Goal: Task Accomplishment & Management: Use online tool/utility

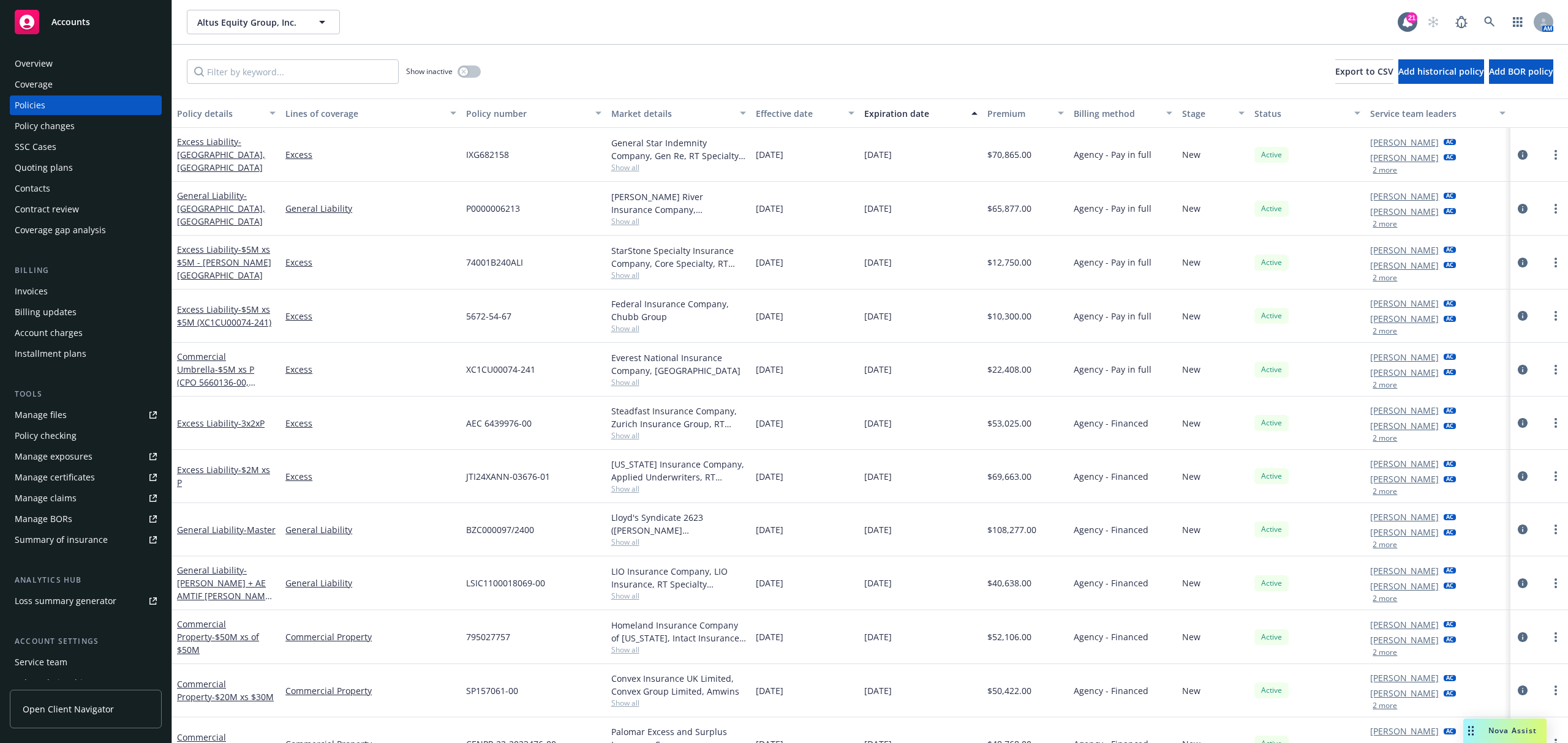
click at [71, 60] on div "Overview" at bounding box center [86, 64] width 142 height 20
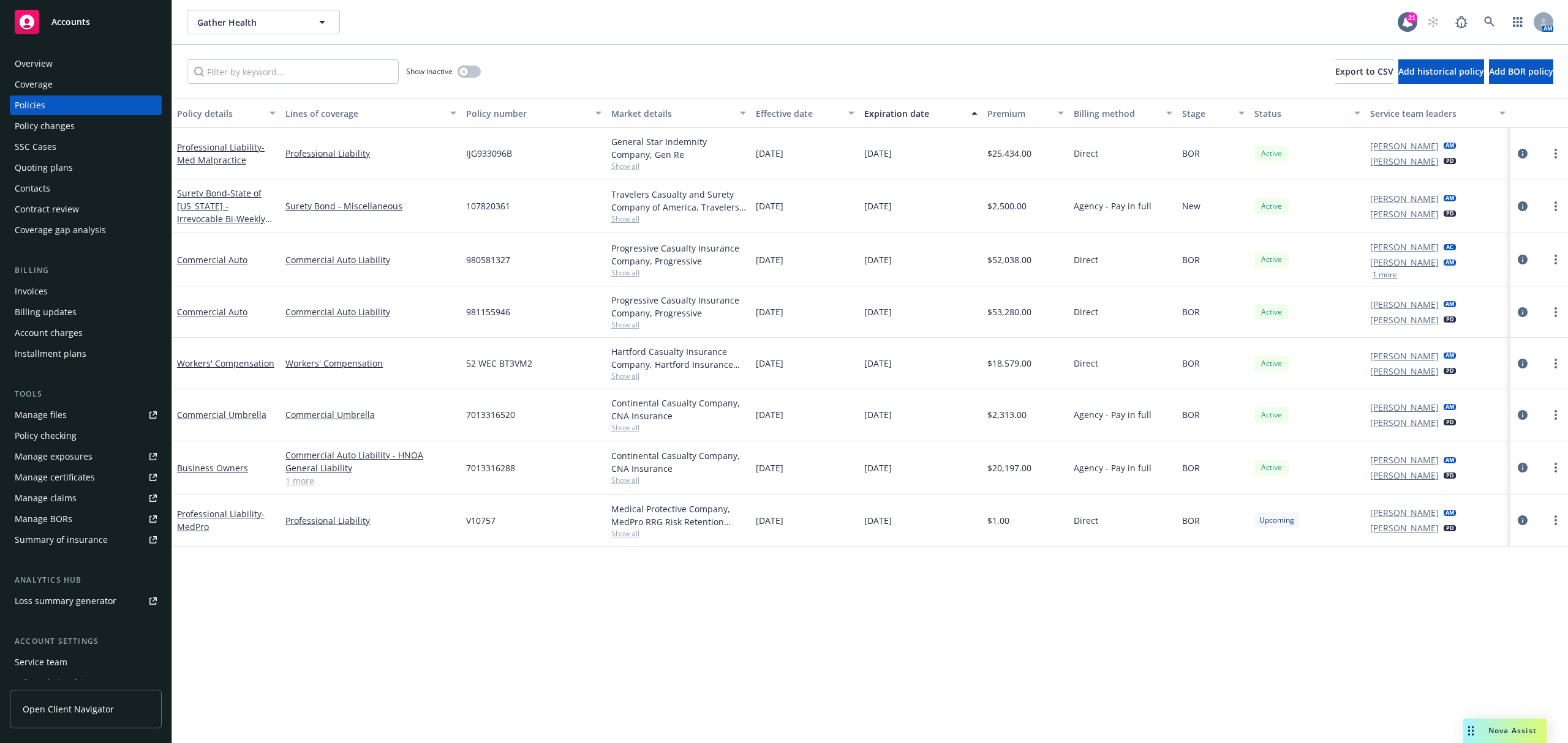
click at [310, 664] on div "Policy details Lines of coverage Policy number Market details Effective date Ex…" at bounding box center [870, 421] width 1396 height 644
click at [70, 86] on div "Coverage" at bounding box center [86, 85] width 142 height 20
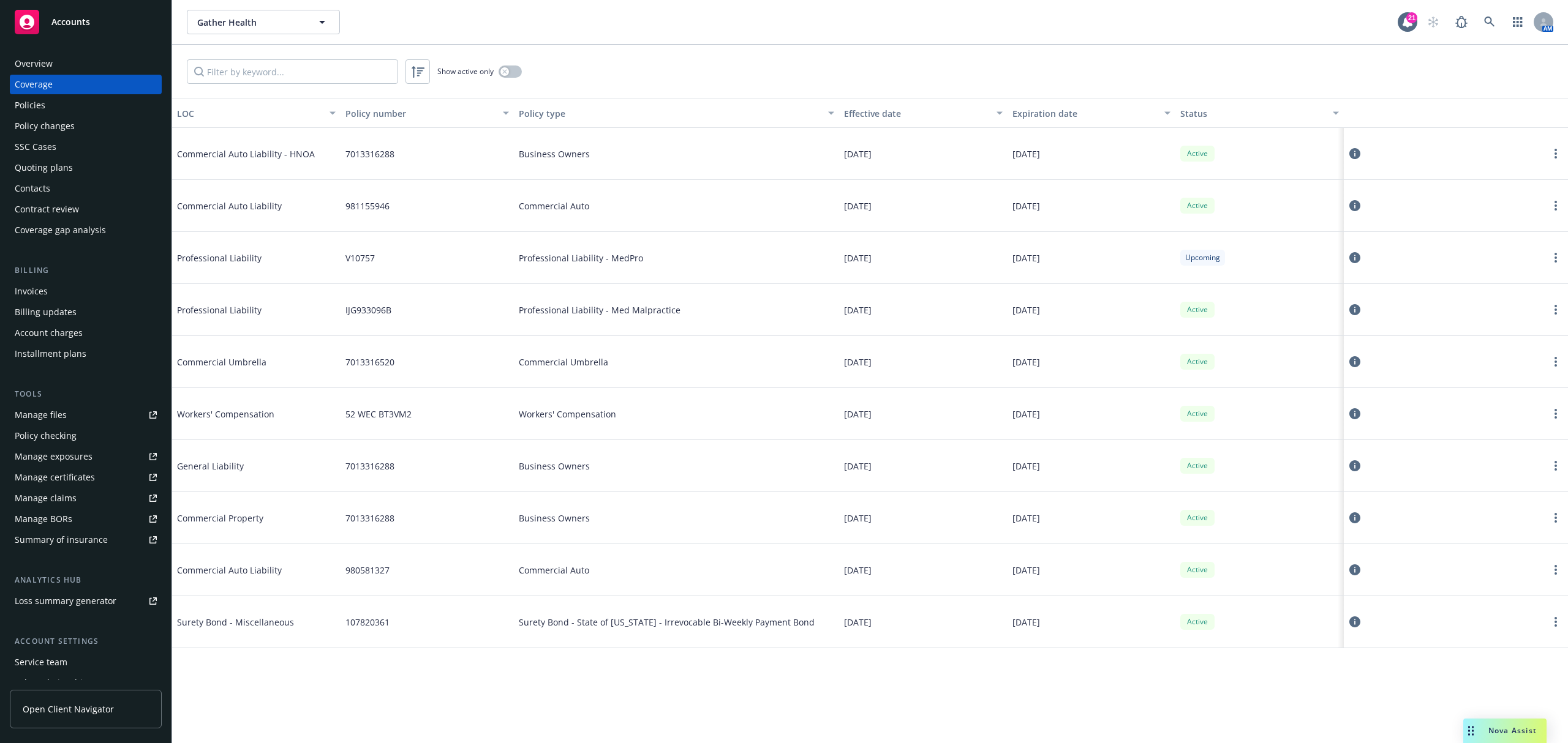
click at [83, 72] on div "Overview" at bounding box center [86, 64] width 142 height 20
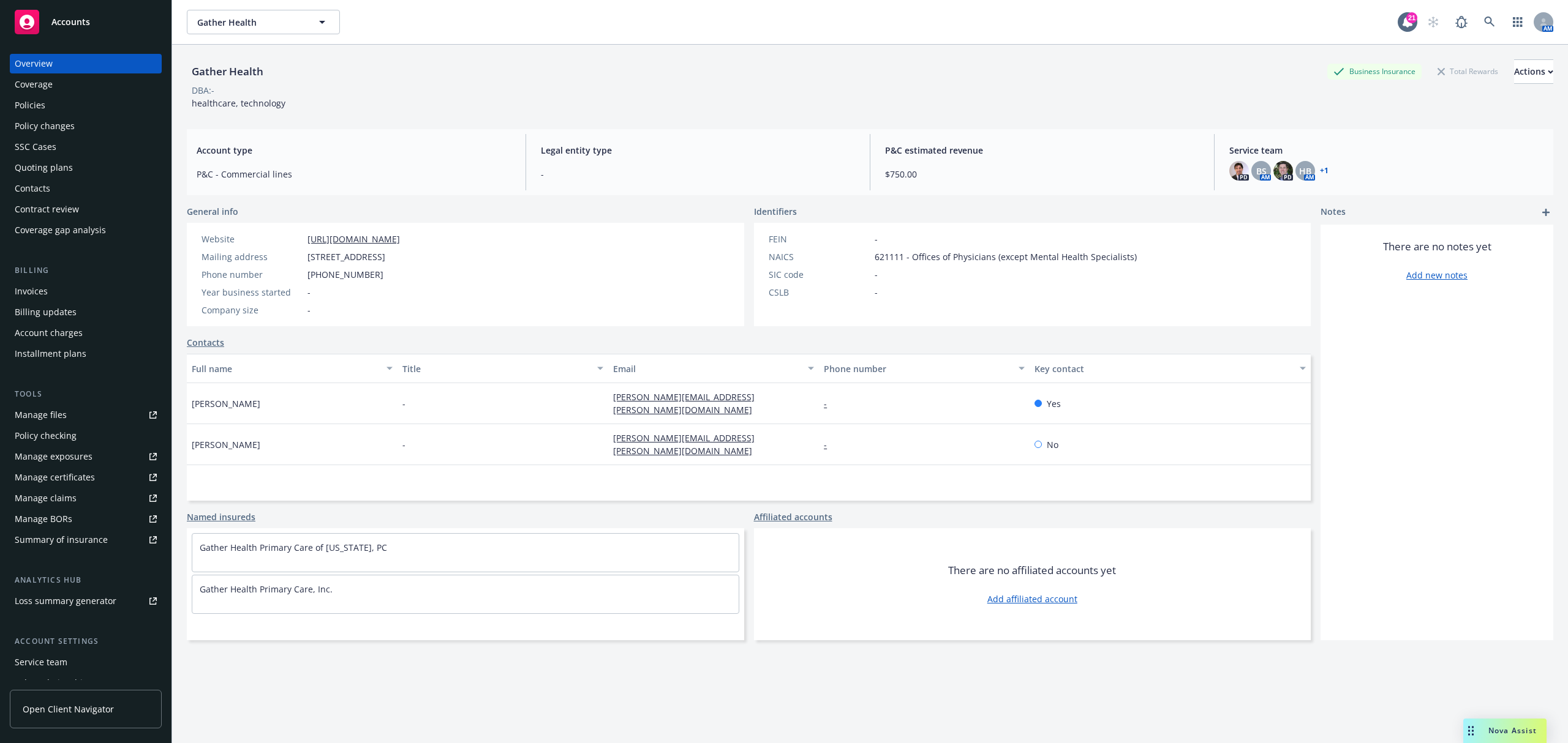
click at [73, 472] on div "Manage certificates" at bounding box center [55, 477] width 80 height 20
click at [24, 94] on div "Overview Coverage Policies Policy changes SSC Cases Quoting plans Contacts Cont…" at bounding box center [86, 147] width 152 height 186
click at [28, 90] on div "Coverage" at bounding box center [33, 85] width 38 height 20
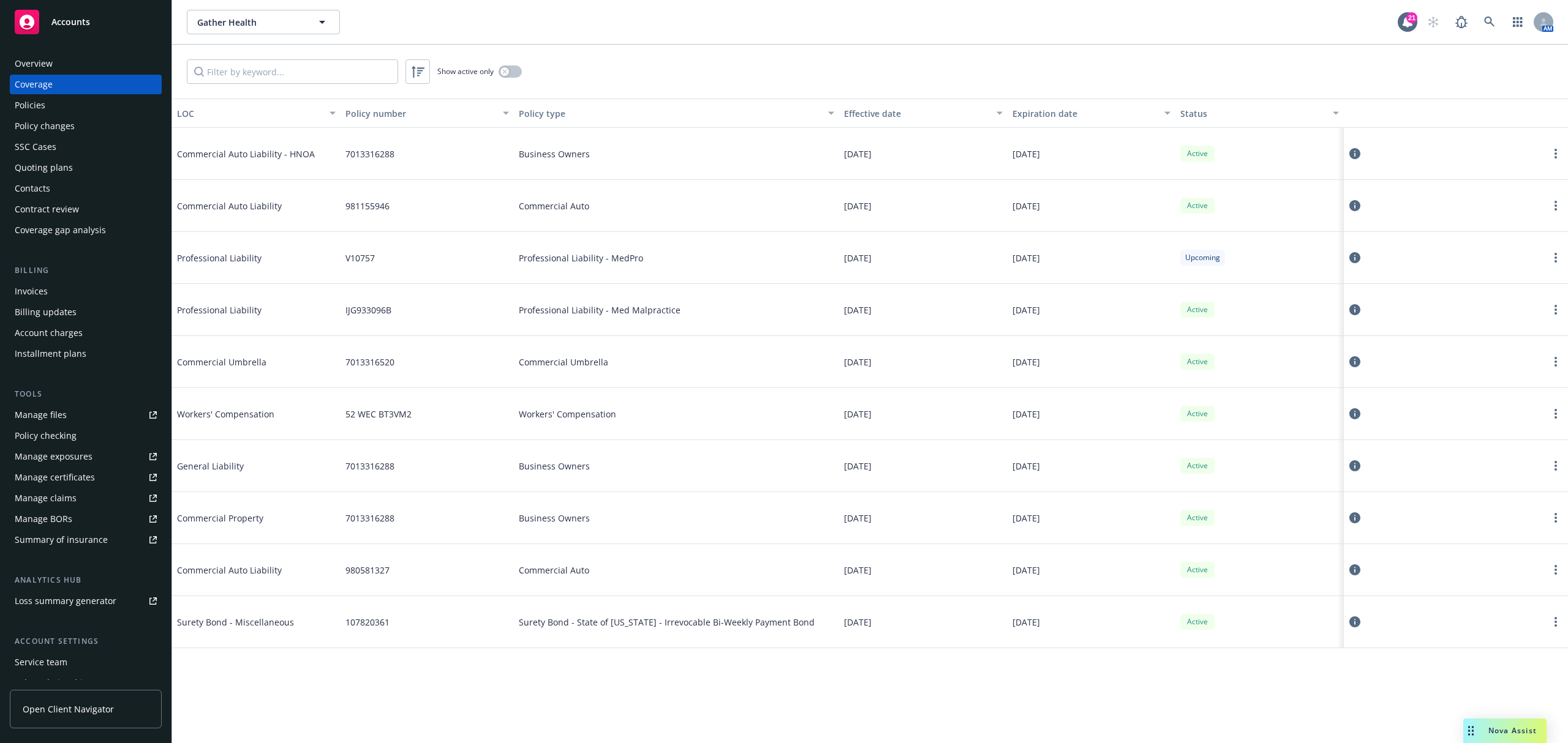
click at [324, 228] on div "Commercial Auto Liability" at bounding box center [256, 205] width 168 height 52
drag, startPoint x: 254, startPoint y: 274, endPoint x: 1121, endPoint y: 317, distance: 868.1
click at [1121, 317] on div "Commercial Auto Liability - HNOA 7013316288 Business Owners [DATE] [DATE] Activ…" at bounding box center [870, 372] width 1396 height 489
click at [1073, 287] on div "[DATE]" at bounding box center [1091, 310] width 168 height 52
click at [1075, 306] on div "[DATE]" at bounding box center [1091, 310] width 168 height 52
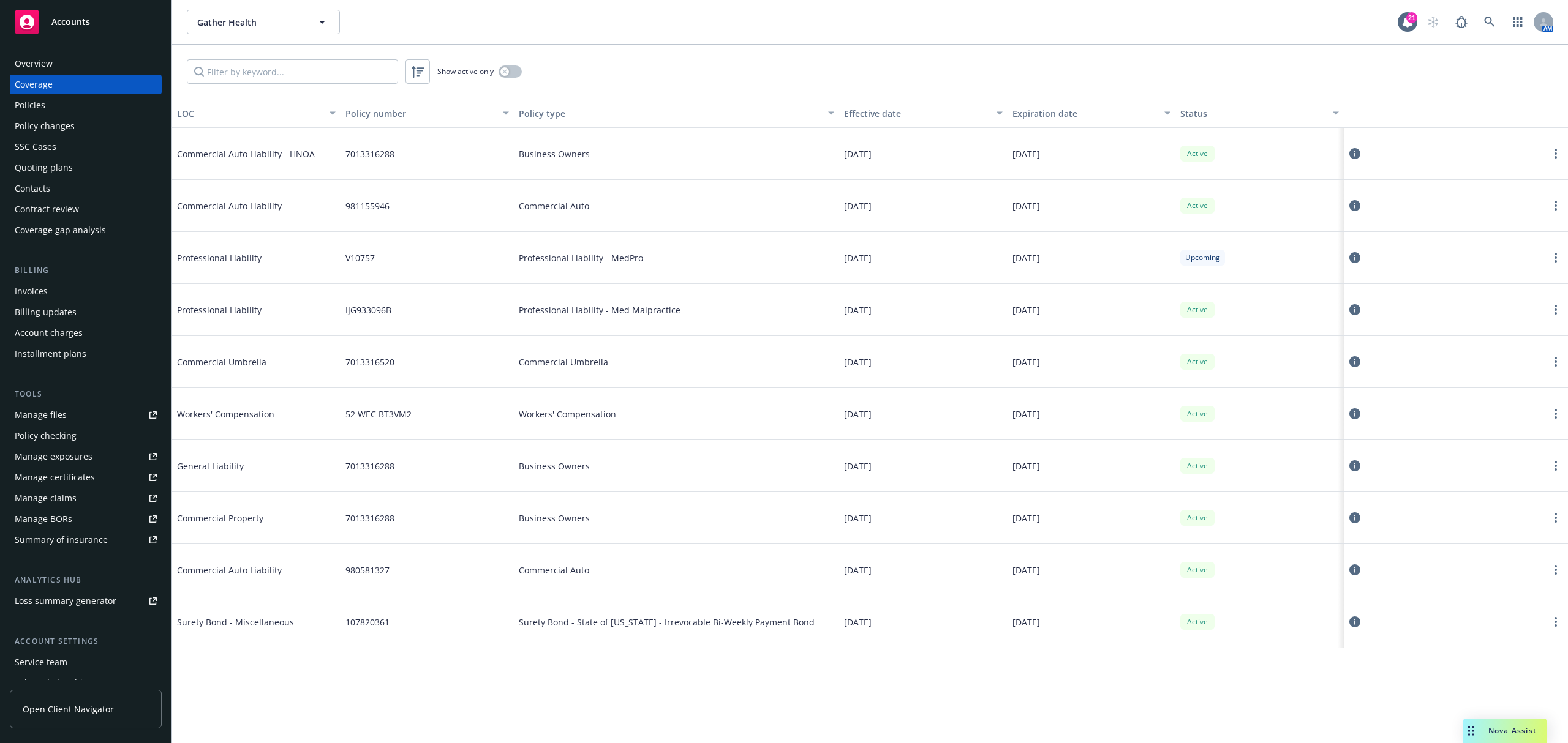
drag, startPoint x: 427, startPoint y: 405, endPoint x: 426, endPoint y: 471, distance: 66.0
click at [427, 404] on div "52 WEC BT3VM2" at bounding box center [427, 413] width 174 height 52
click at [423, 503] on div "7013316288" at bounding box center [427, 518] width 174 height 52
click at [77, 473] on div "Manage certificates" at bounding box center [55, 477] width 80 height 20
click at [46, 69] on div "Overview" at bounding box center [33, 64] width 38 height 20
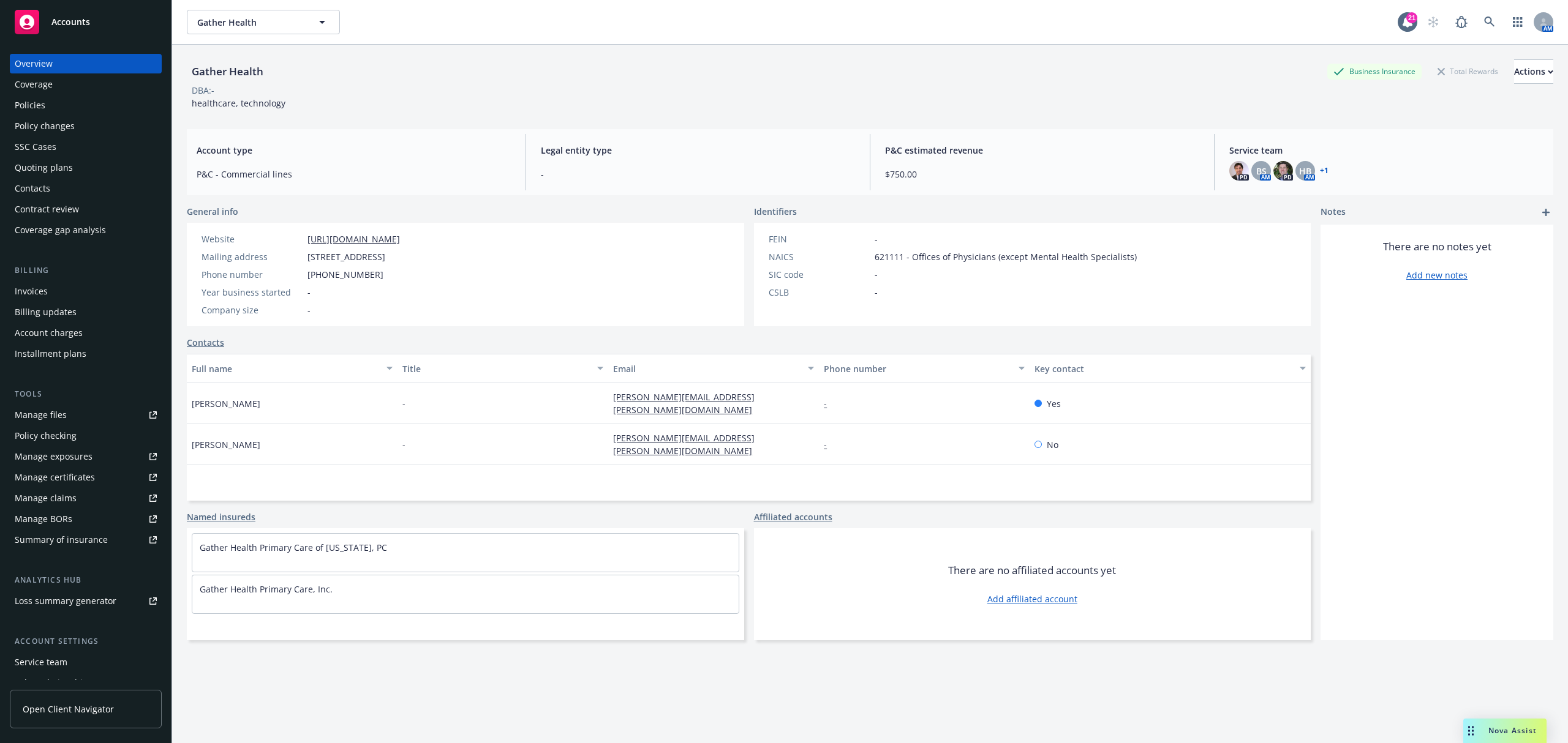
click at [71, 86] on div "Coverage" at bounding box center [86, 85] width 142 height 20
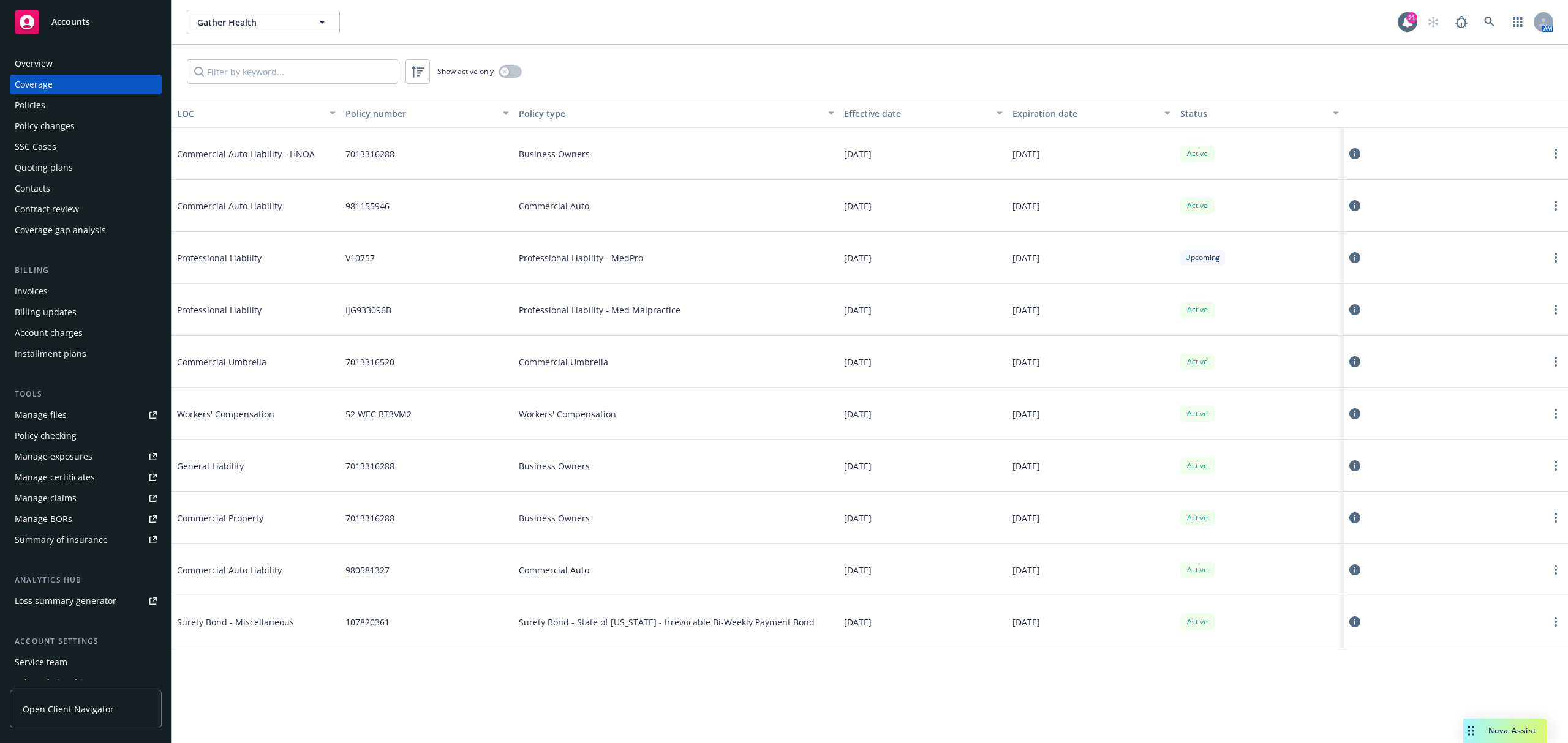
click at [336, 194] on div "Commercial Auto Liability" at bounding box center [269, 206] width 184 height 37
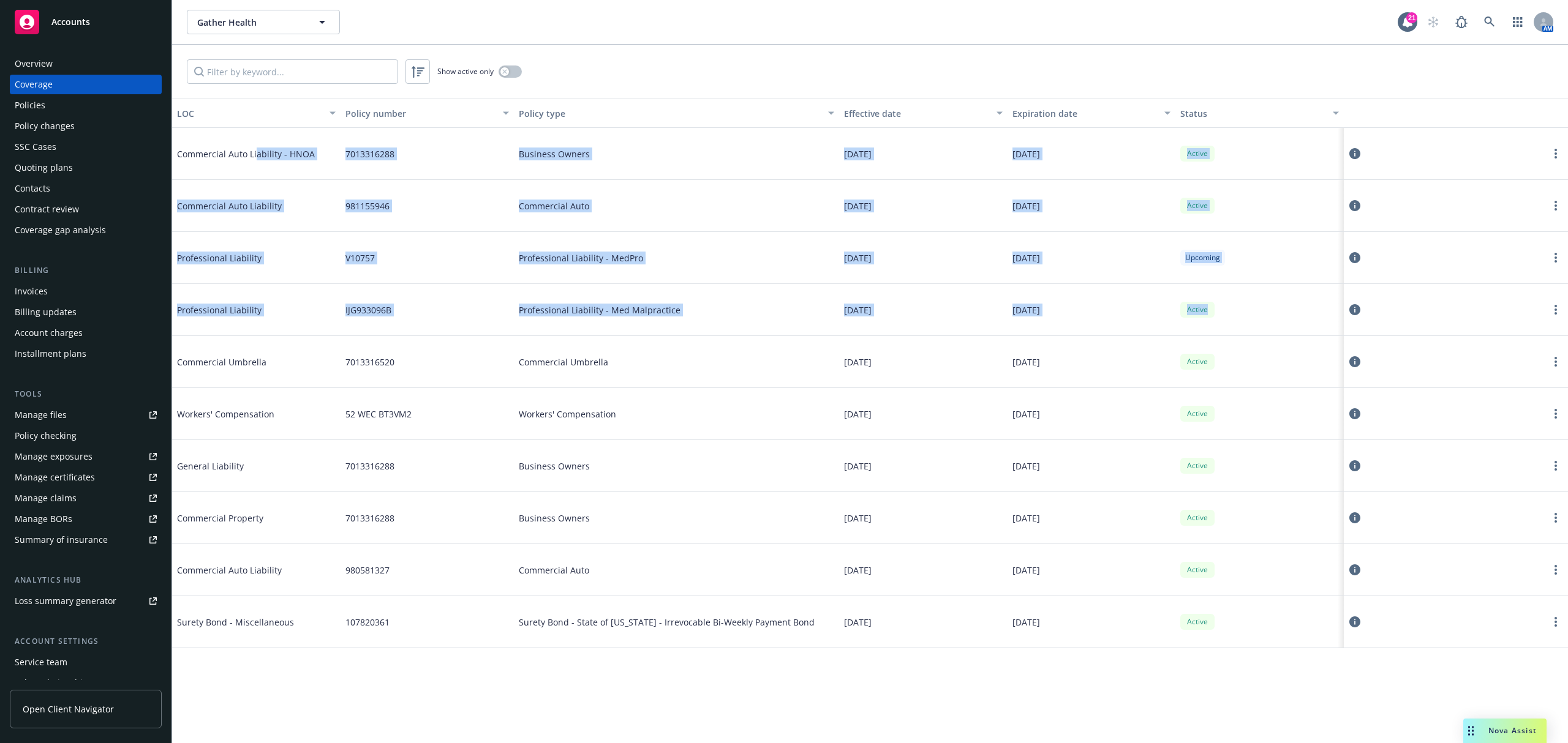
drag, startPoint x: 361, startPoint y: 178, endPoint x: 1299, endPoint y: 286, distance: 944.2
click at [1299, 286] on div "Commercial Auto Liability - HNOA 7013316288 Business Owners [DATE] [DATE] Activ…" at bounding box center [870, 372] width 1396 height 489
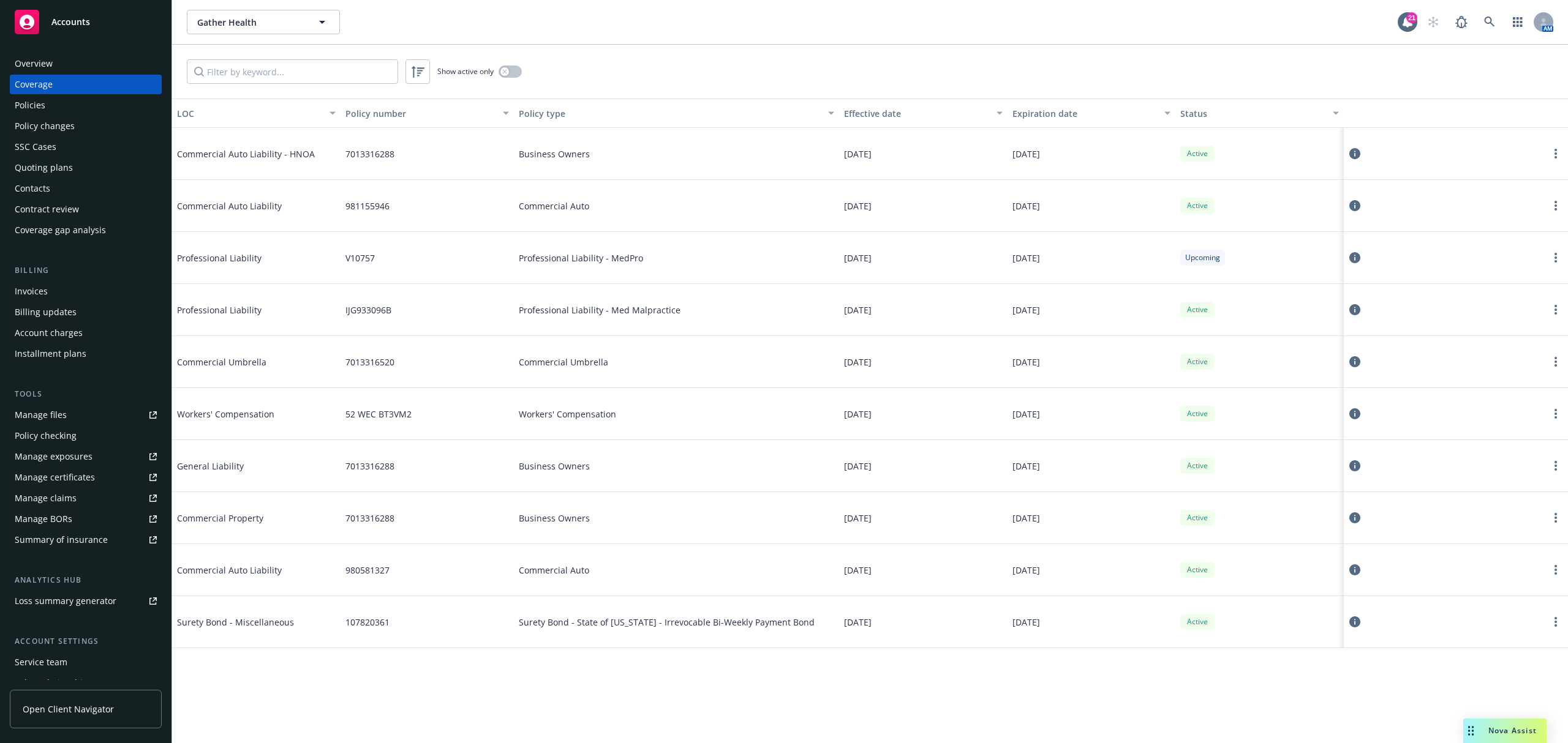
click at [1218, 503] on div "Active" at bounding box center [1260, 518] width 168 height 52
click at [730, 264] on div "Professional Liability - MedPro" at bounding box center [677, 258] width 326 height 52
drag, startPoint x: 729, startPoint y: 264, endPoint x: 653, endPoint y: 237, distance: 80.7
click at [728, 264] on div "Professional Liability - MedPro" at bounding box center [677, 258] width 326 height 52
click at [449, 211] on div "981155946" at bounding box center [427, 205] width 174 height 52
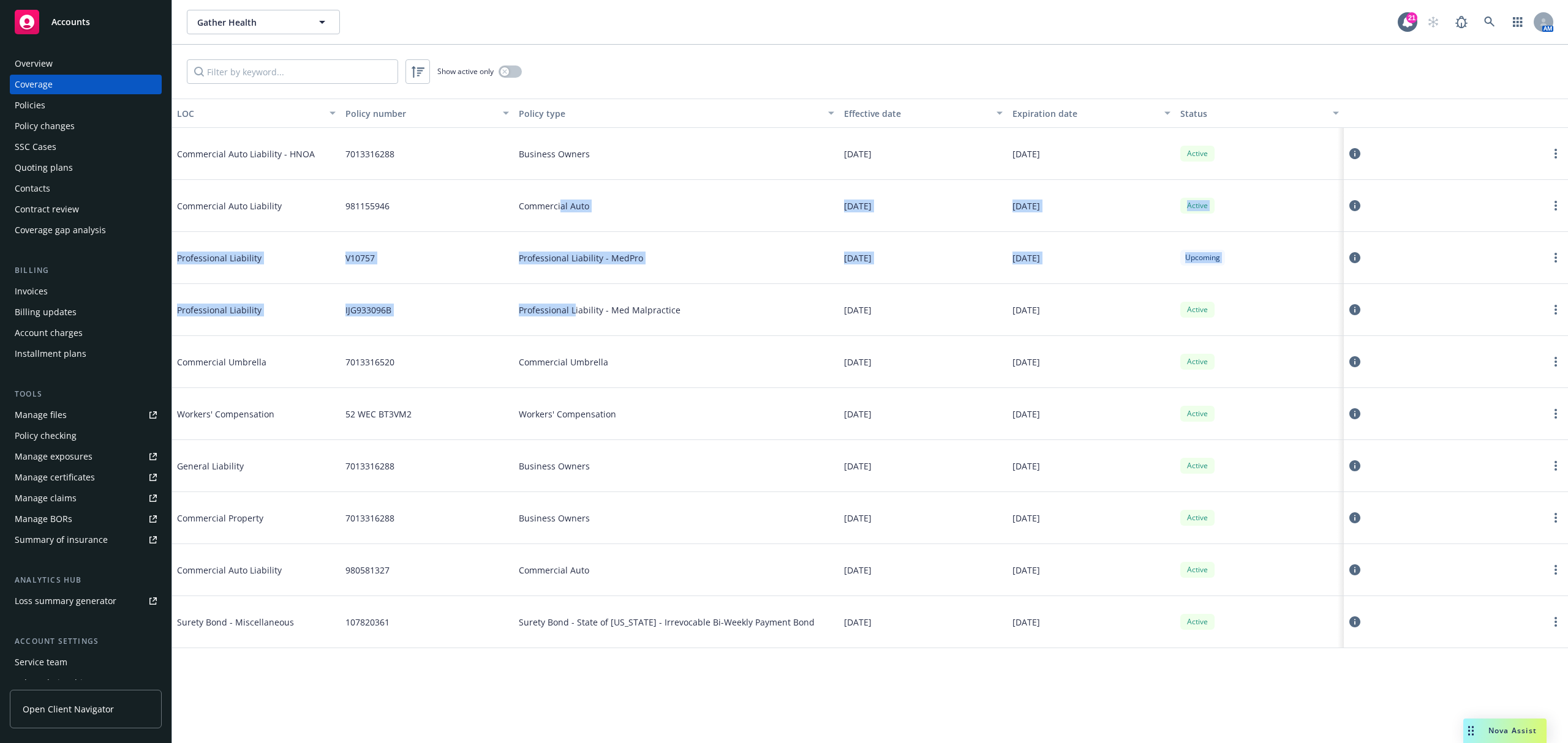
drag, startPoint x: 569, startPoint y: 248, endPoint x: 582, endPoint y: 334, distance: 87.0
click at [574, 303] on div "Commercial Auto Liability - HNOA 7013316288 Business Owners [DATE] [DATE] Activ…" at bounding box center [870, 372] width 1396 height 489
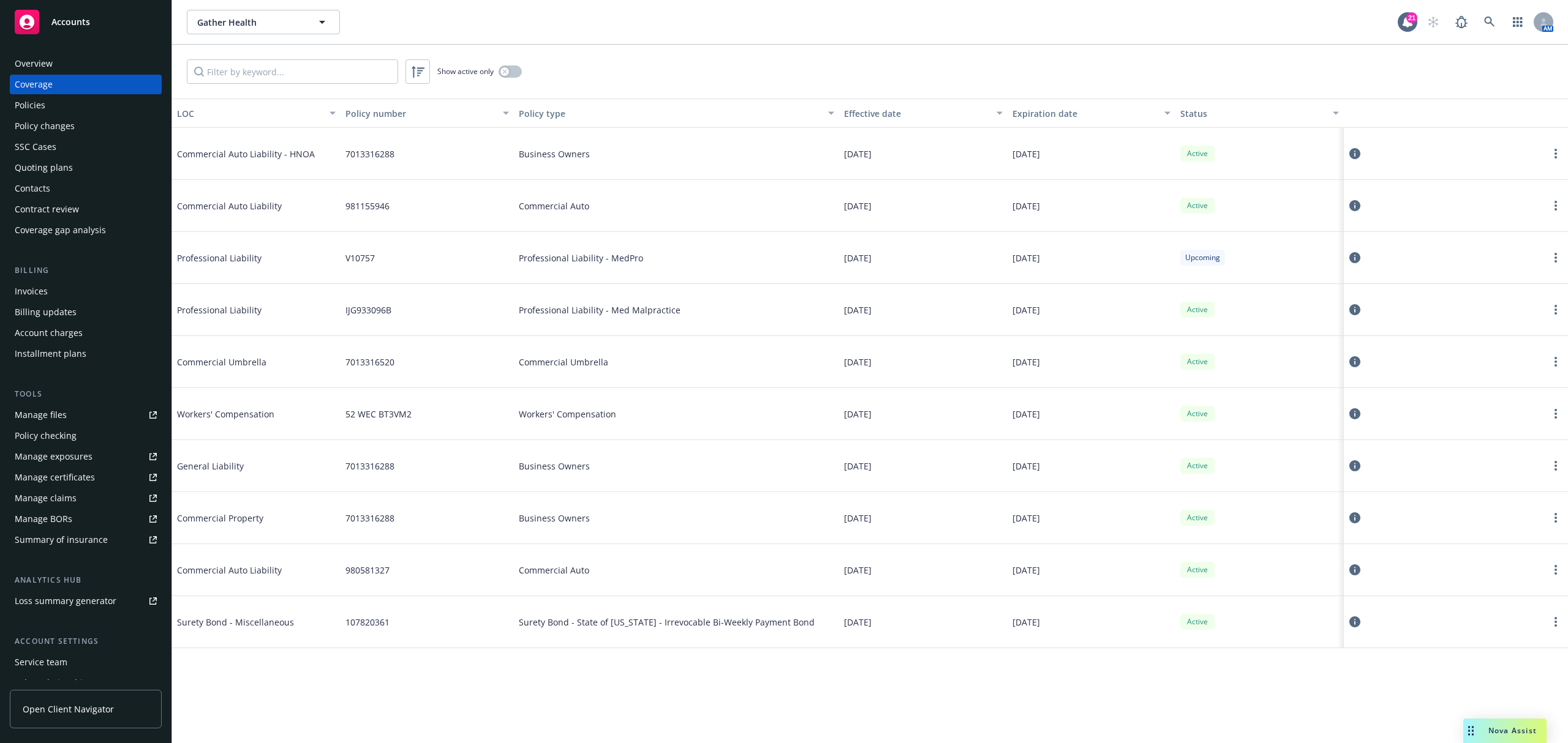
click at [586, 345] on div "Commercial Umbrella" at bounding box center [677, 362] width 326 height 52
click at [1554, 262] on icon "more" at bounding box center [1555, 258] width 2 height 10
click at [1534, 336] on link "View policy" at bounding box center [1482, 333] width 161 height 24
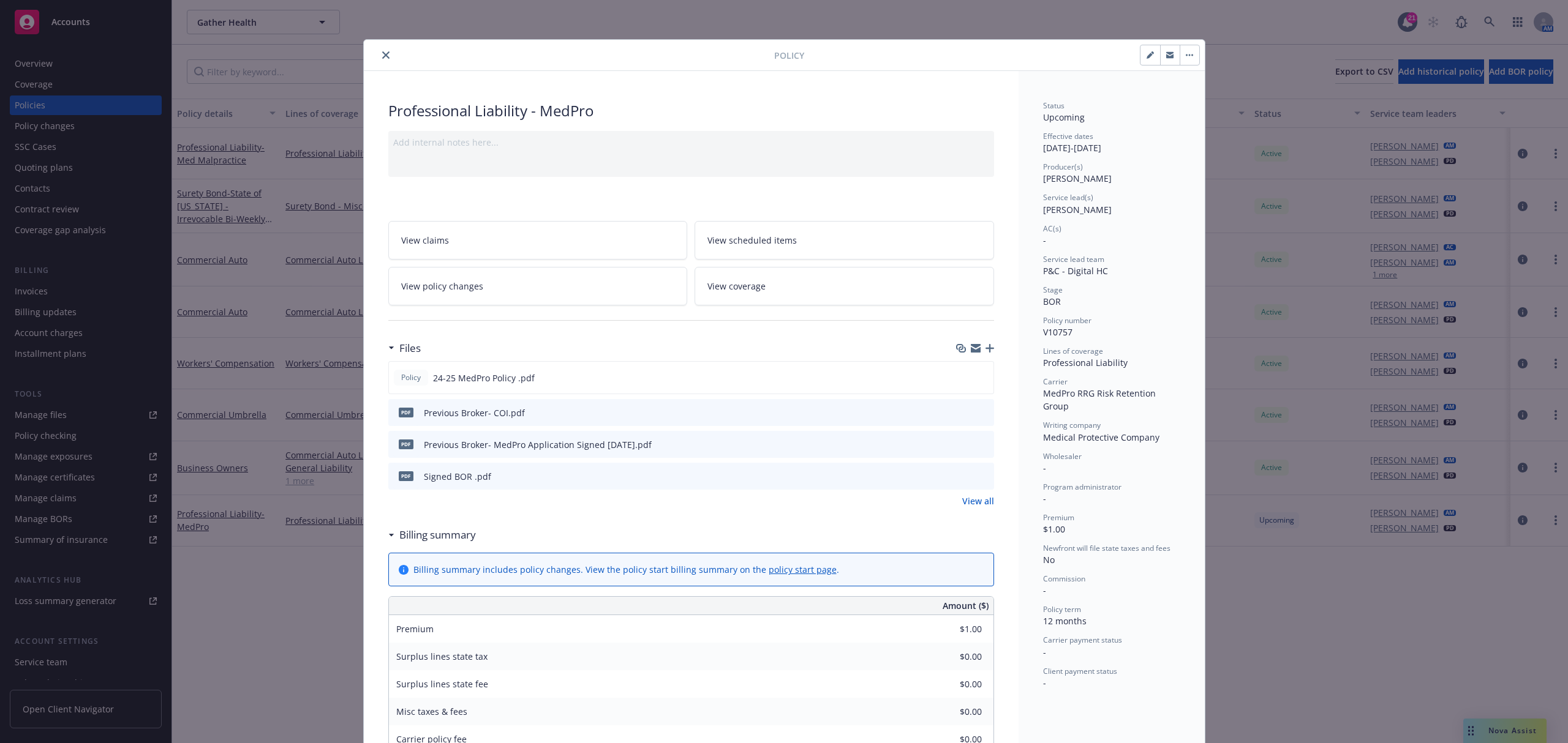
click at [382, 56] on icon "close" at bounding box center [386, 55] width 7 height 7
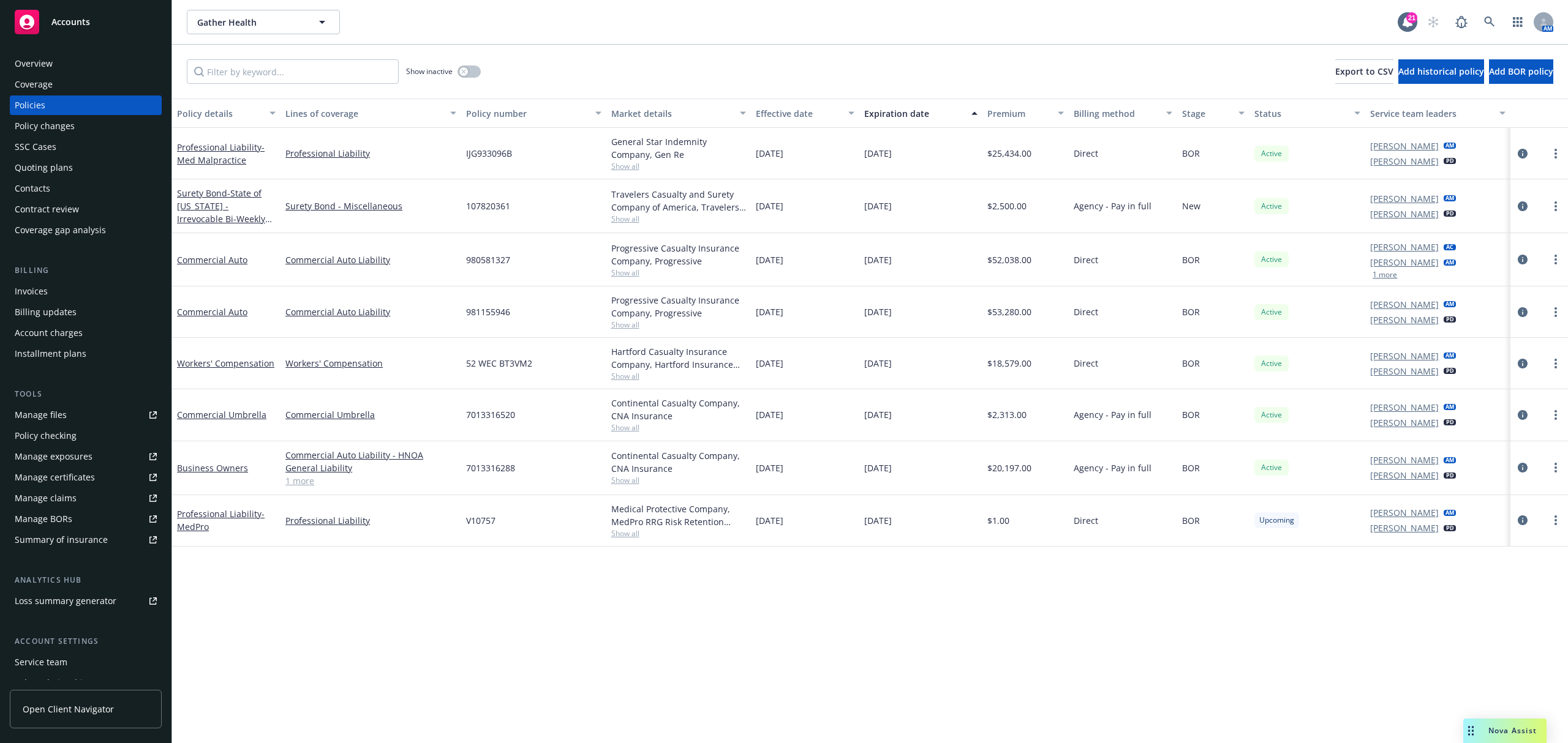
click at [677, 155] on div "General Star Indemnity Company, Gen Re" at bounding box center [679, 148] width 135 height 26
click at [1554, 154] on icon "more" at bounding box center [1555, 153] width 2 height 10
click at [228, 155] on span "- Med Malpractice" at bounding box center [220, 153] width 87 height 24
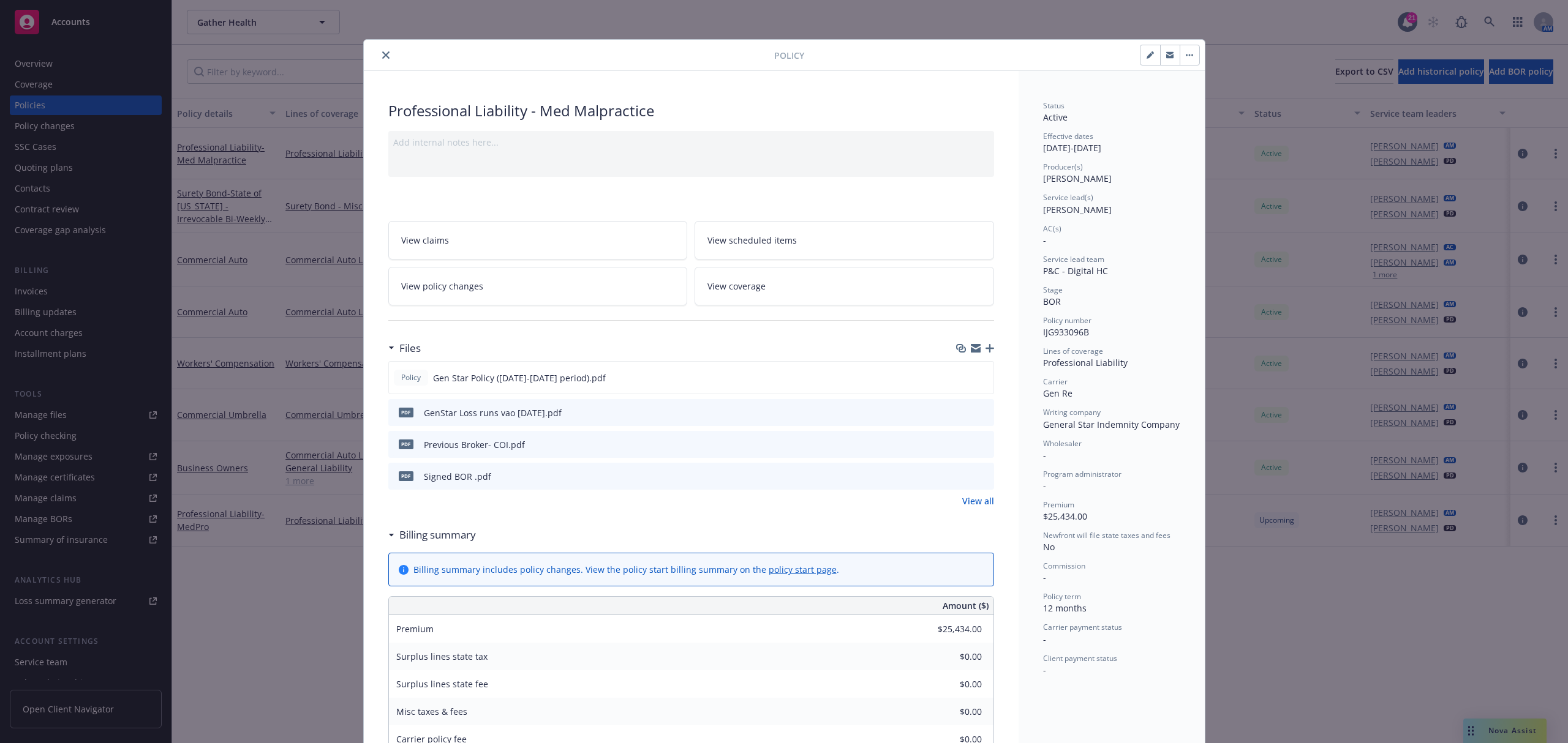
click at [383, 51] on icon "close" at bounding box center [386, 55] width 7 height 7
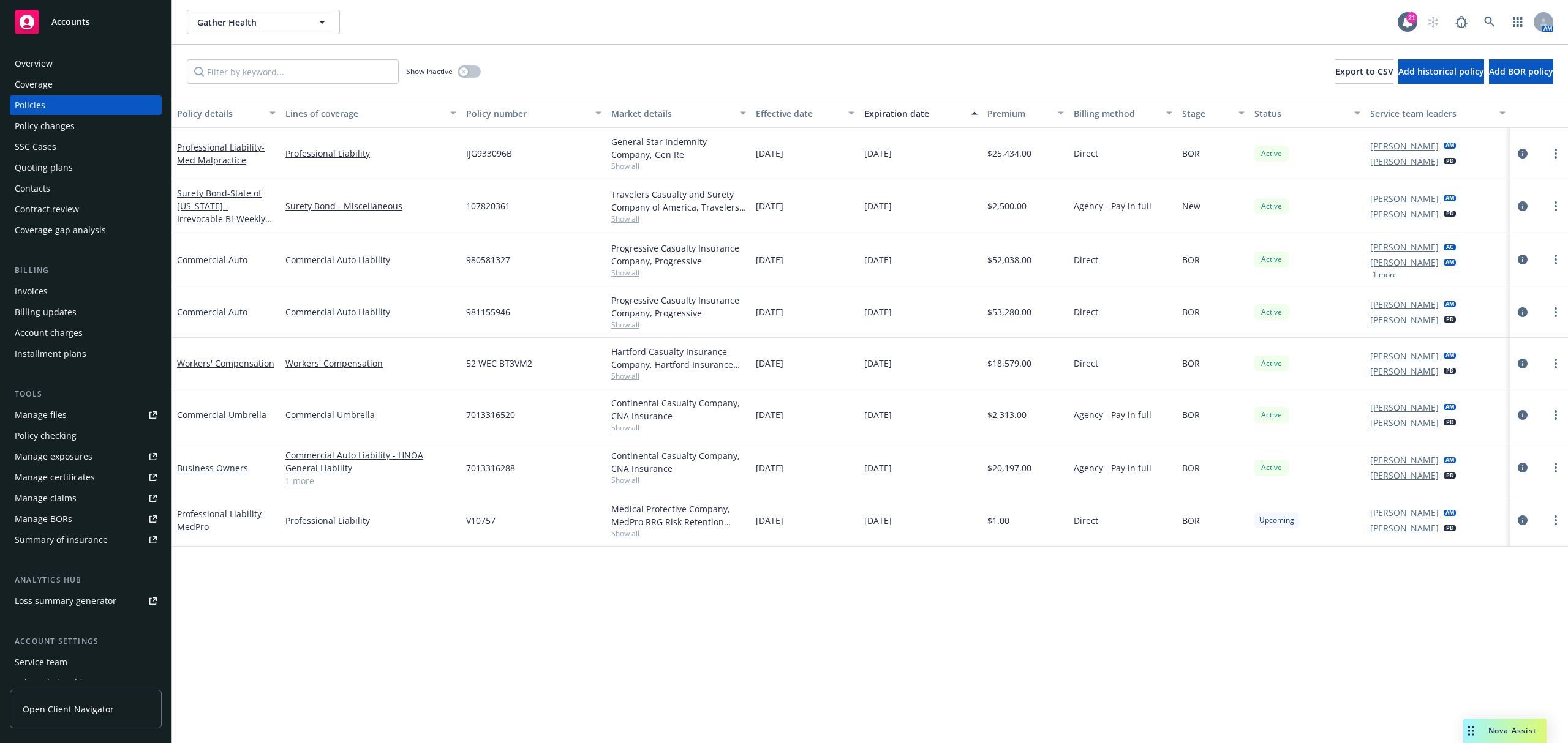
click at [93, 86] on div "Coverage" at bounding box center [86, 85] width 142 height 20
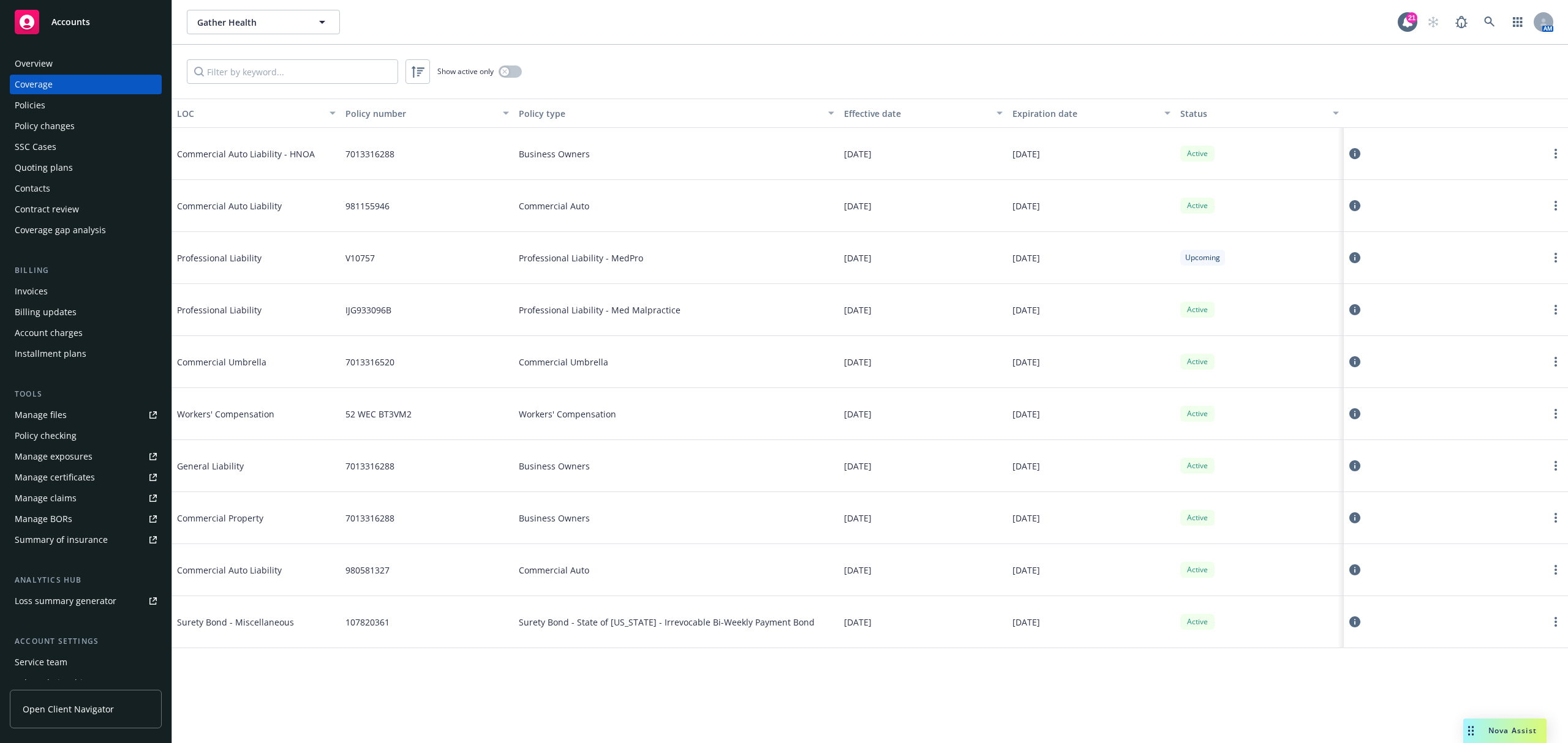
click at [364, 219] on div "981155946" at bounding box center [427, 205] width 174 height 52
click at [1358, 259] on icon at bounding box center [1355, 258] width 11 height 11
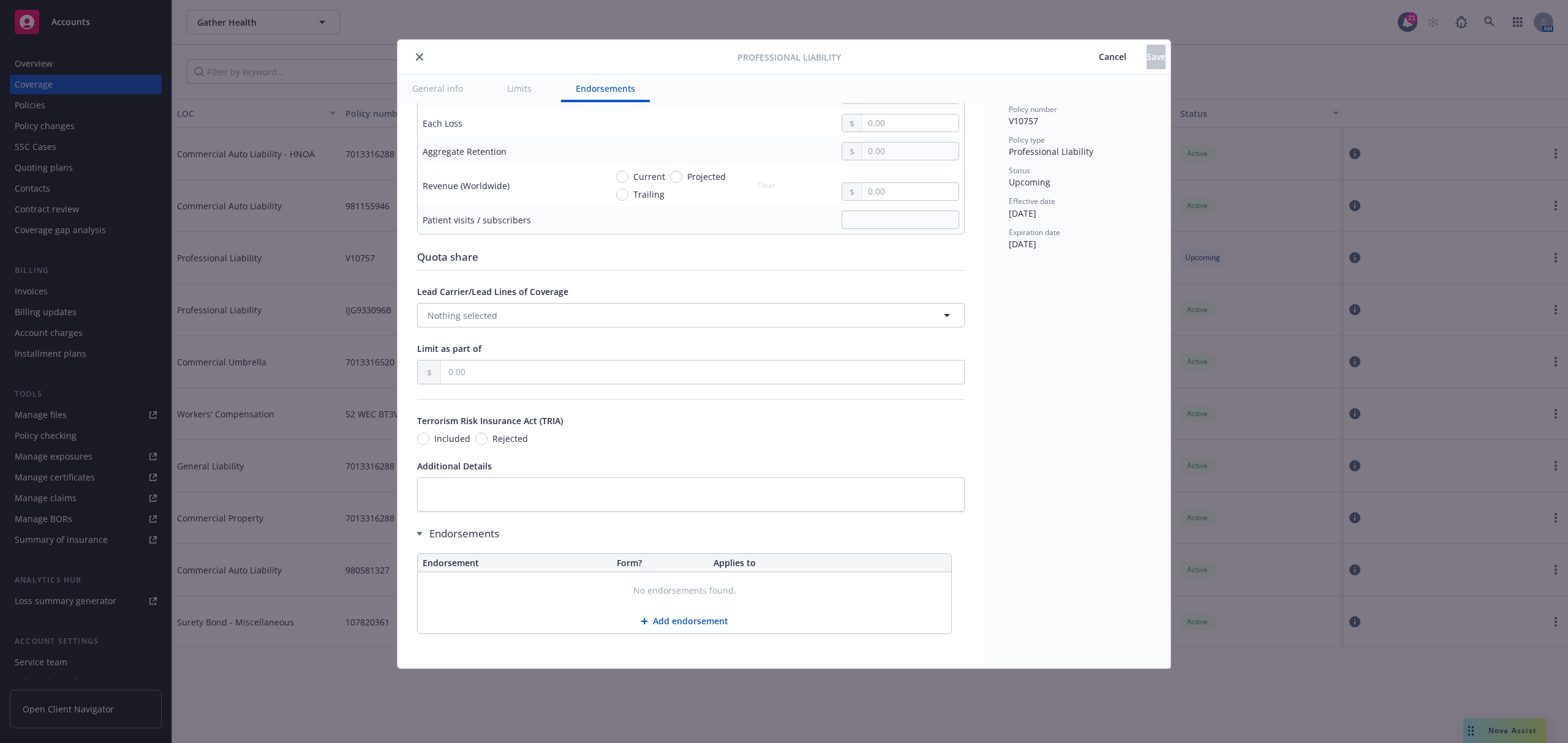
scroll to position [750, 0]
click at [1099, 55] on span "Cancel" at bounding box center [1112, 57] width 28 height 11
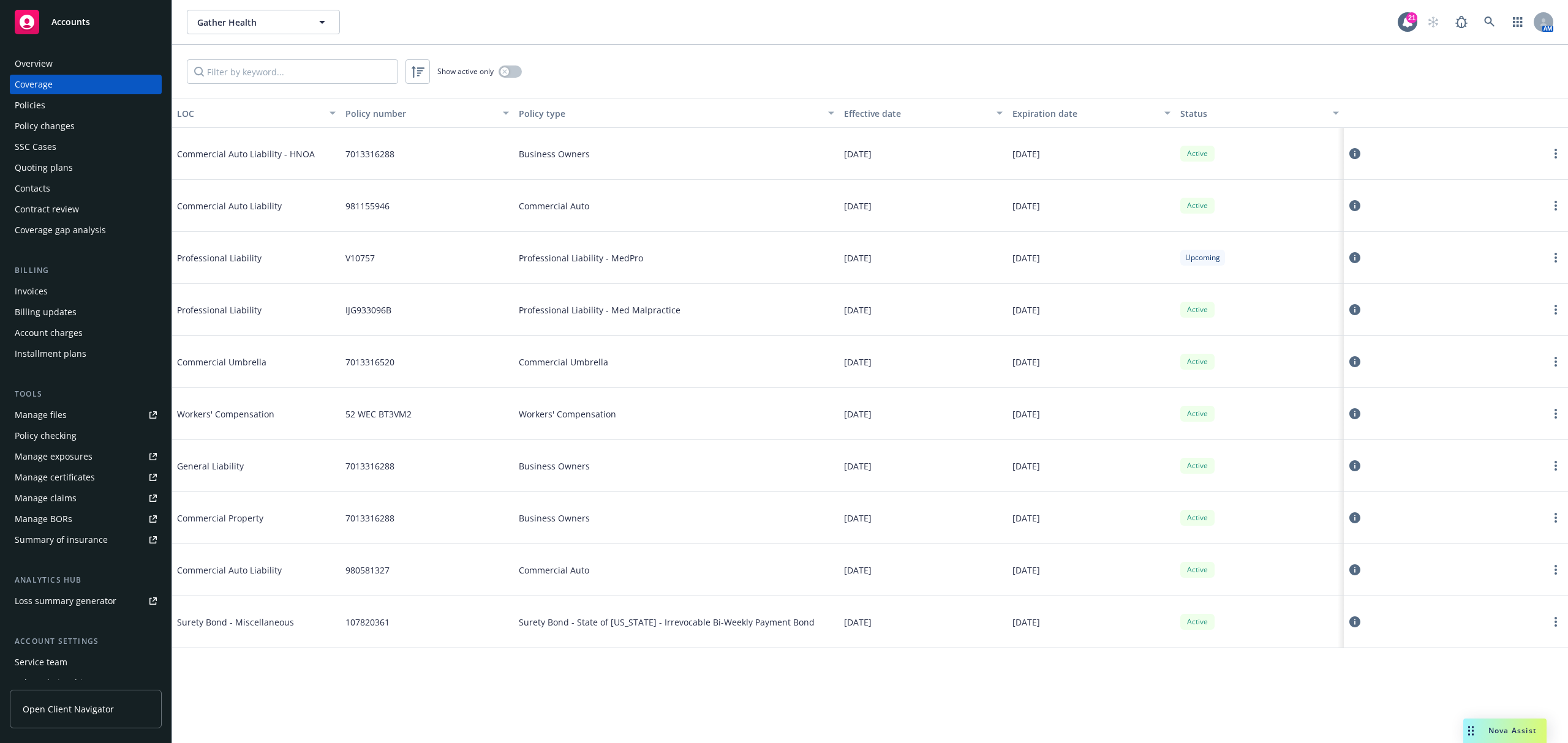
click at [640, 321] on div "Professional Liability - Med Malpractice" at bounding box center [677, 310] width 326 height 52
click at [644, 254] on div "Professional Liability - MedPro" at bounding box center [677, 258] width 326 height 52
click at [1353, 308] on icon at bounding box center [1355, 310] width 11 height 11
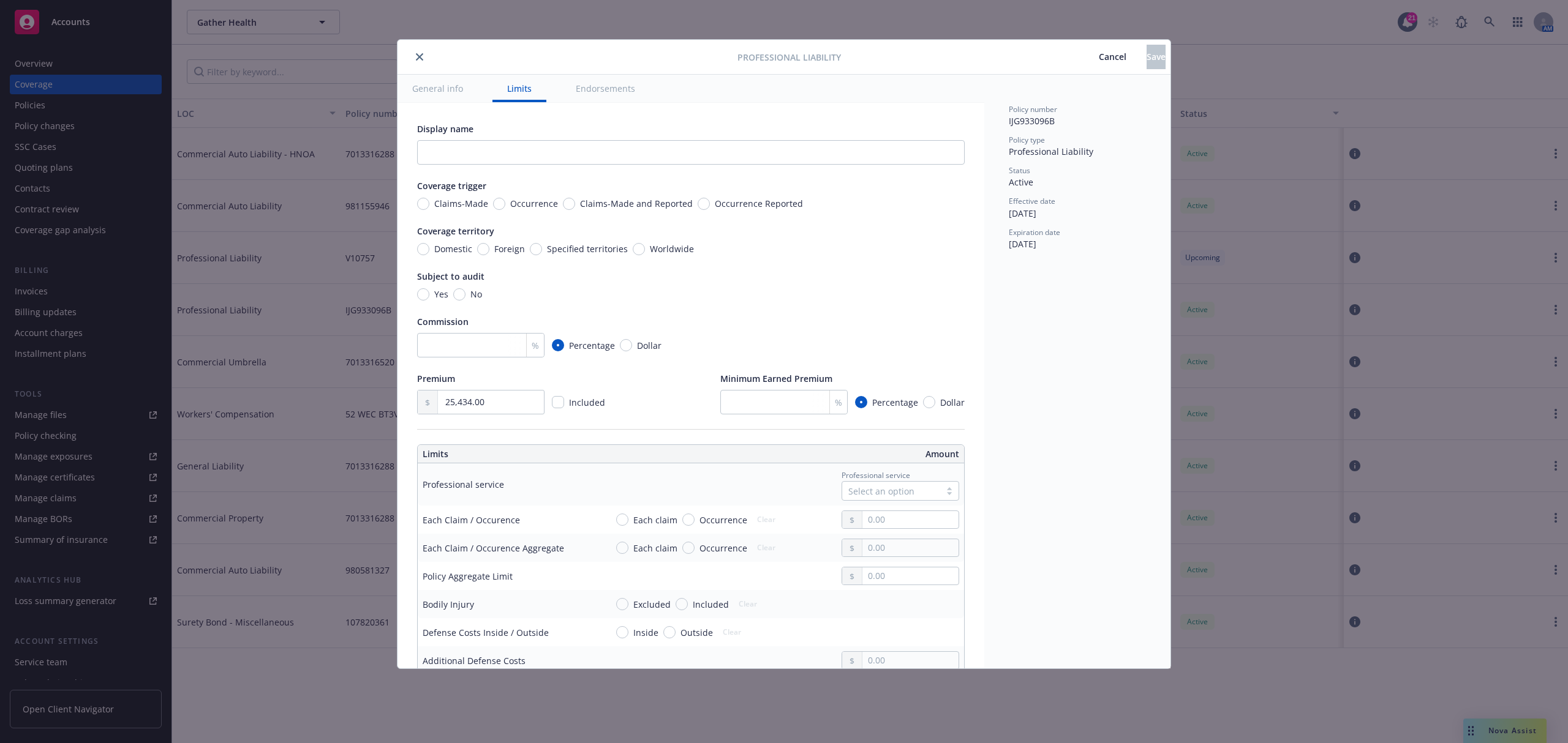
click at [1099, 54] on span "Cancel" at bounding box center [1112, 57] width 28 height 11
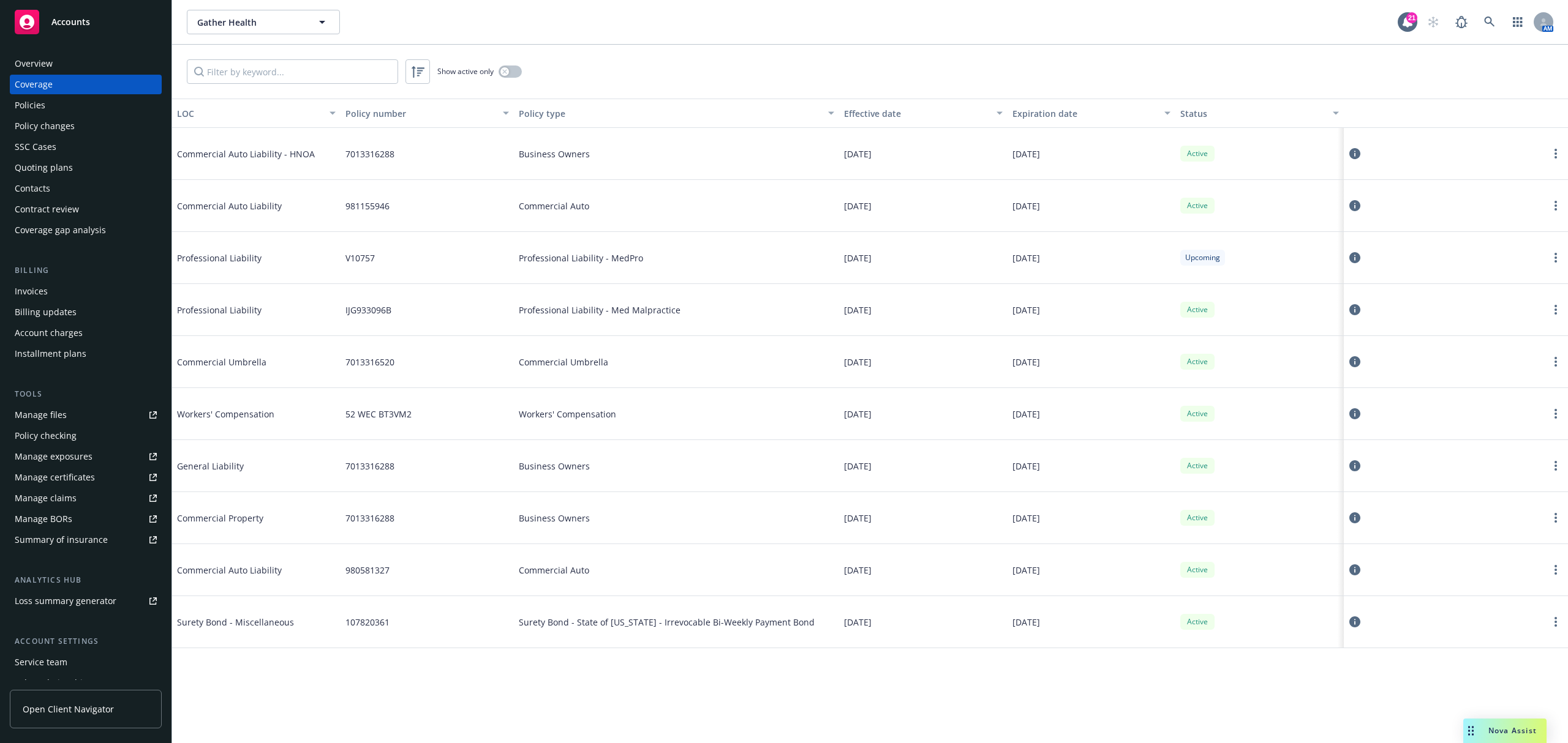
drag, startPoint x: 640, startPoint y: 275, endPoint x: 1052, endPoint y: 321, distance: 414.6
click at [1052, 321] on div "Commercial Auto Liability - HNOA 7013316288 Business Owners [DATE] [DATE] Activ…" at bounding box center [870, 372] width 1396 height 489
click at [1140, 315] on div "[DATE]" at bounding box center [1091, 310] width 168 height 52
click at [1557, 314] on circle "more" at bounding box center [1555, 313] width 2 height 2
click at [1463, 387] on link "View policy" at bounding box center [1482, 385] width 161 height 24
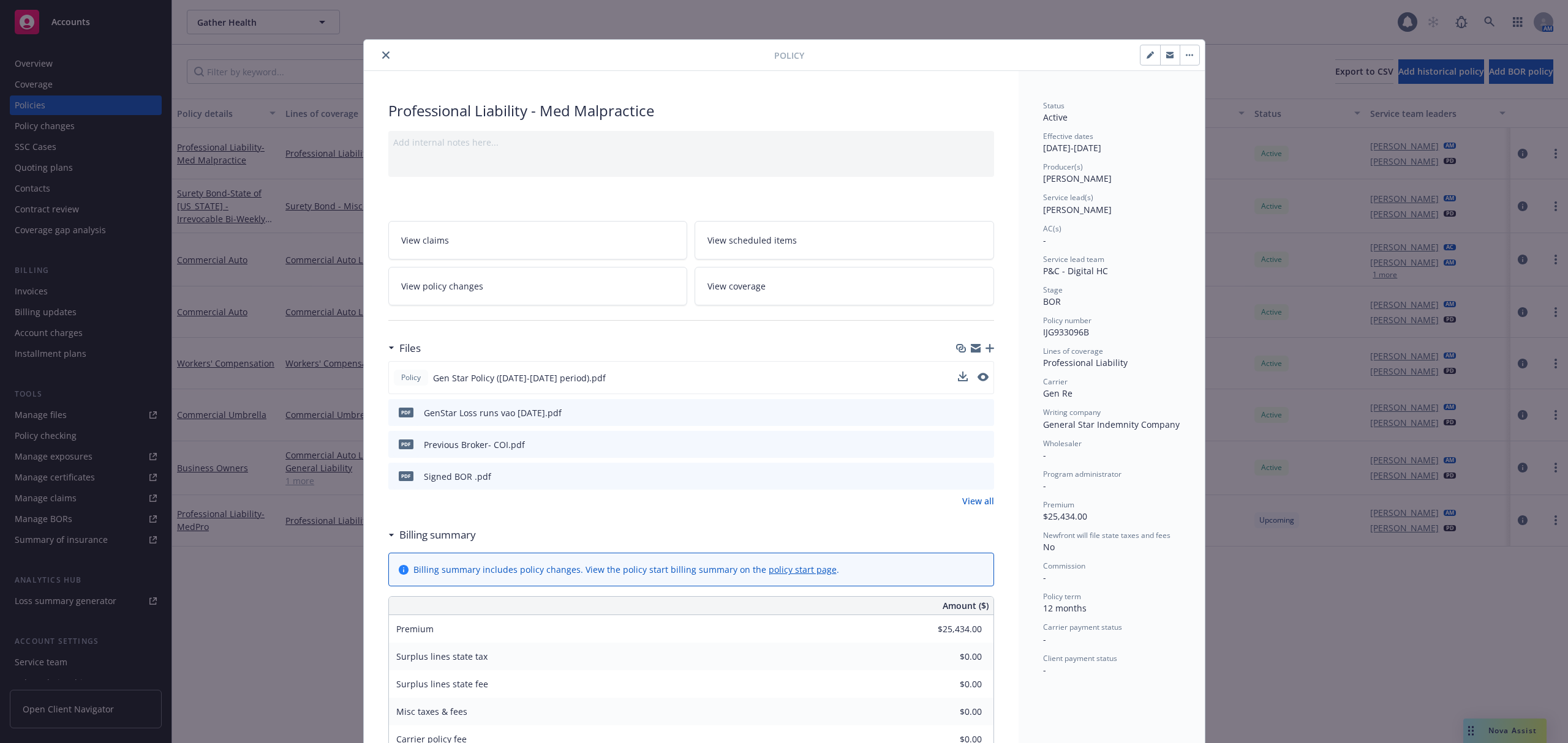
scroll to position [37, 0]
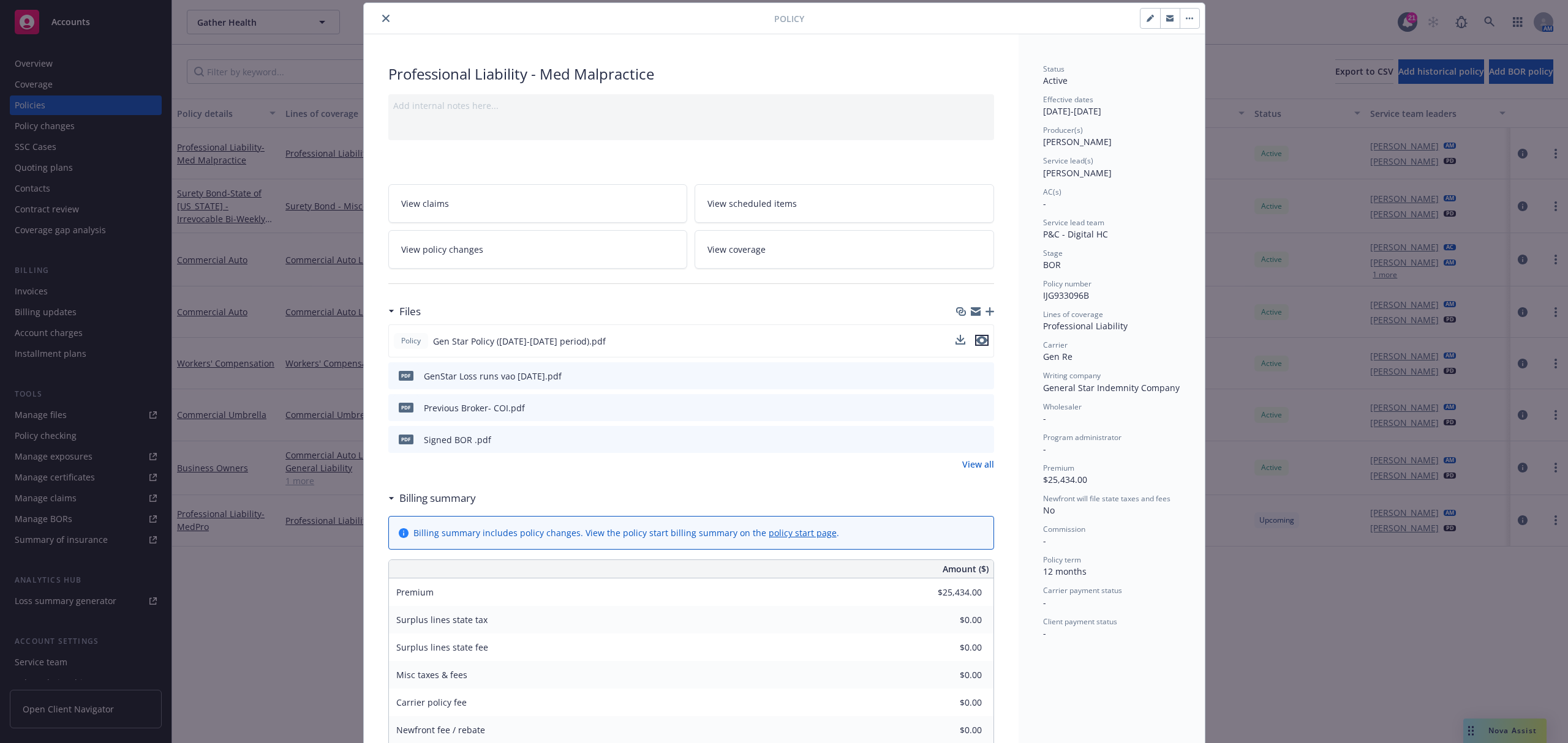
click at [977, 345] on icon "preview file" at bounding box center [982, 340] width 11 height 9
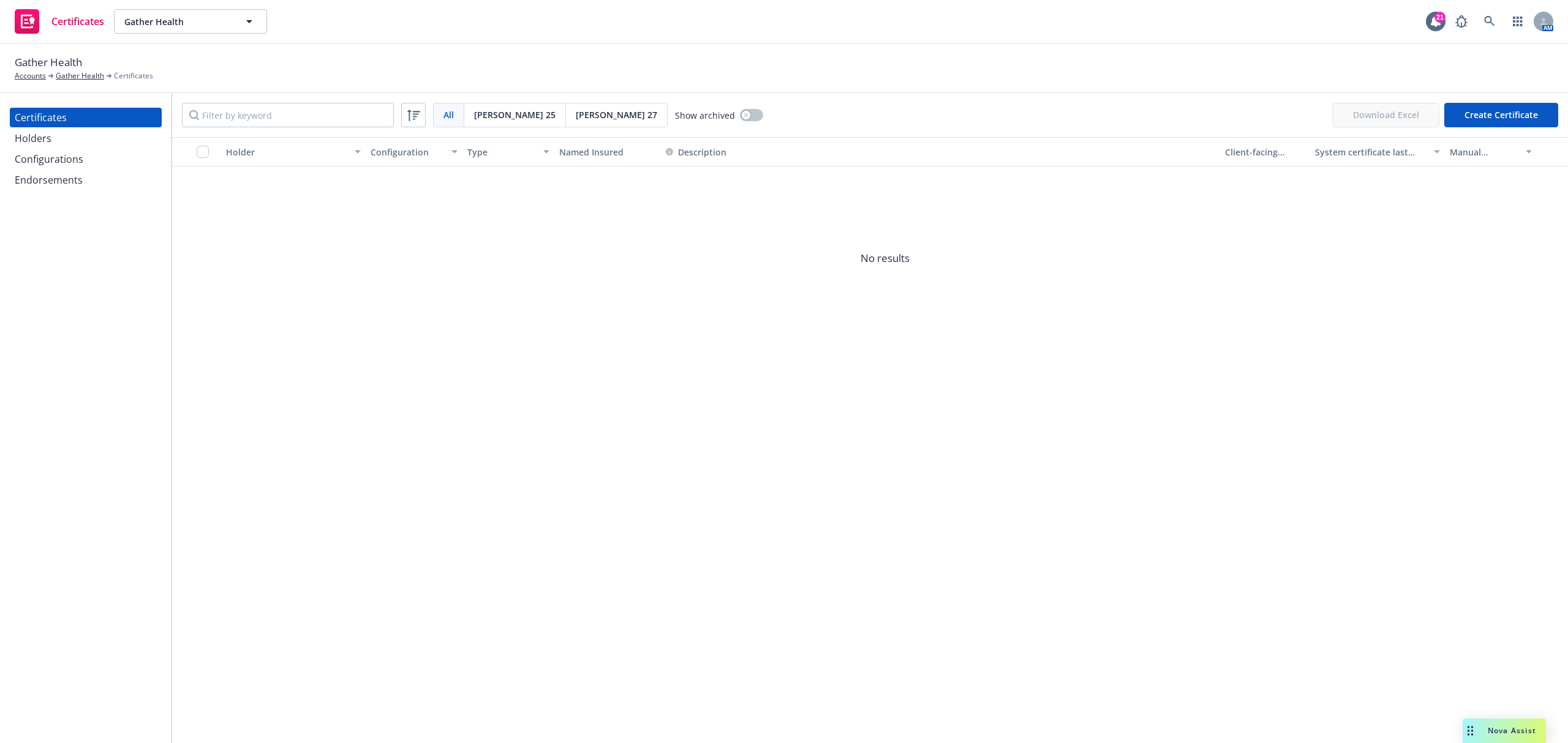
click at [30, 152] on div "Configurations" at bounding box center [49, 159] width 69 height 20
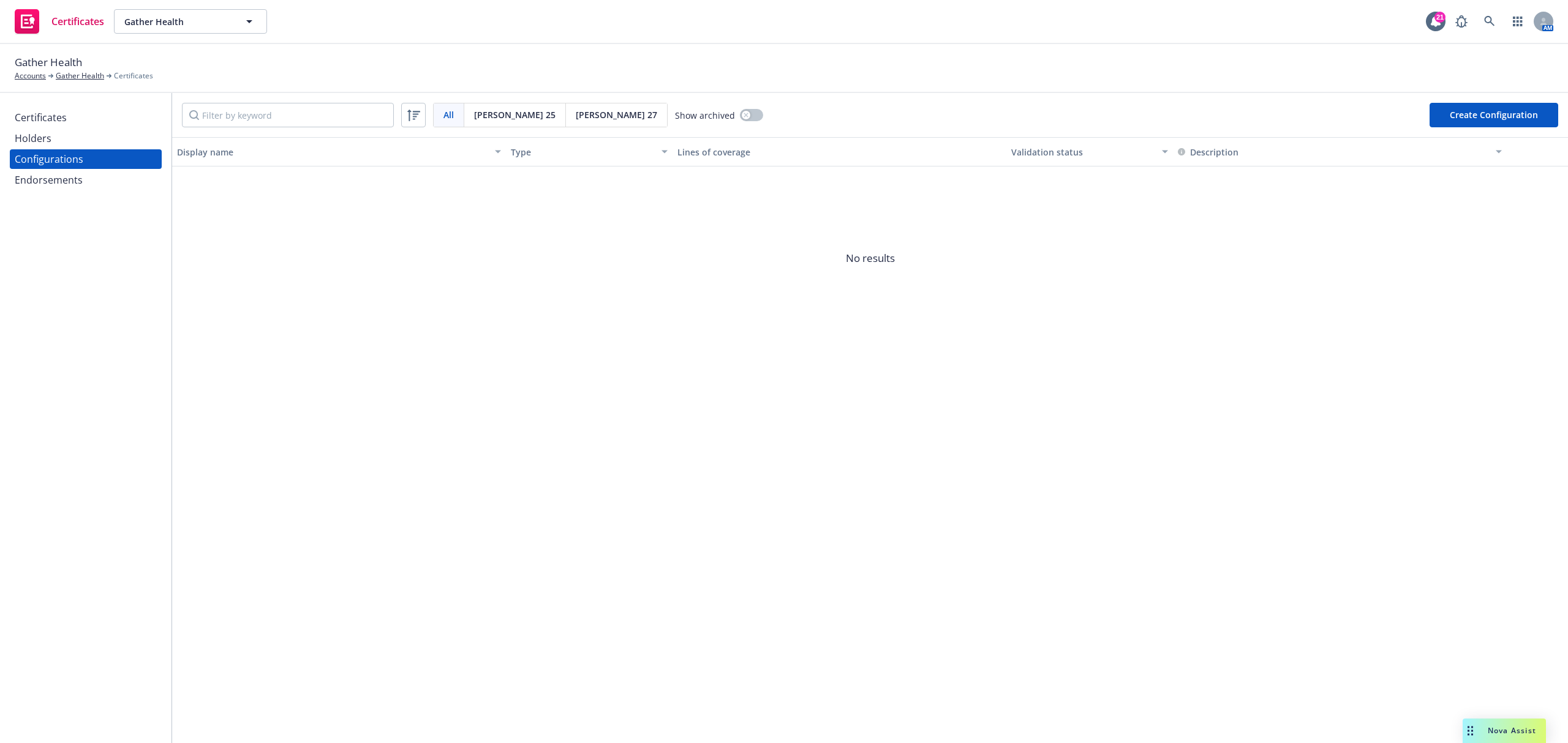
click at [248, 360] on div "All All Acord 25 Acord 27 Show archived Create Configuration Display name Type …" at bounding box center [870, 418] width 1396 height 650
click at [1502, 119] on button "Create Configuration" at bounding box center [1493, 115] width 129 height 24
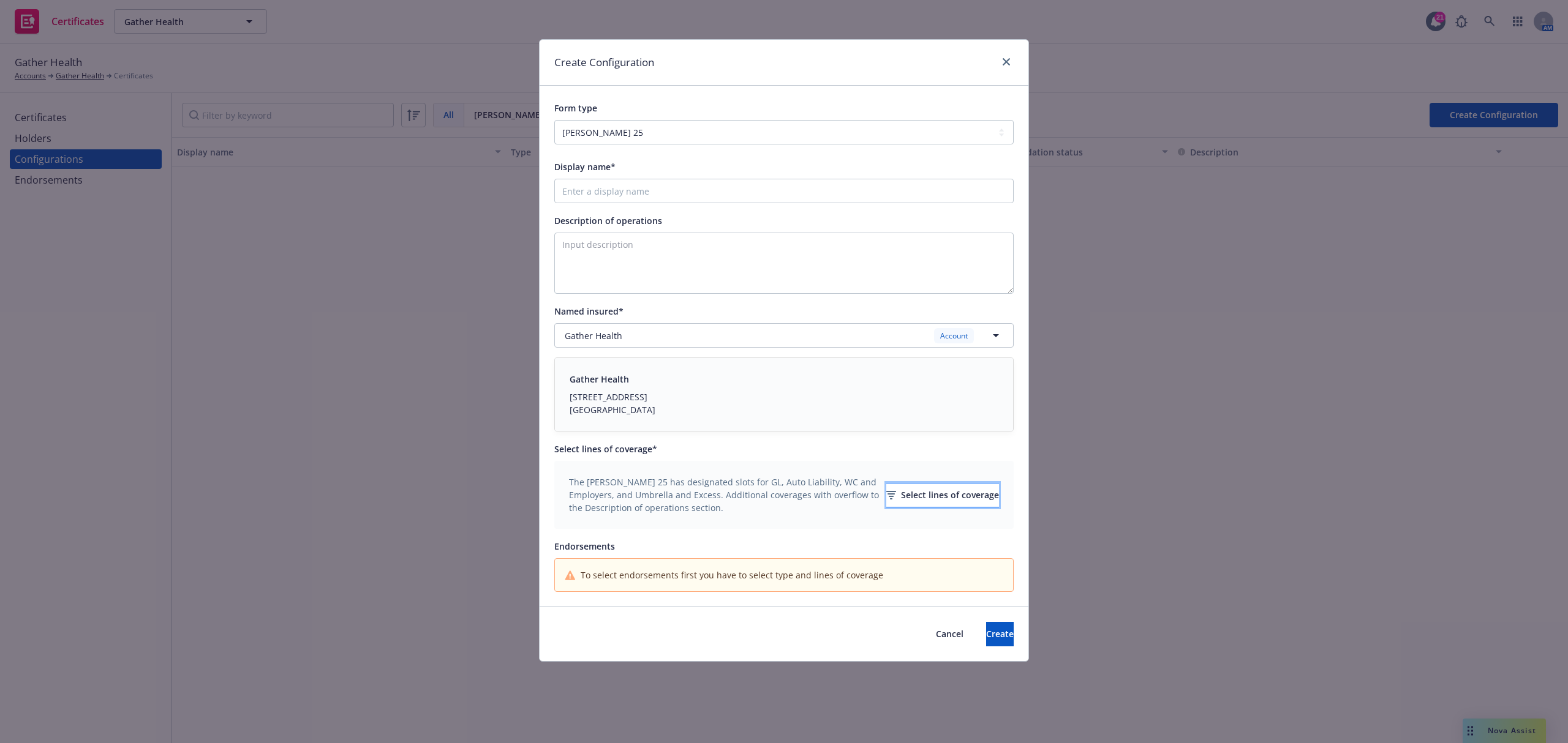
click at [951, 498] on div "Select lines of coverage" at bounding box center [943, 495] width 113 height 23
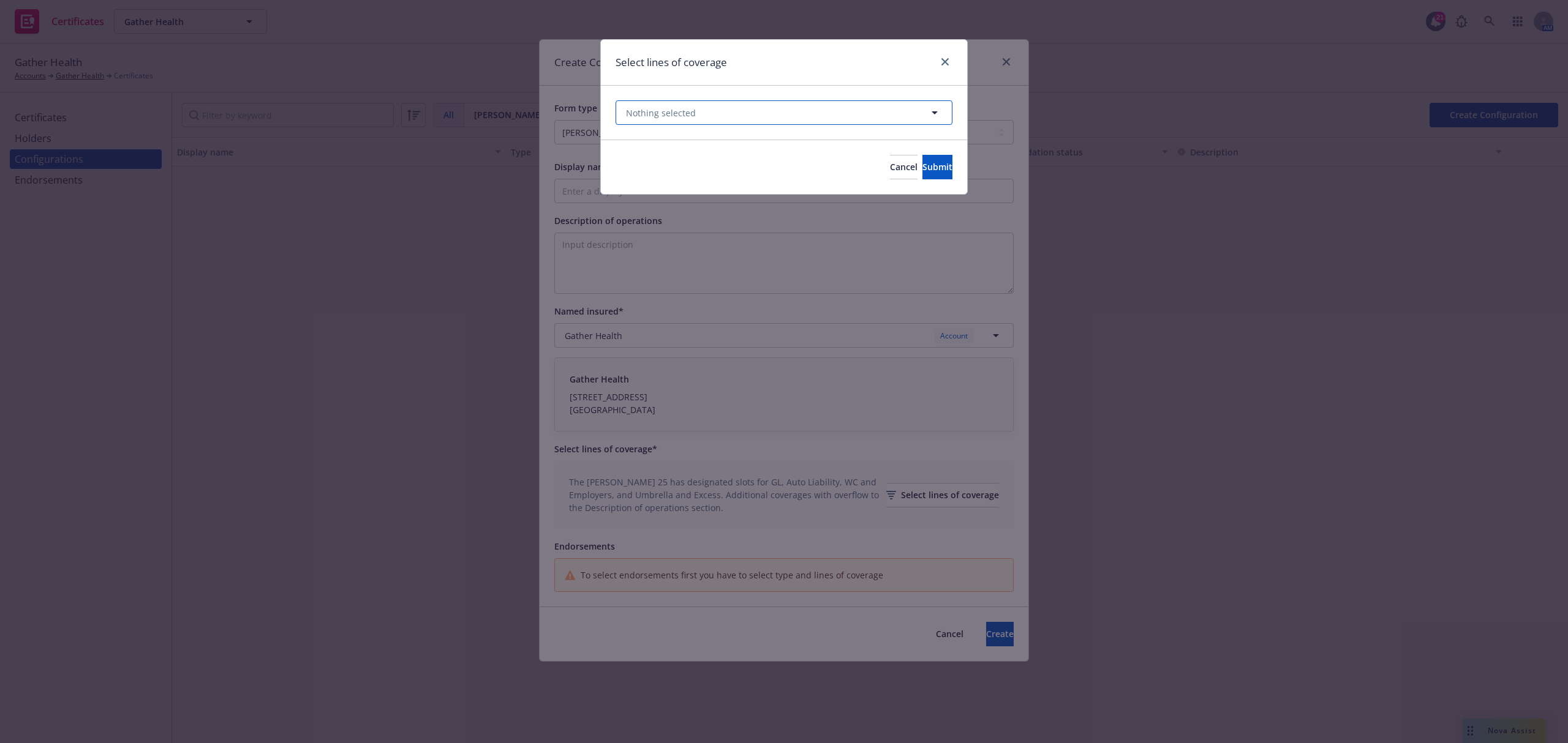
click at [930, 115] on icon "button" at bounding box center [935, 112] width 15 height 15
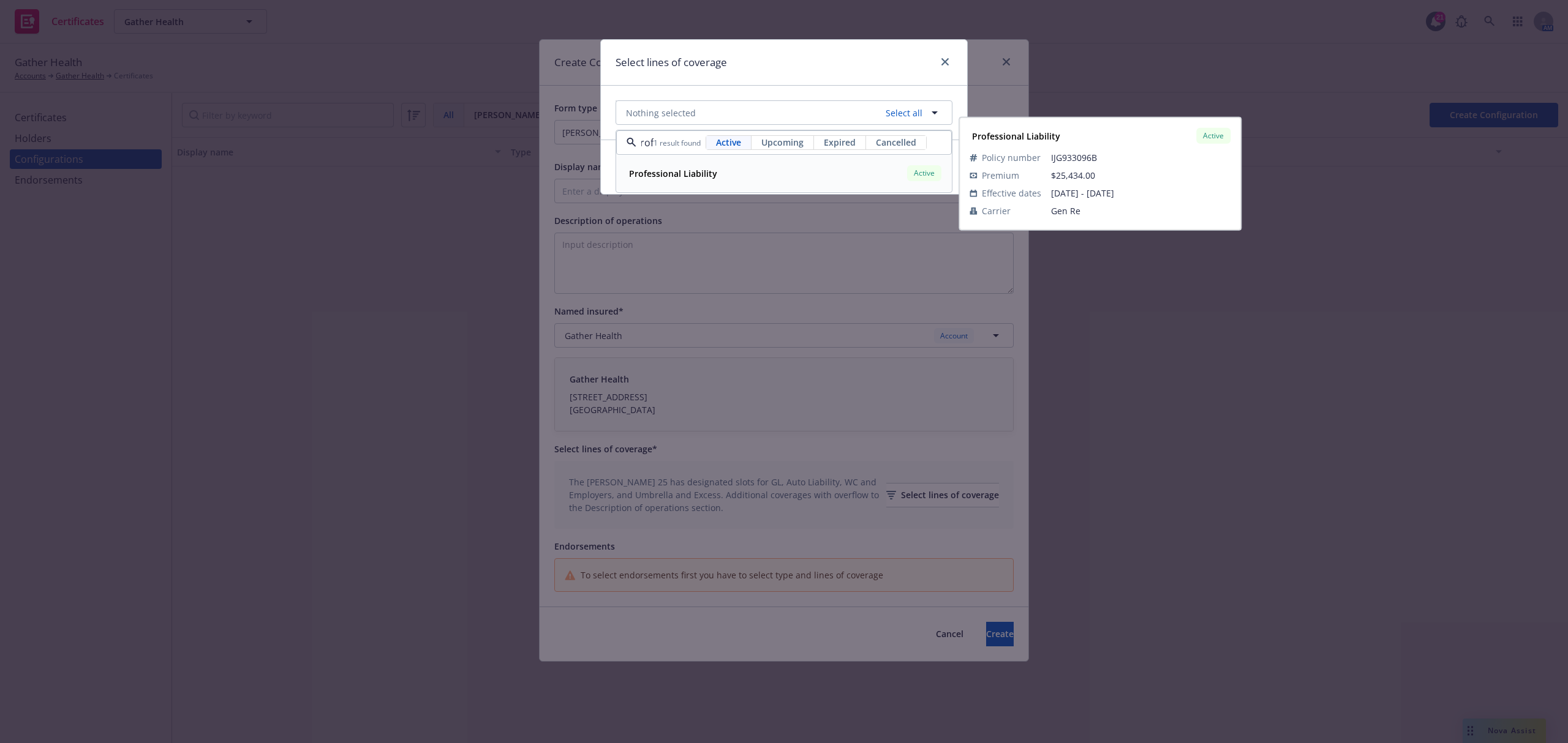
click at [886, 167] on div "Professional Liability Active" at bounding box center [784, 173] width 320 height 21
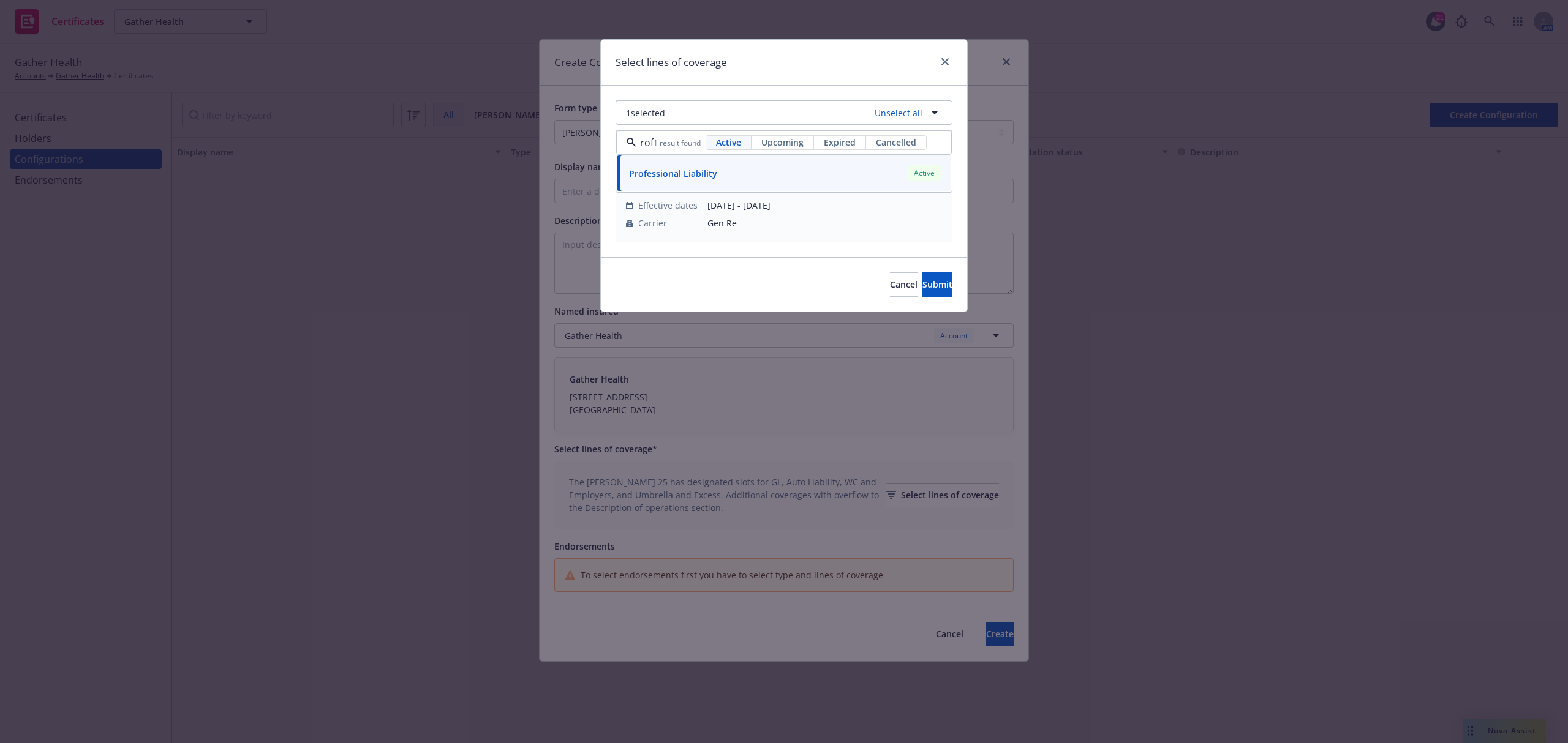
type input "prof"
click at [757, 283] on div "Cancel Submit" at bounding box center [783, 284] width 366 height 55
click at [760, 115] on button "1 selected" at bounding box center [784, 112] width 337 height 24
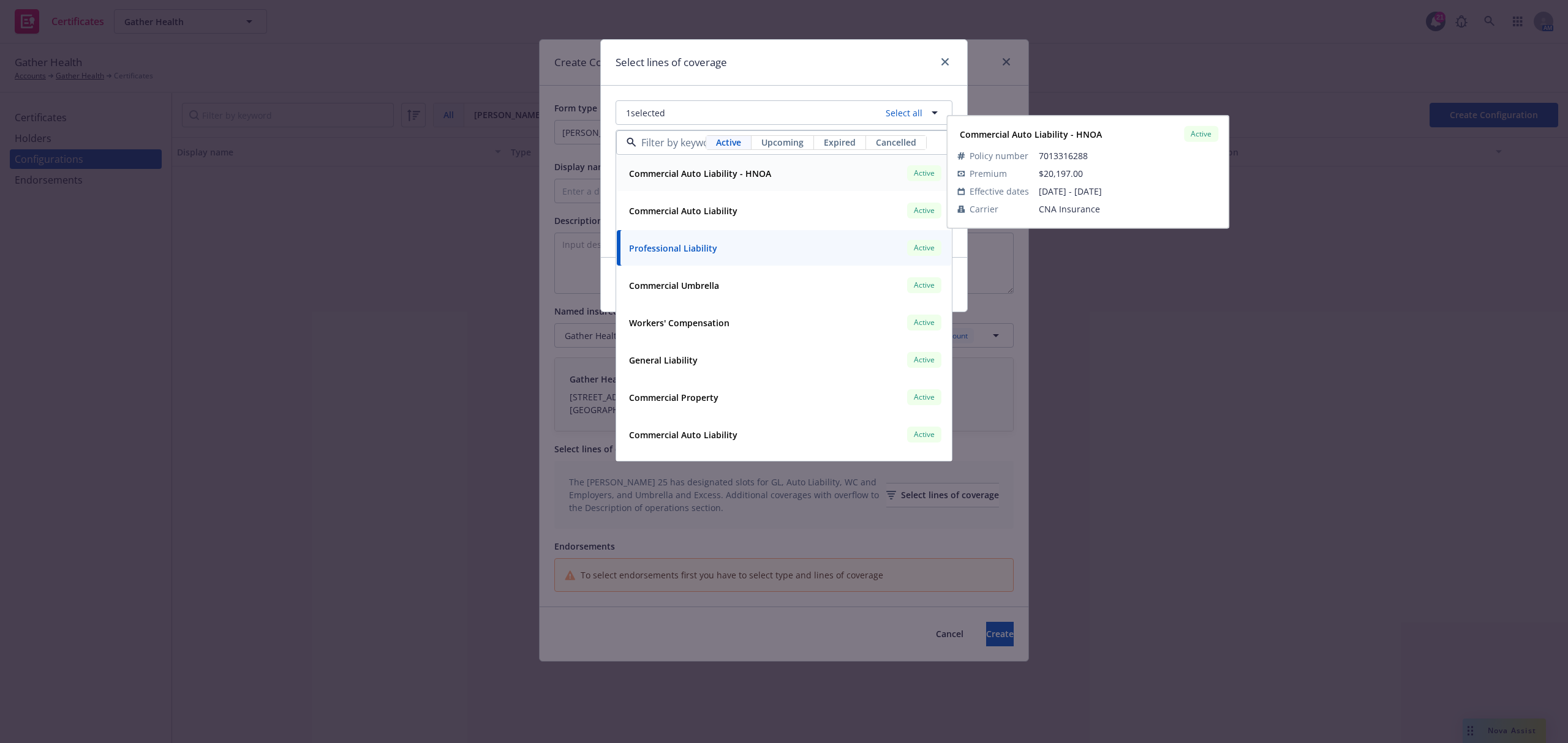
click at [789, 147] on span "Upcoming" at bounding box center [782, 142] width 42 height 13
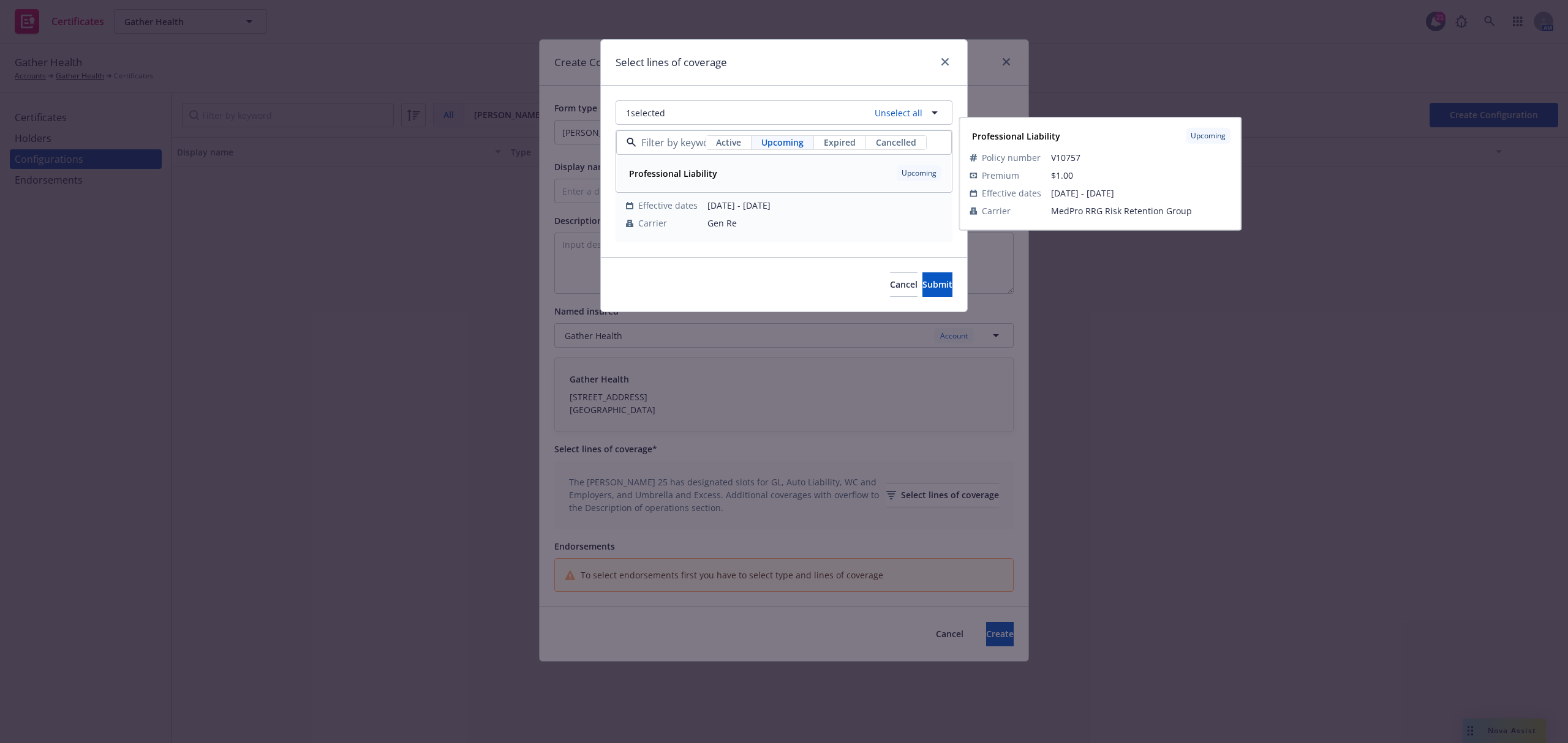
click at [752, 176] on div "Professional Liability Upcoming" at bounding box center [784, 173] width 320 height 21
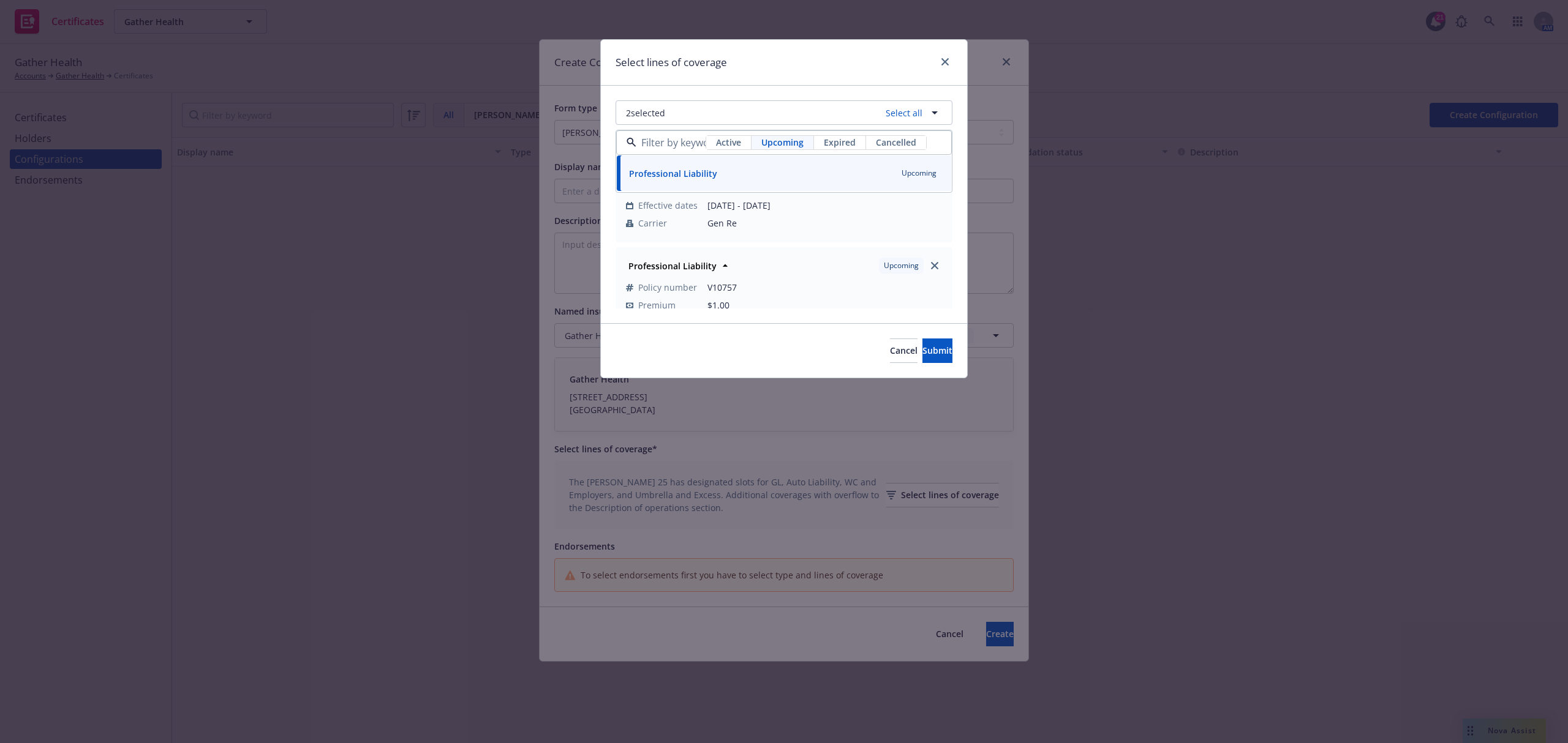
click at [741, 353] on div "Cancel Submit" at bounding box center [783, 350] width 366 height 55
click at [931, 148] on icon "close" at bounding box center [935, 148] width 7 height 7
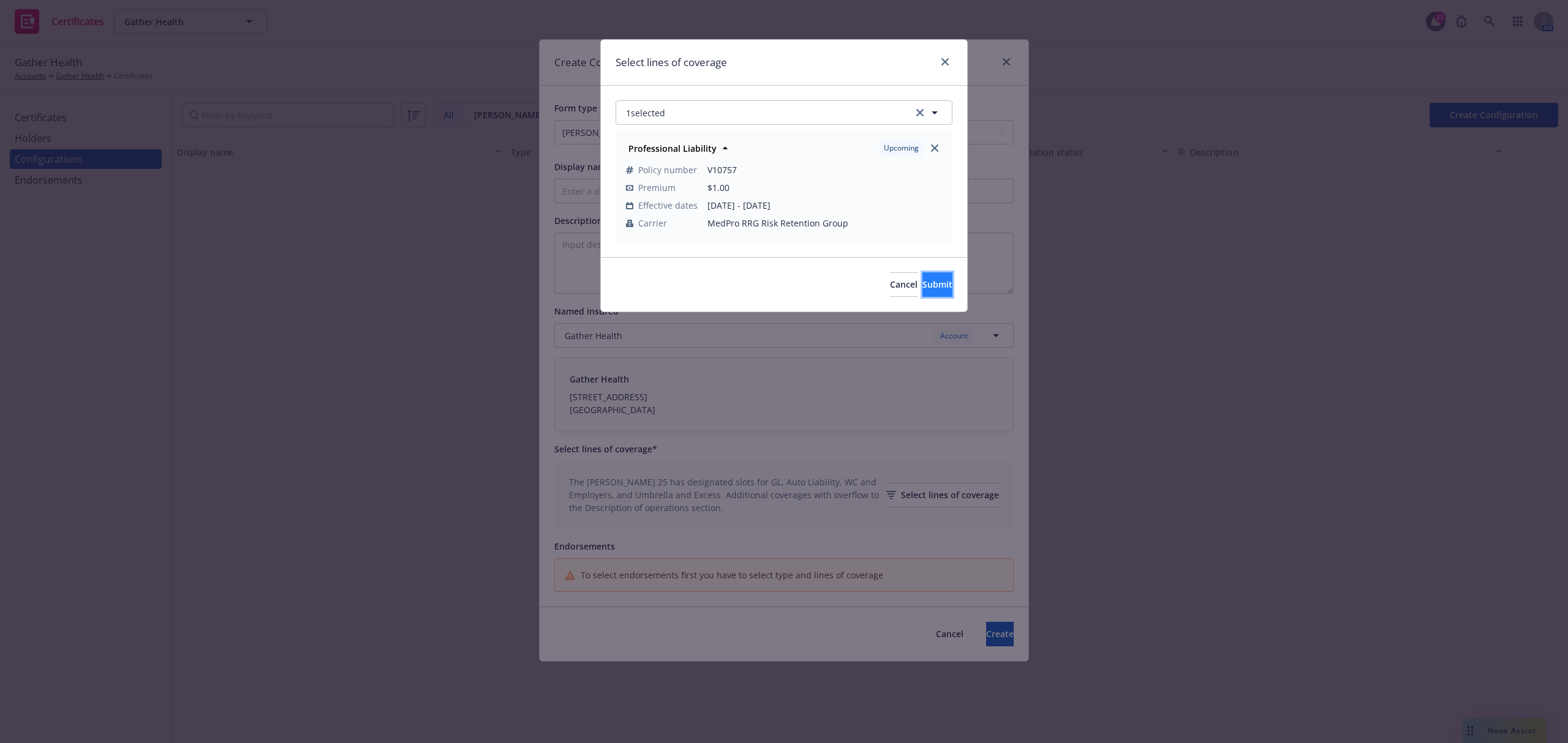
click at [936, 287] on button "Submit" at bounding box center [938, 284] width 30 height 24
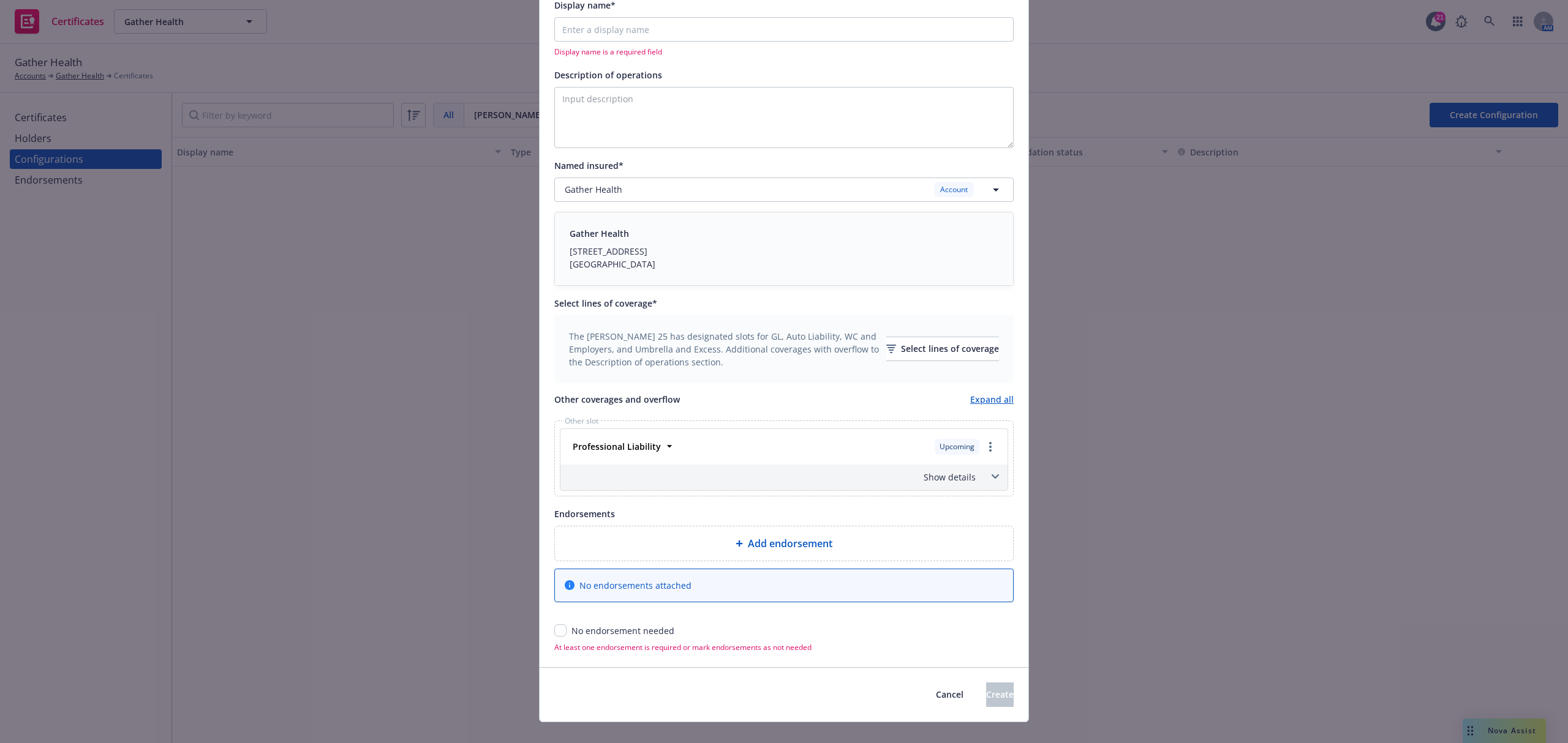
scroll to position [163, 0]
click at [992, 475] on icon at bounding box center [995, 475] width 7 height 4
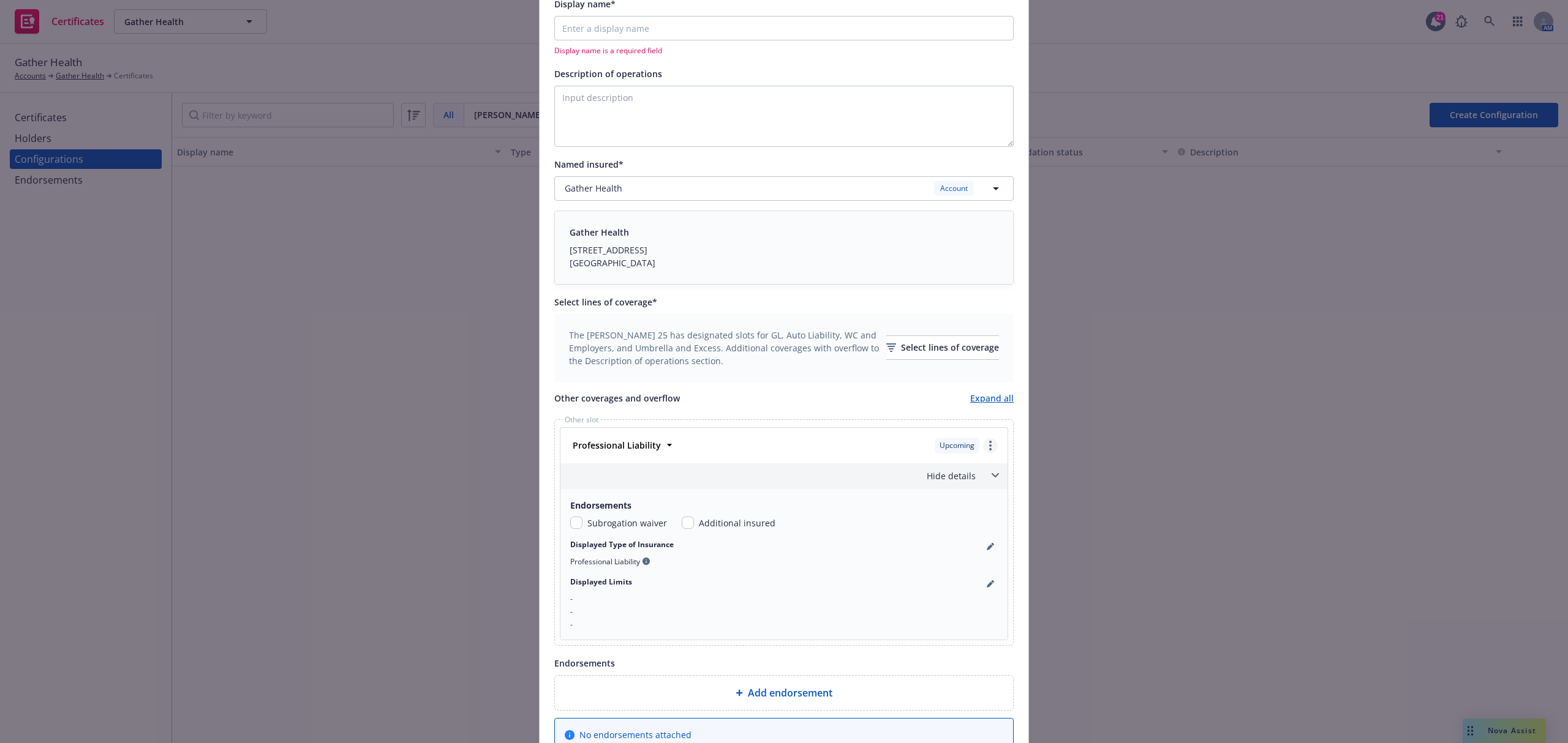
click at [983, 446] on link "more" at bounding box center [990, 445] width 15 height 15
click at [963, 473] on link "Remove this LOC" at bounding box center [931, 470] width 132 height 24
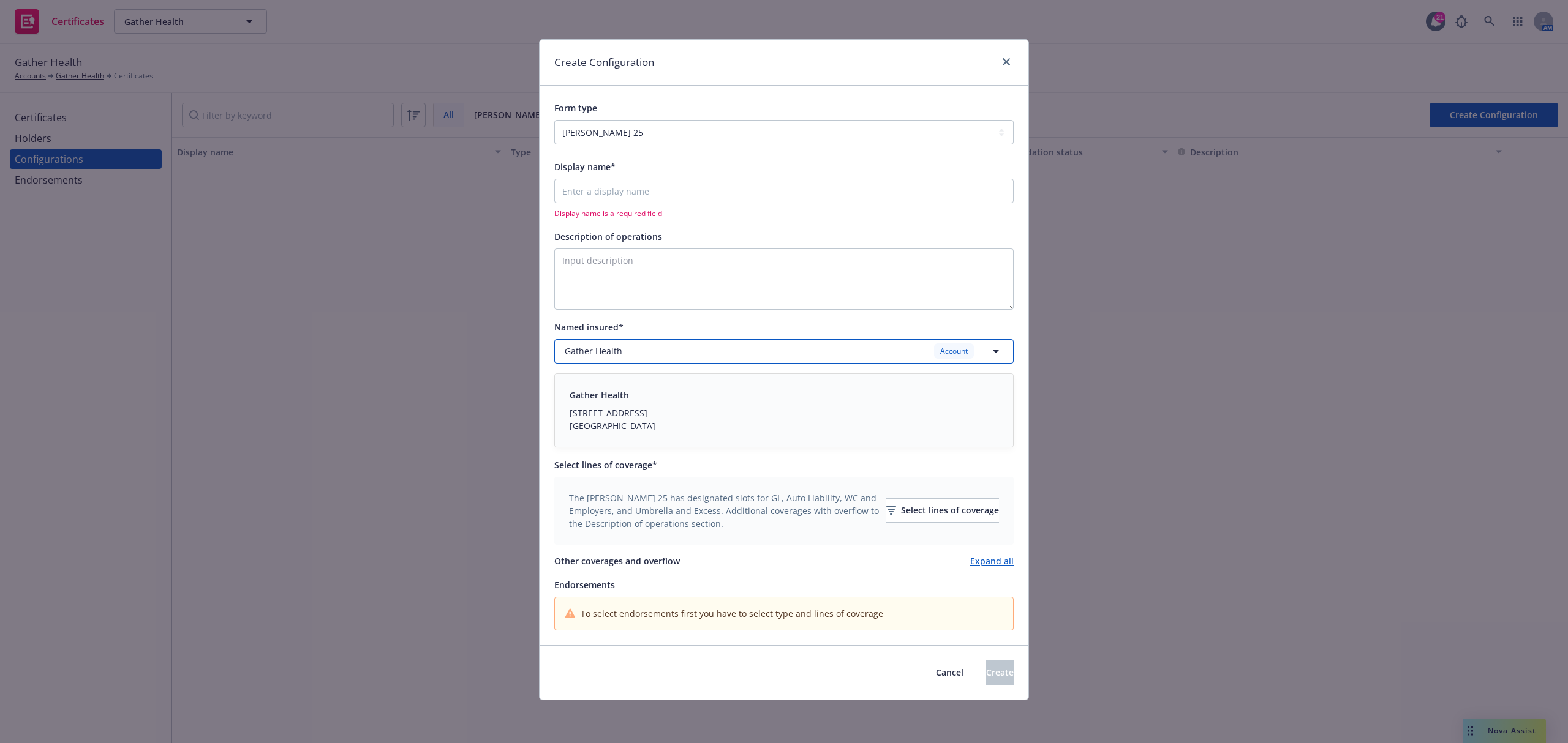
click at [975, 348] on div "Gather Health Account" at bounding box center [776, 351] width 424 height 16
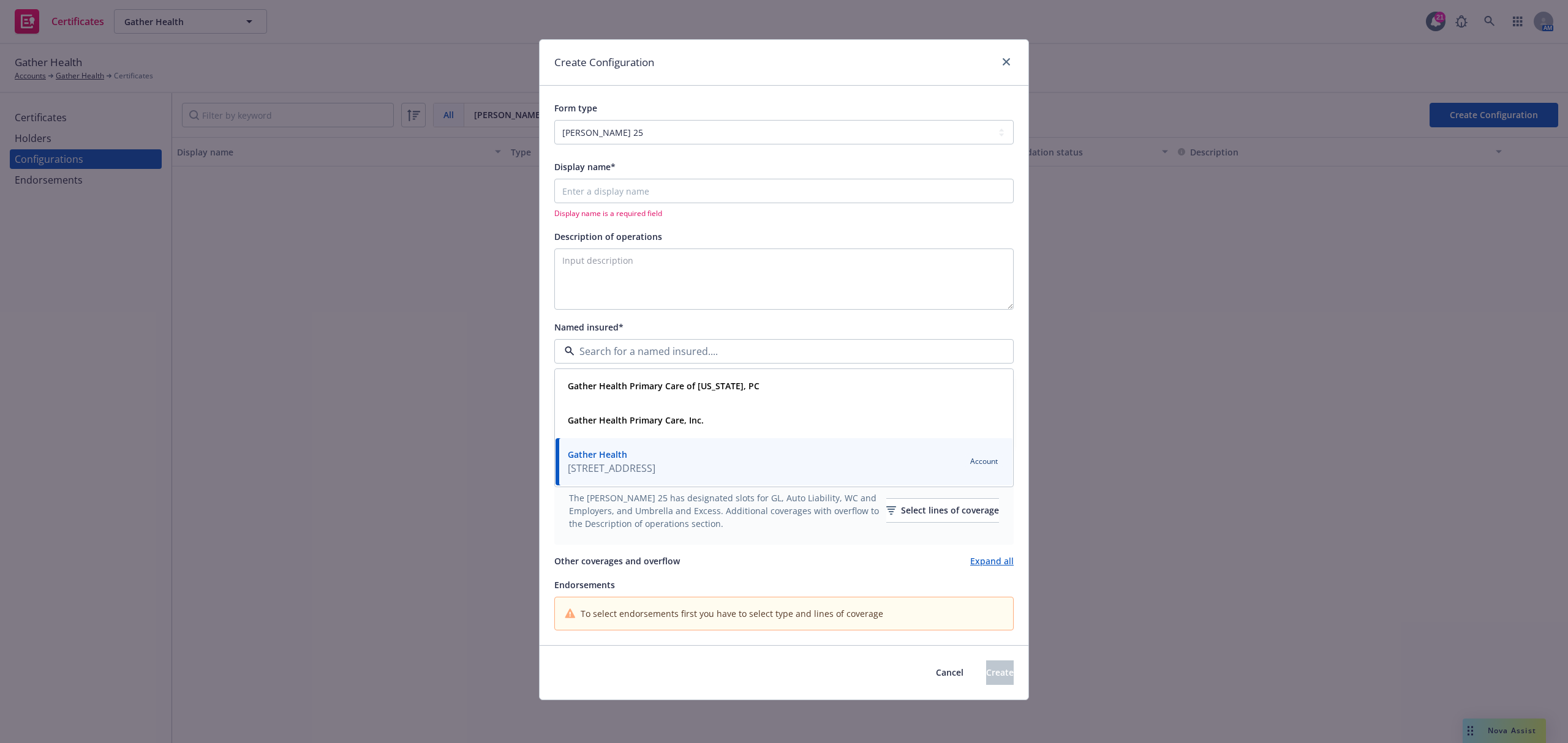
click at [806, 325] on div "Named insured*" at bounding box center [784, 327] width 459 height 15
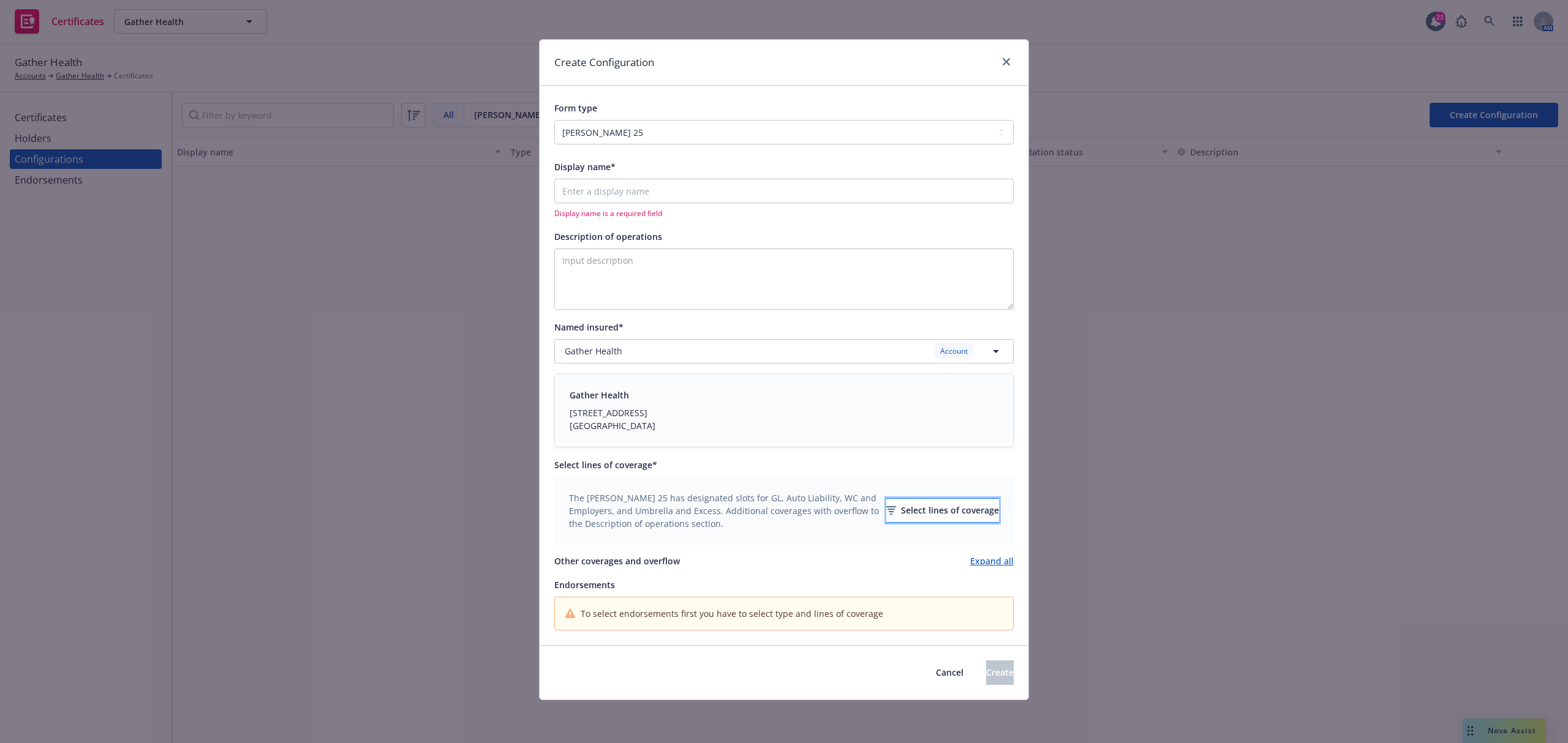
click at [956, 510] on div "Select lines of coverage" at bounding box center [943, 510] width 113 height 23
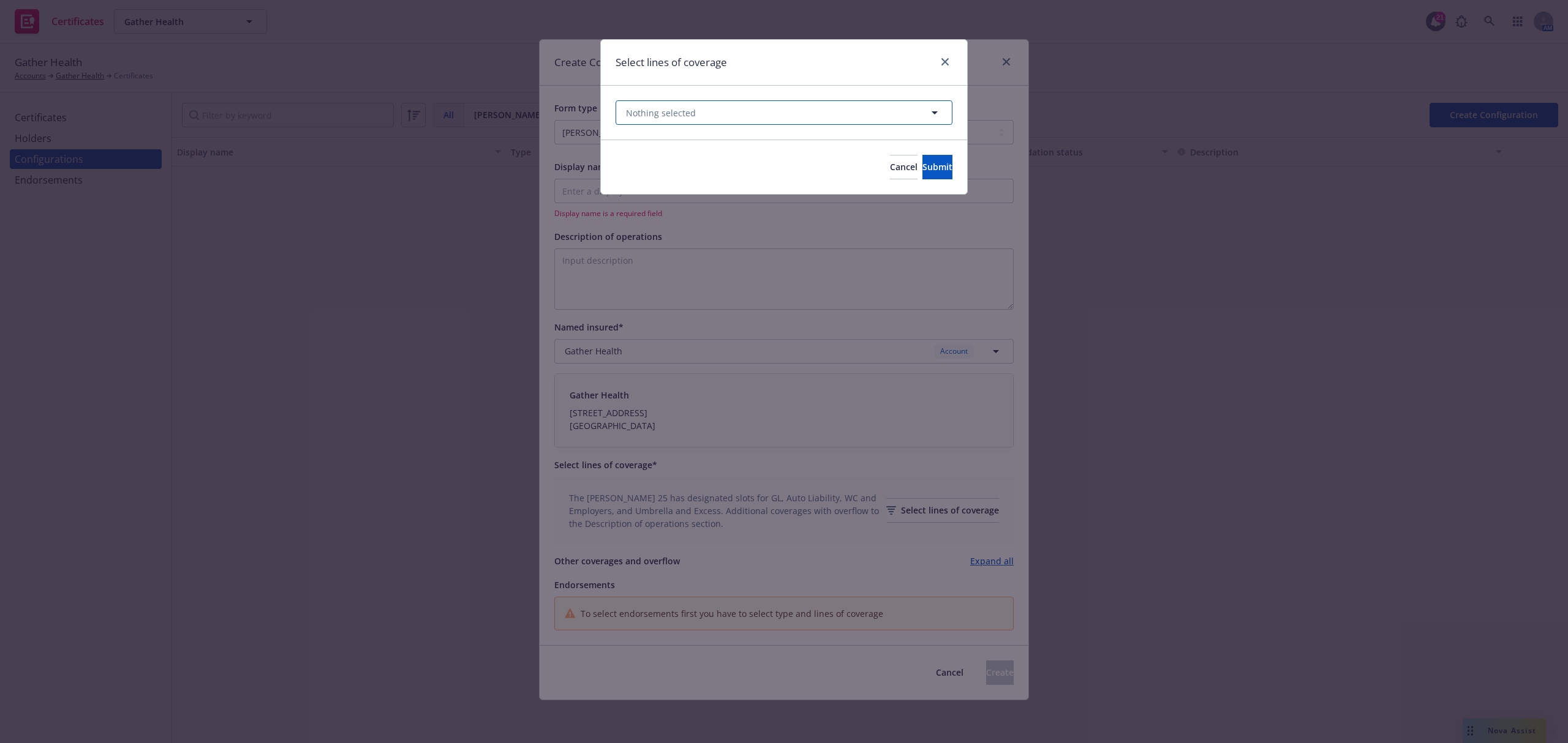
click at [812, 116] on button "Nothing selected" at bounding box center [784, 112] width 337 height 24
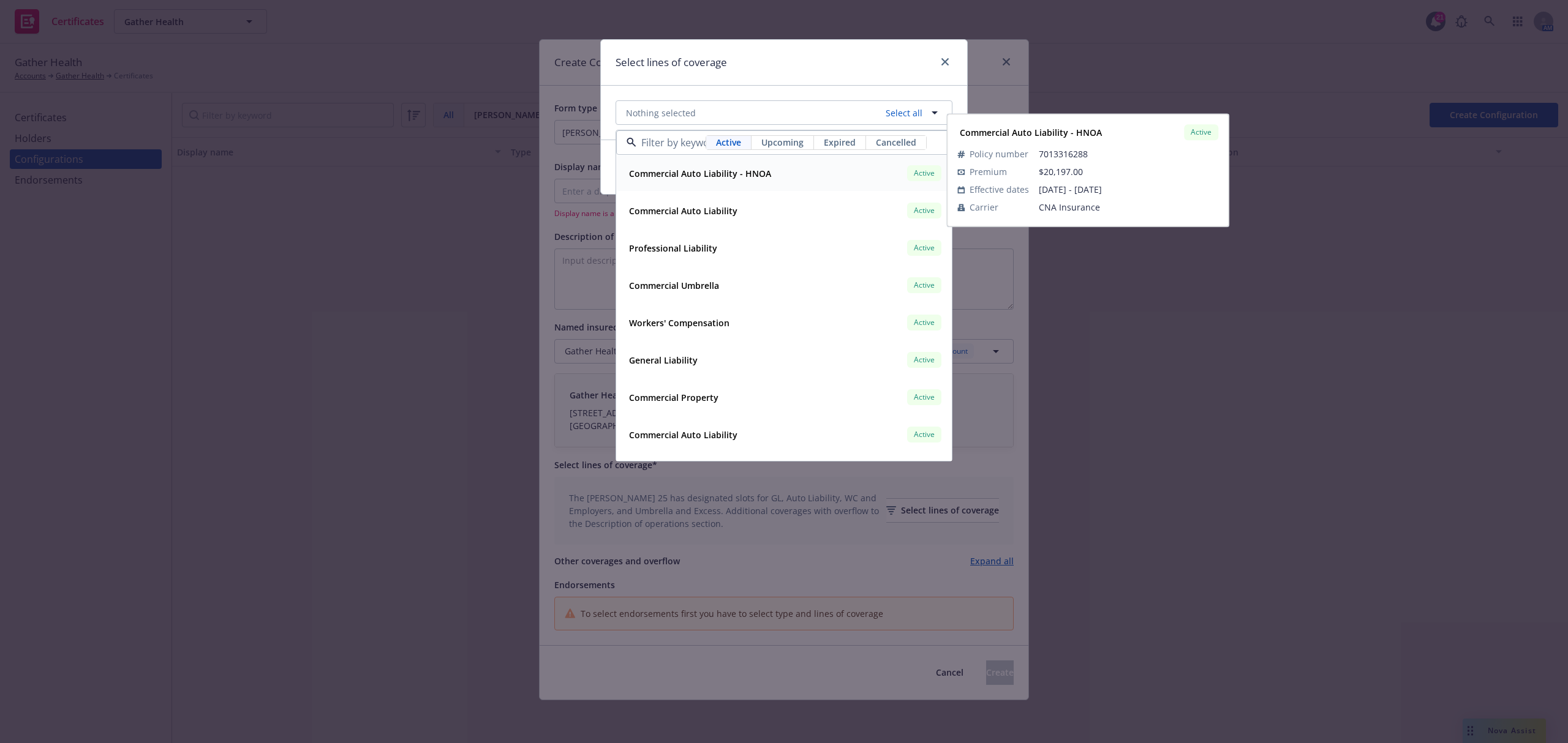
click at [785, 136] on span "Upcoming" at bounding box center [782, 142] width 42 height 13
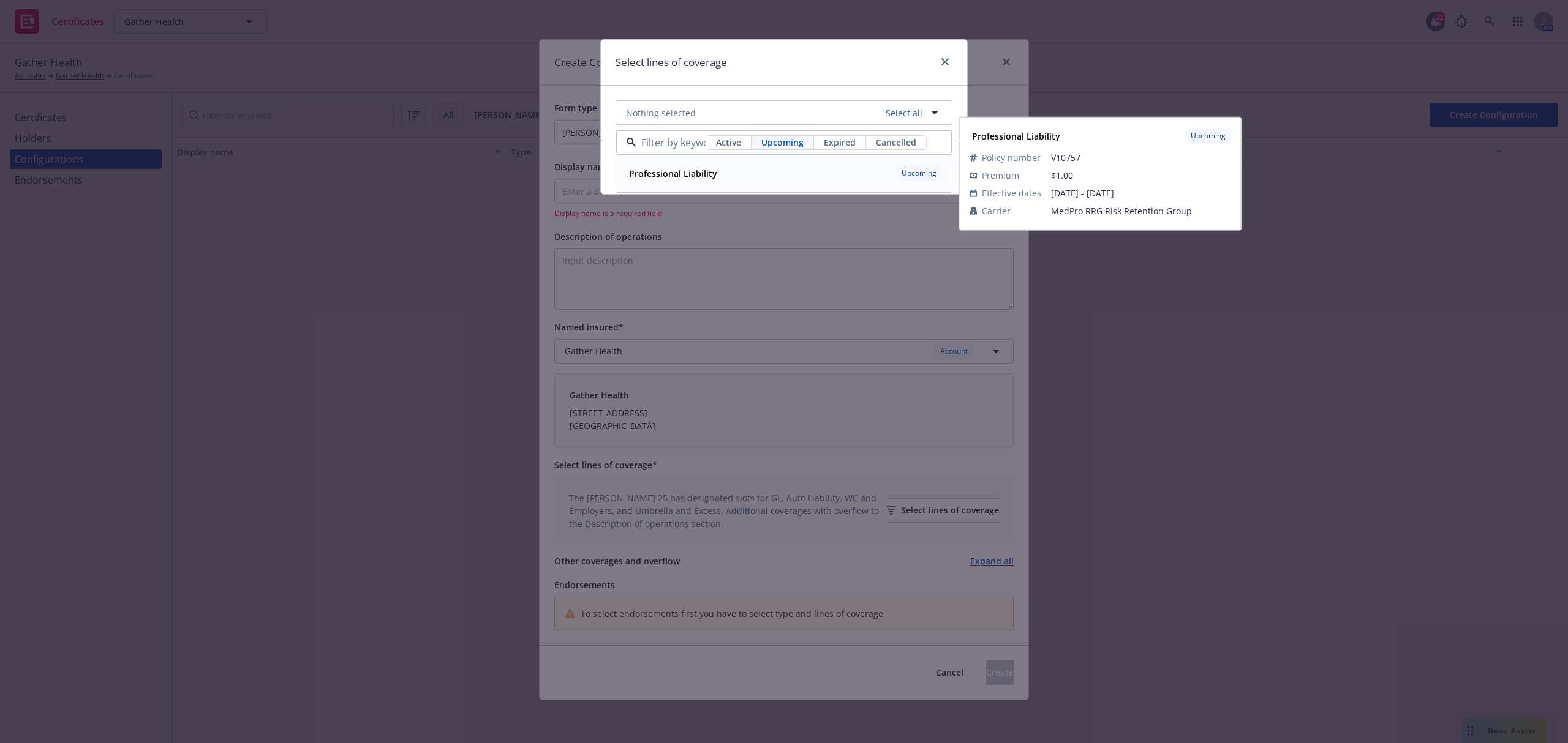
click at [737, 139] on span "Active" at bounding box center [728, 142] width 25 height 13
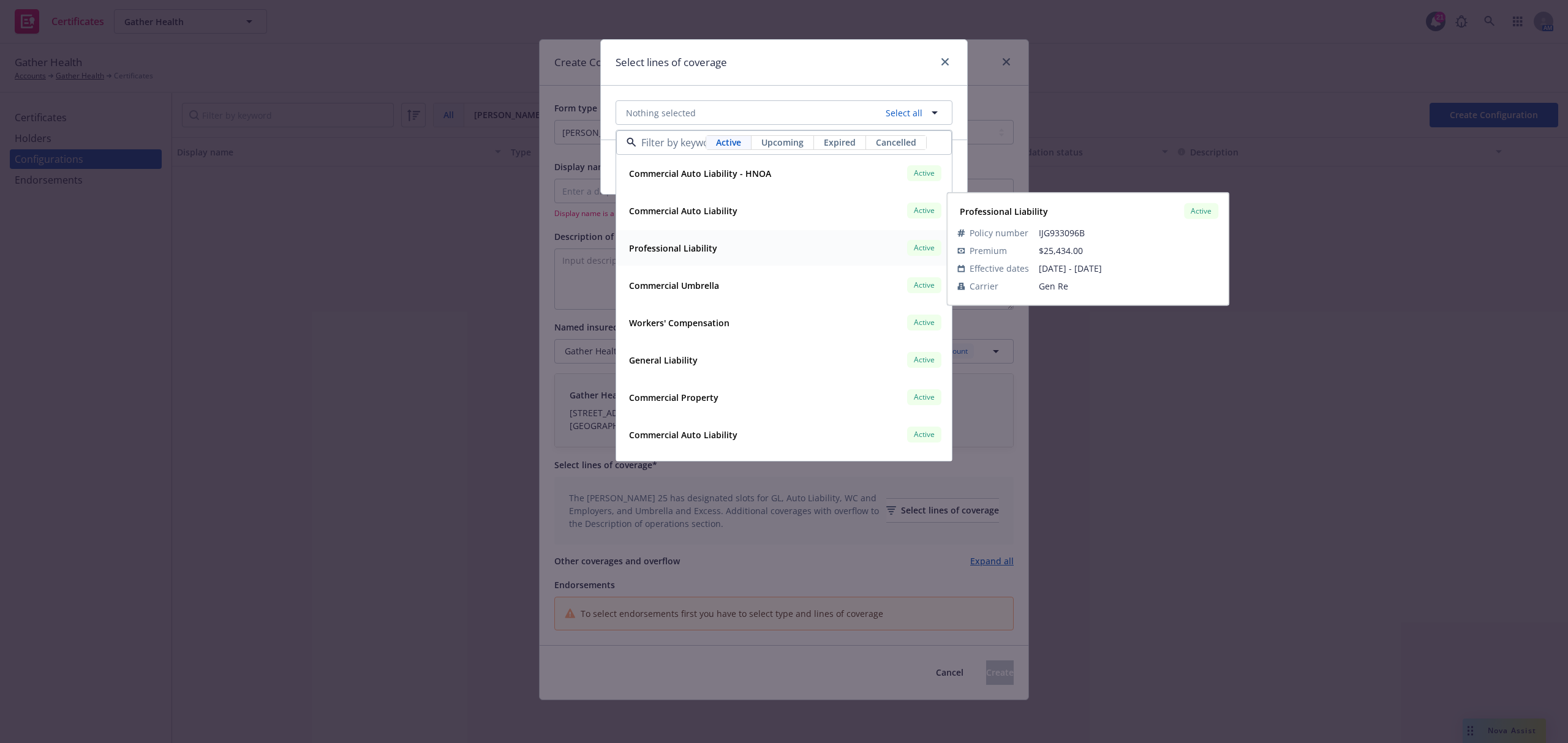
click at [701, 253] on strong "Professional Liability" at bounding box center [673, 248] width 88 height 11
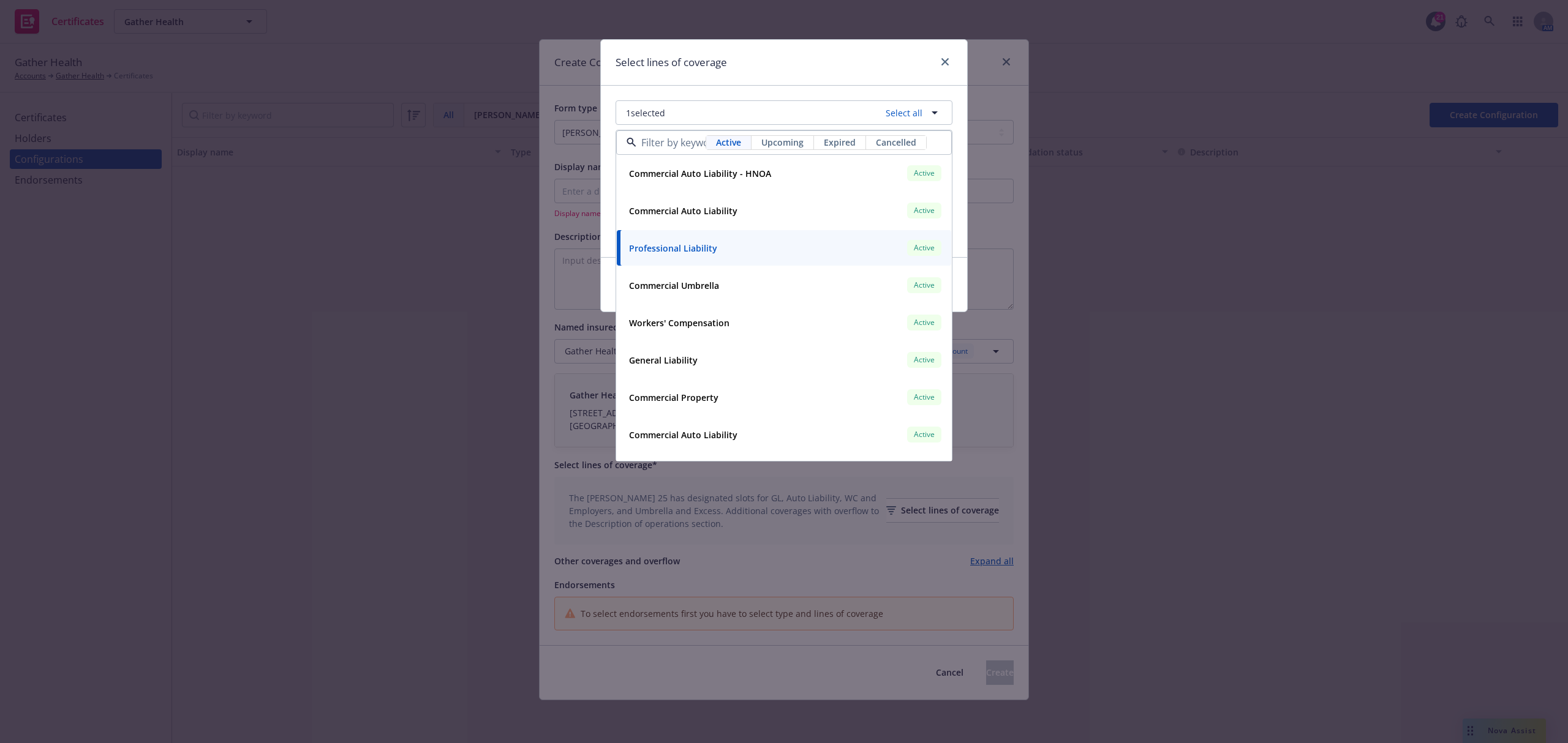
click at [611, 272] on div "Cancel Submit" at bounding box center [783, 284] width 366 height 55
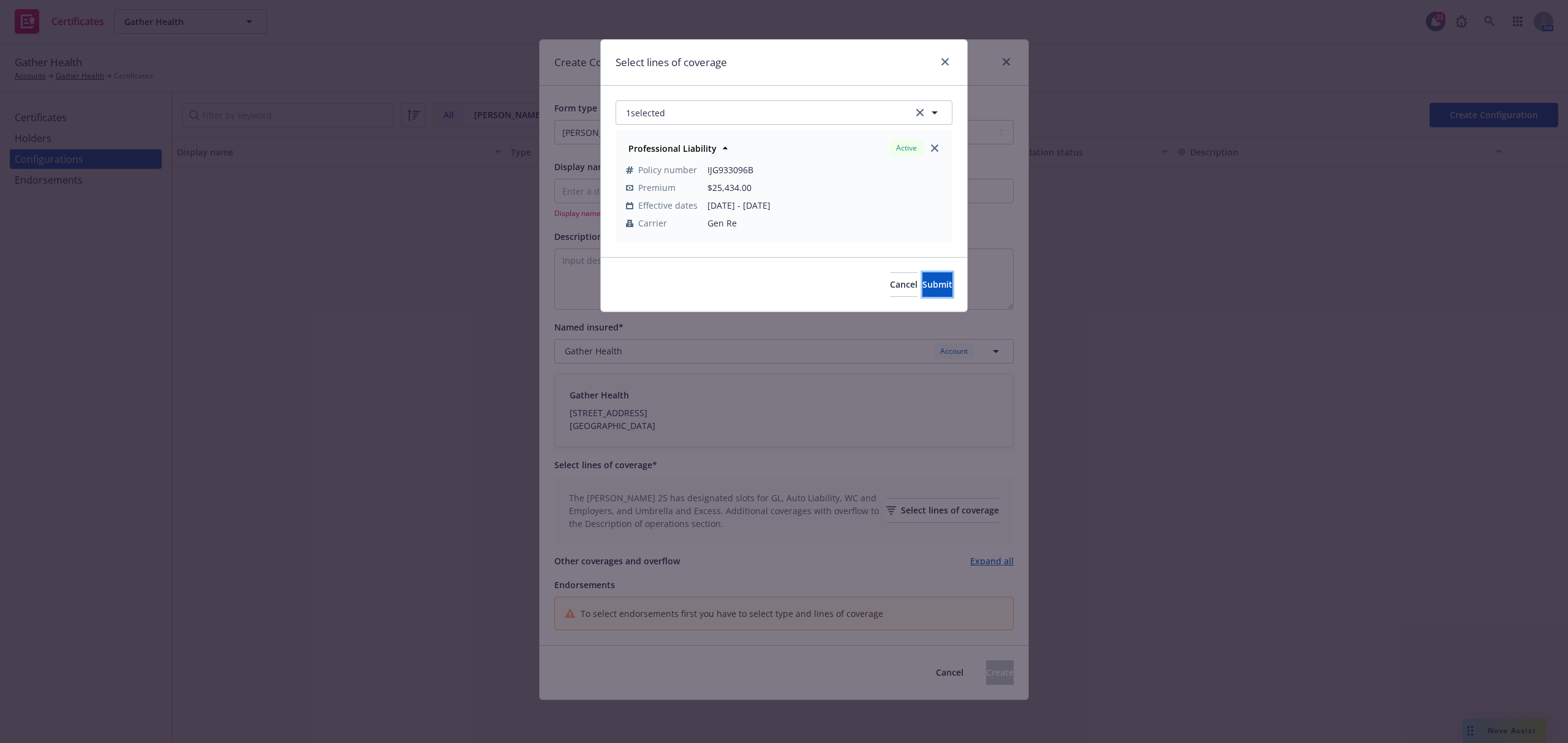
click at [932, 288] on button "Submit" at bounding box center [938, 284] width 30 height 24
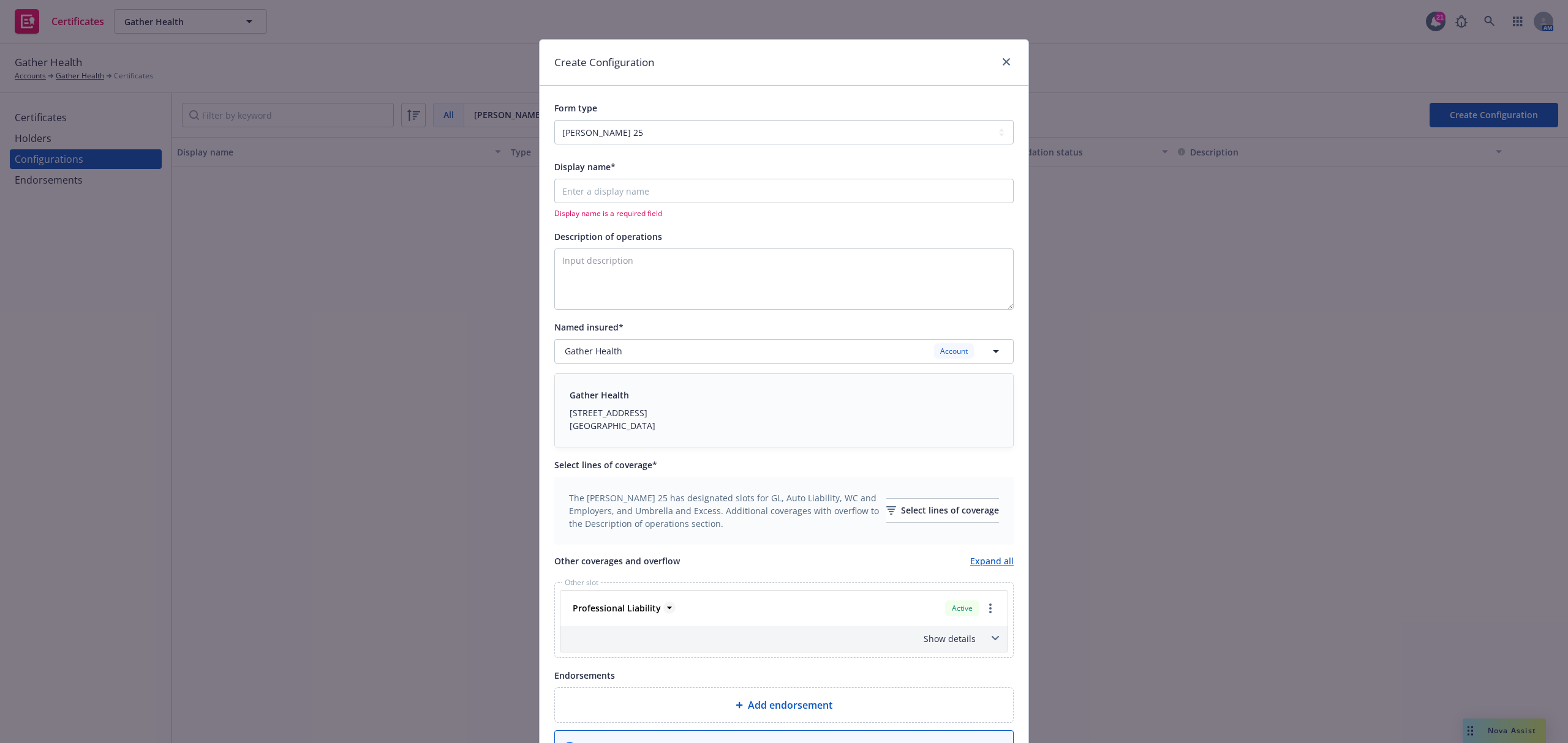
click at [664, 607] on icon at bounding box center [669, 607] width 12 height 12
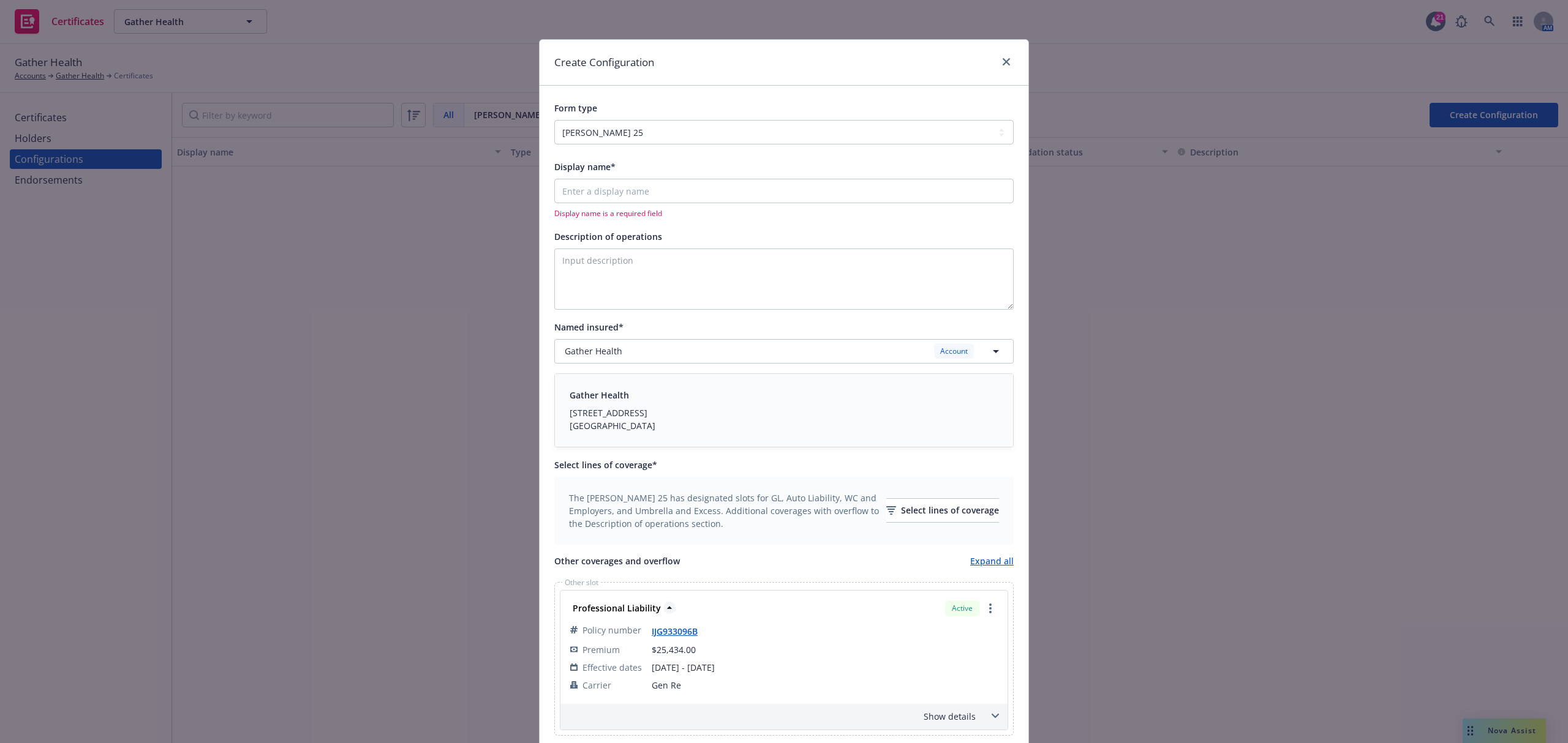
click at [664, 608] on icon at bounding box center [669, 607] width 12 height 12
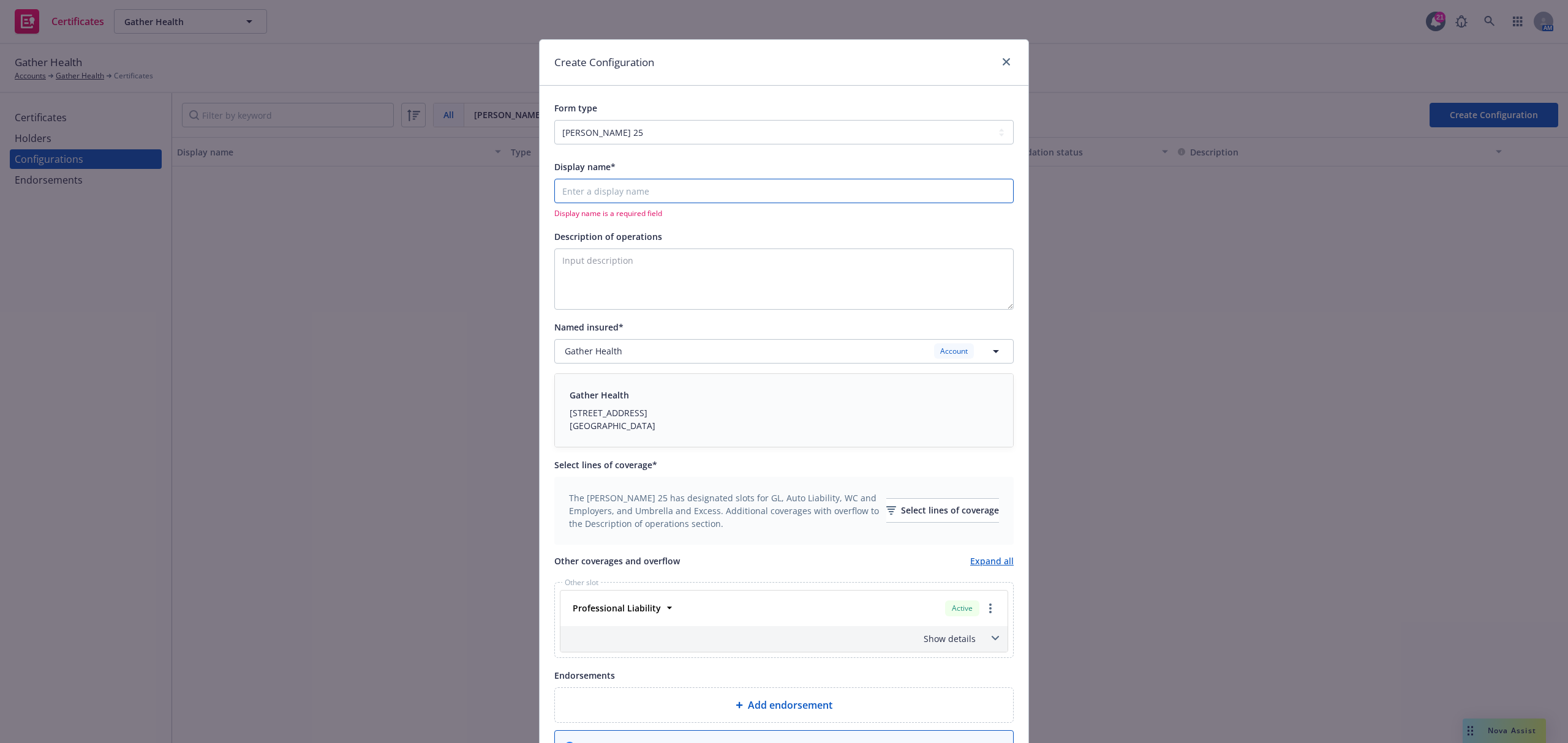
click at [751, 198] on input "Display name*" at bounding box center [784, 191] width 459 height 24
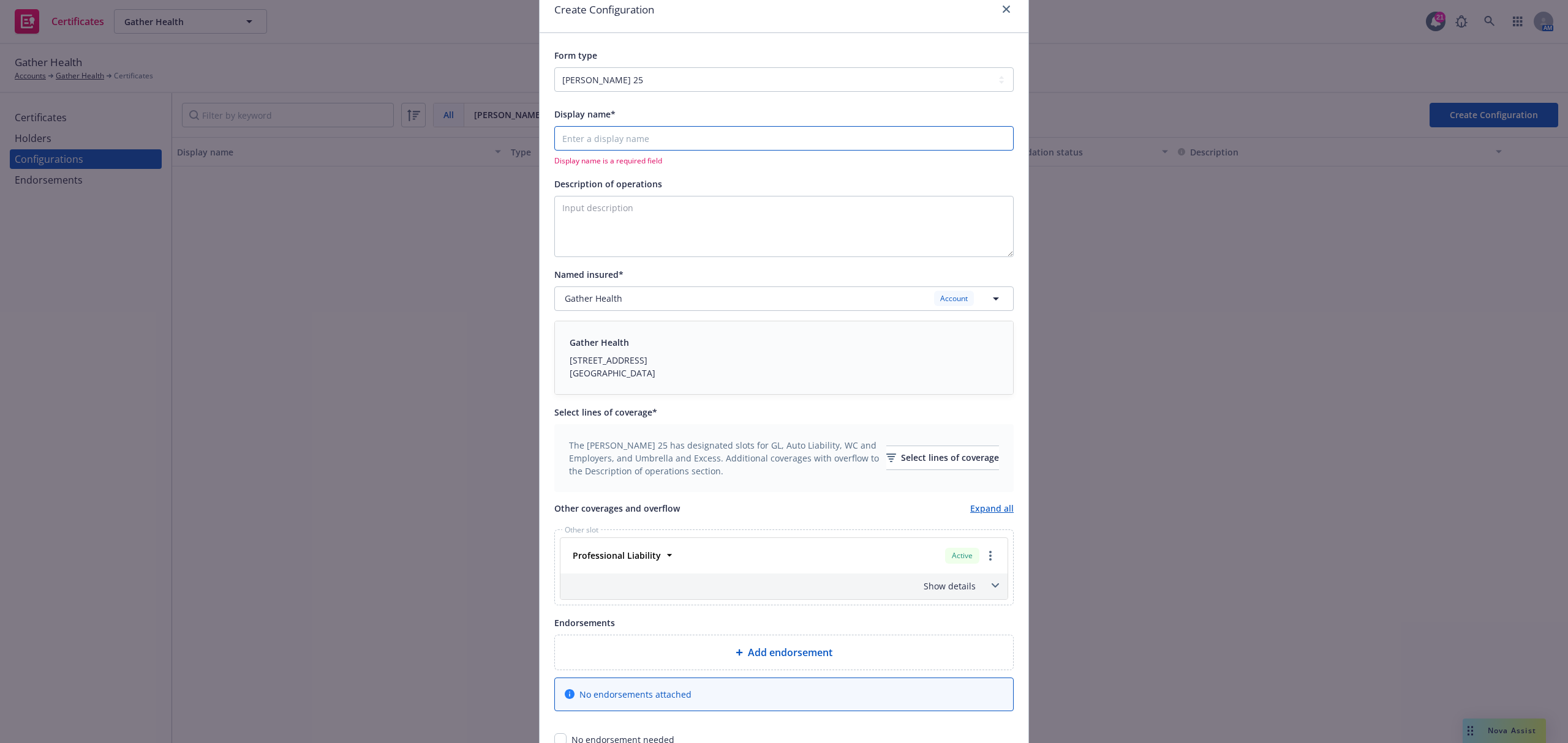
scroll to position [82, 0]
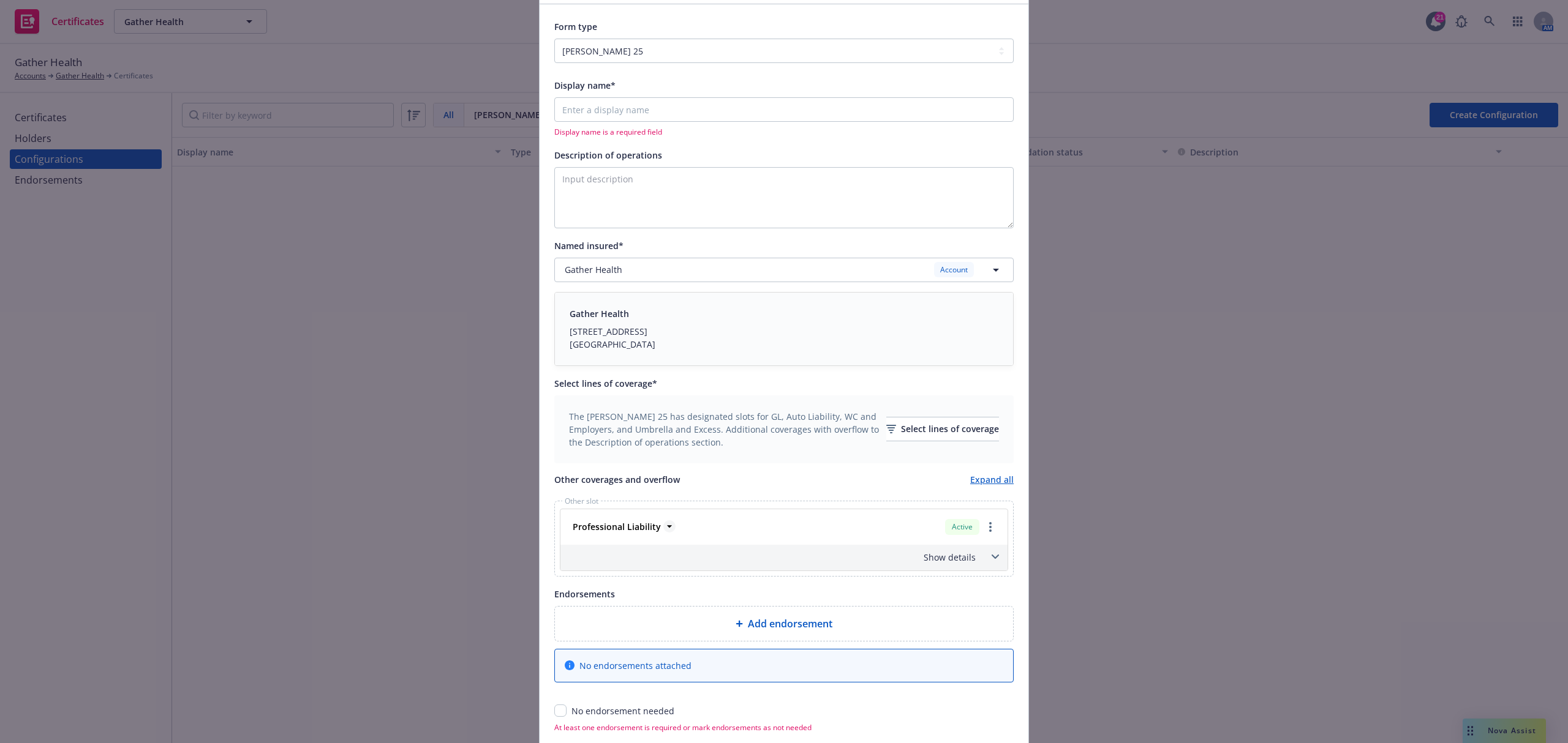
click at [665, 523] on icon at bounding box center [669, 526] width 12 height 12
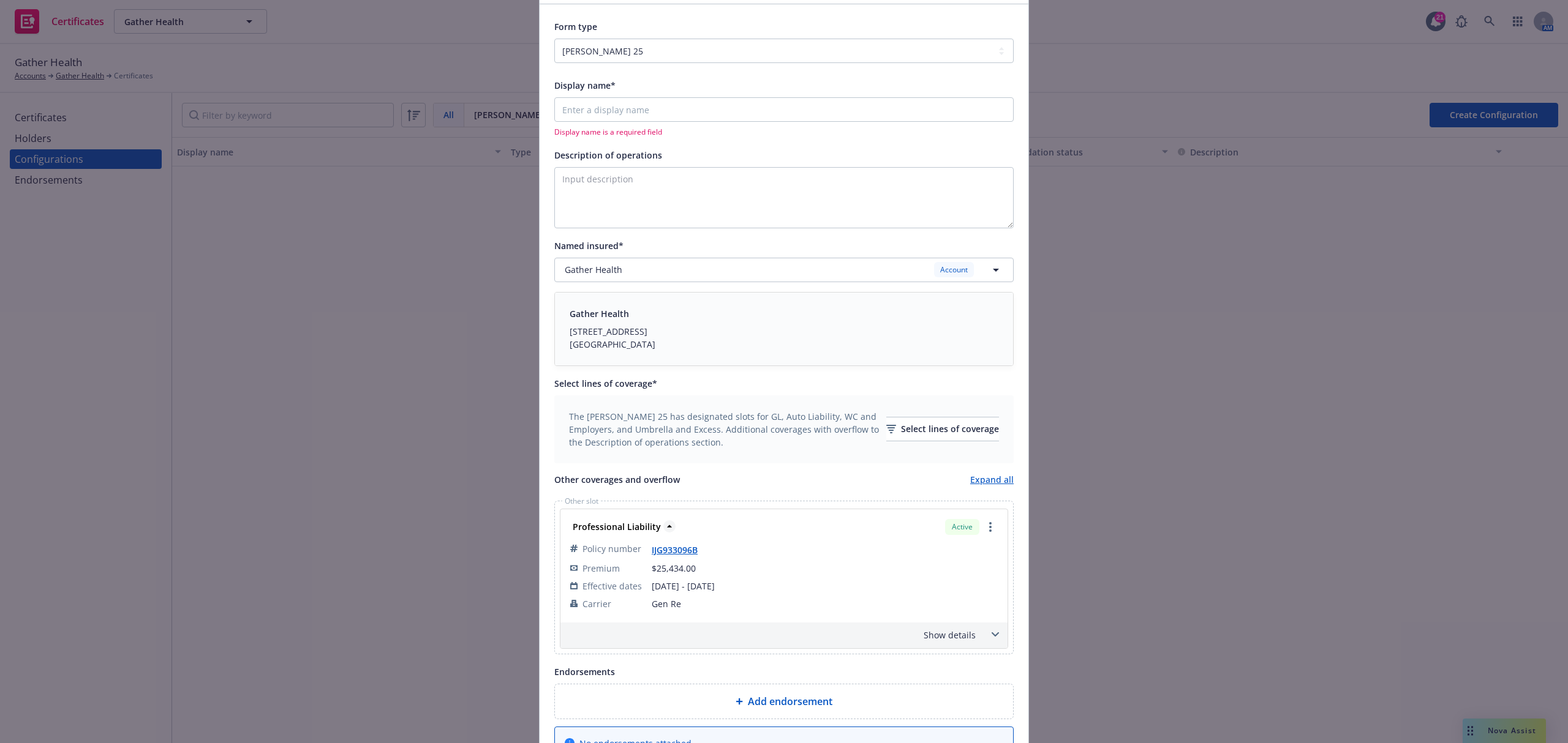
click at [665, 523] on icon at bounding box center [669, 526] width 12 height 12
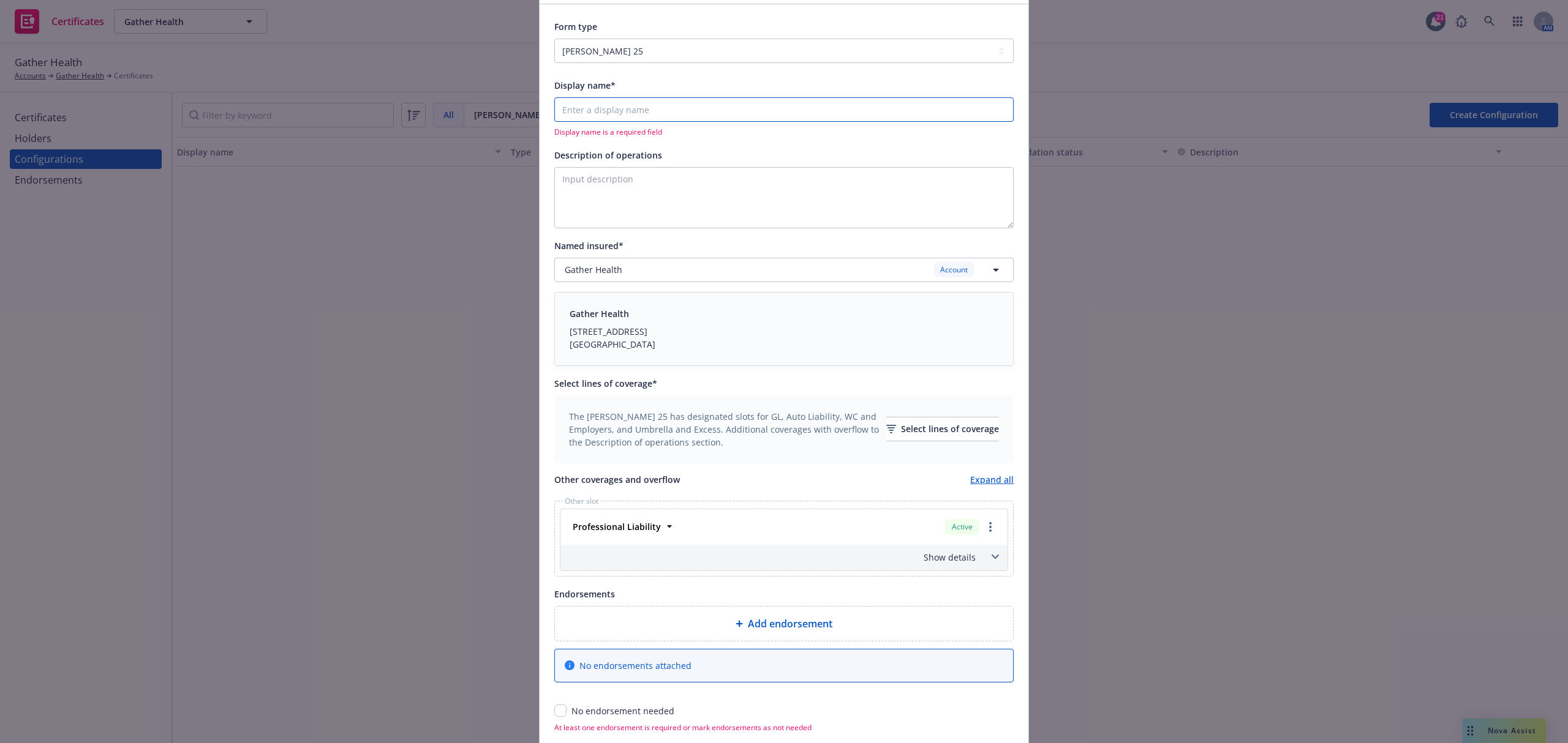
click at [649, 108] on input "Display name*" at bounding box center [784, 109] width 459 height 24
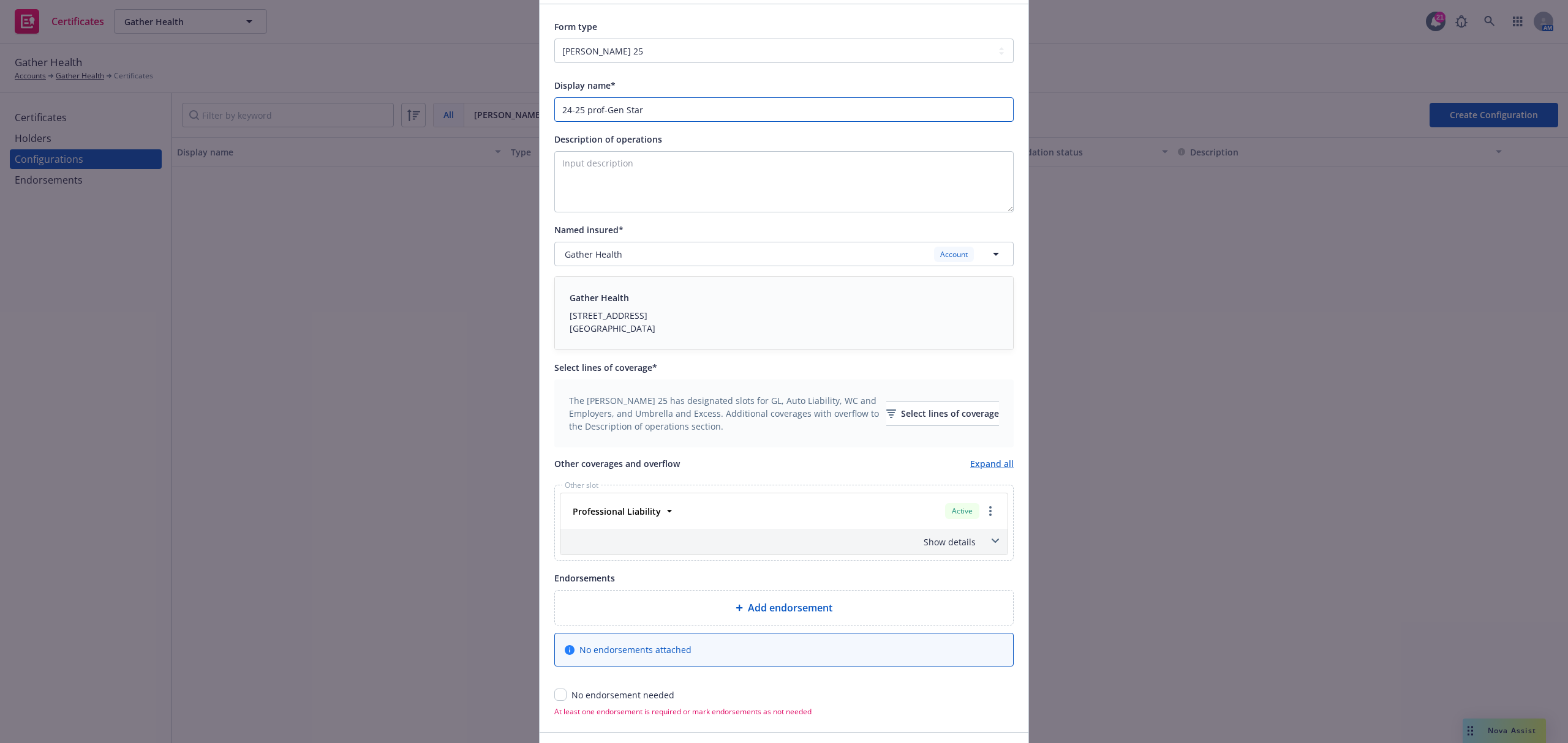
click at [586, 108] on input "24-25 prof-Gen Star" at bounding box center [784, 109] width 459 height 24
type input "24-25 Prof-Gen Star"
click at [559, 696] on input "checkbox" at bounding box center [560, 694] width 12 height 12
checkbox input "true"
click at [992, 543] on icon at bounding box center [995, 541] width 7 height 5
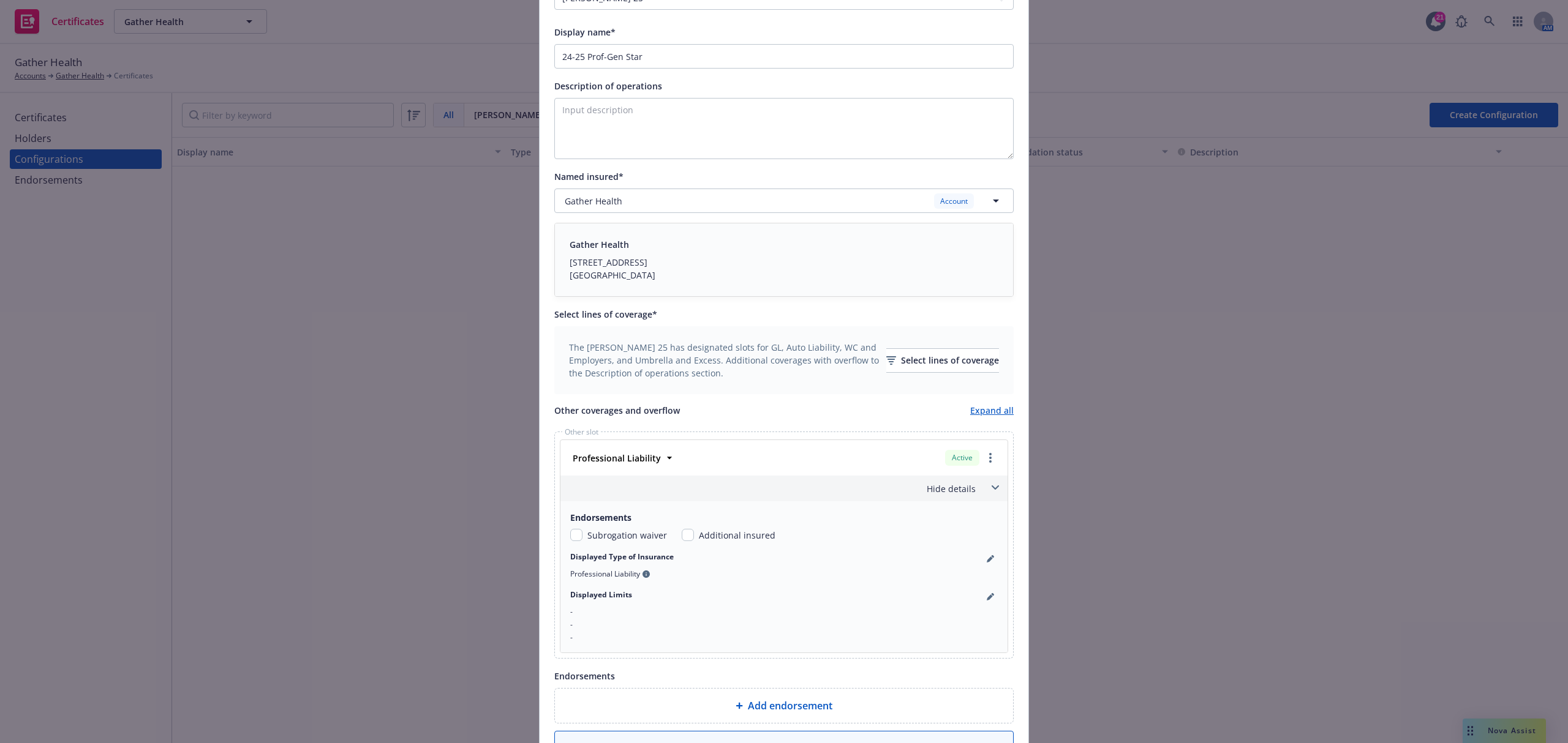
scroll to position [163, 0]
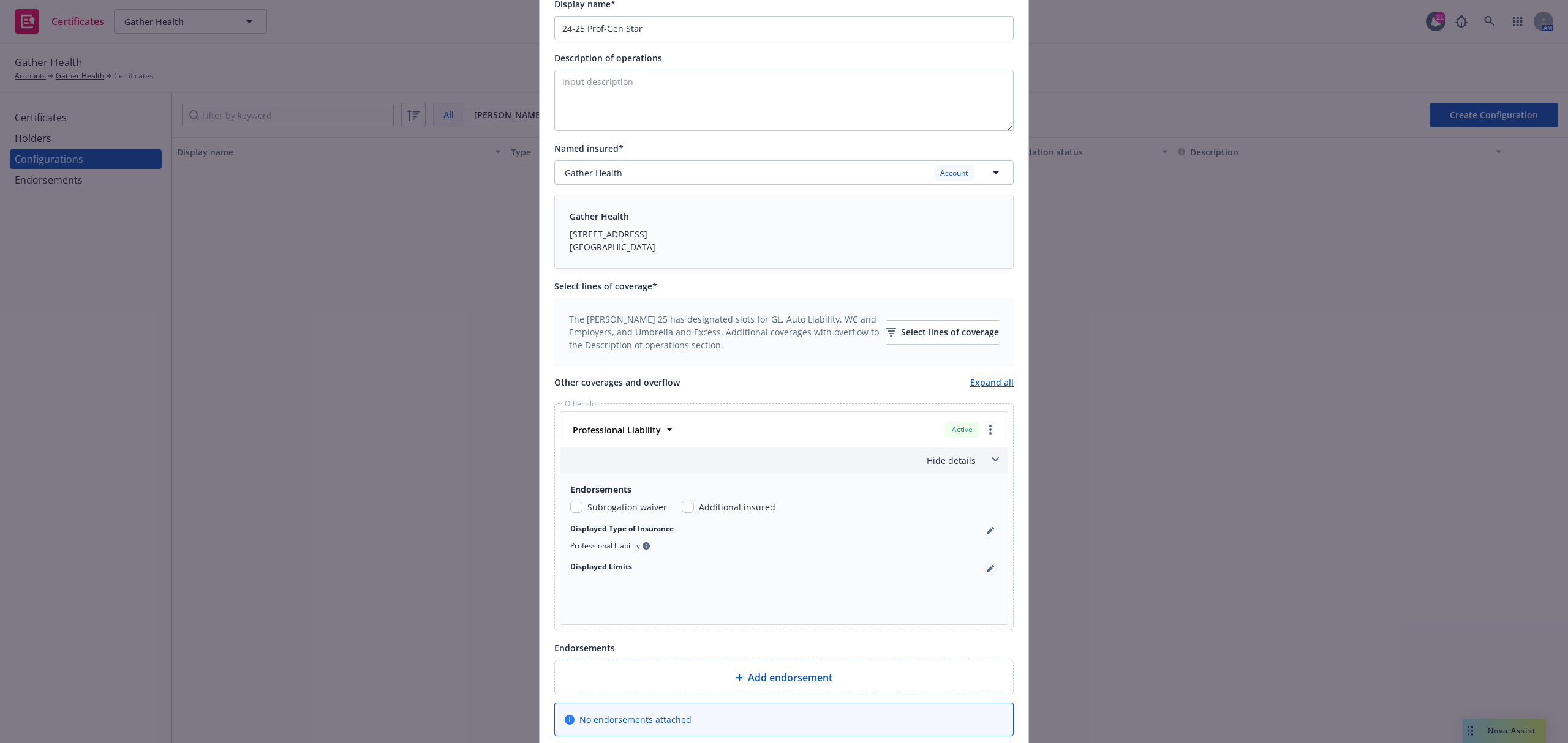
click at [987, 569] on icon "pencil" at bounding box center [990, 568] width 7 height 7
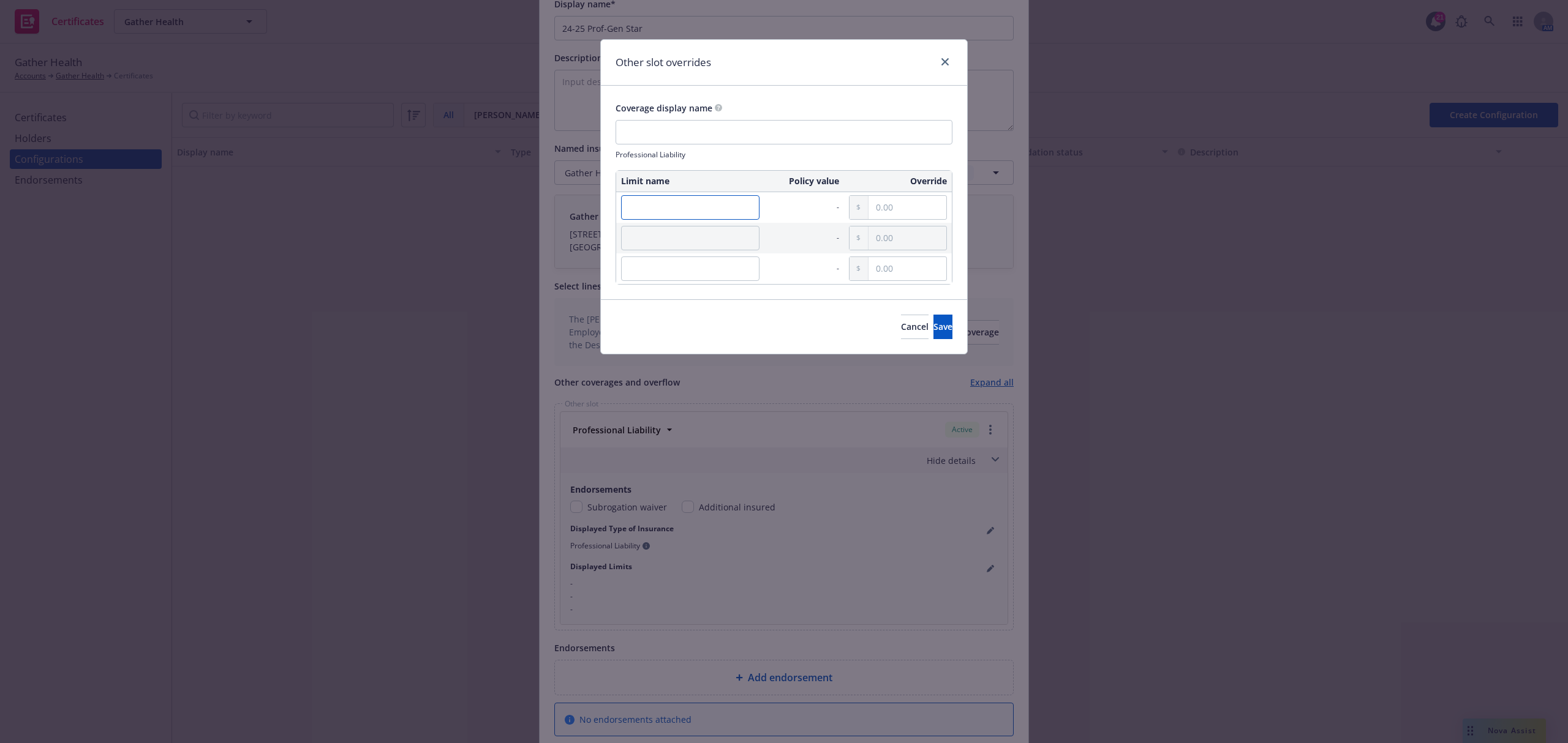
click at [719, 210] on input "text" at bounding box center [690, 207] width 139 height 24
paste input "Each Claim"
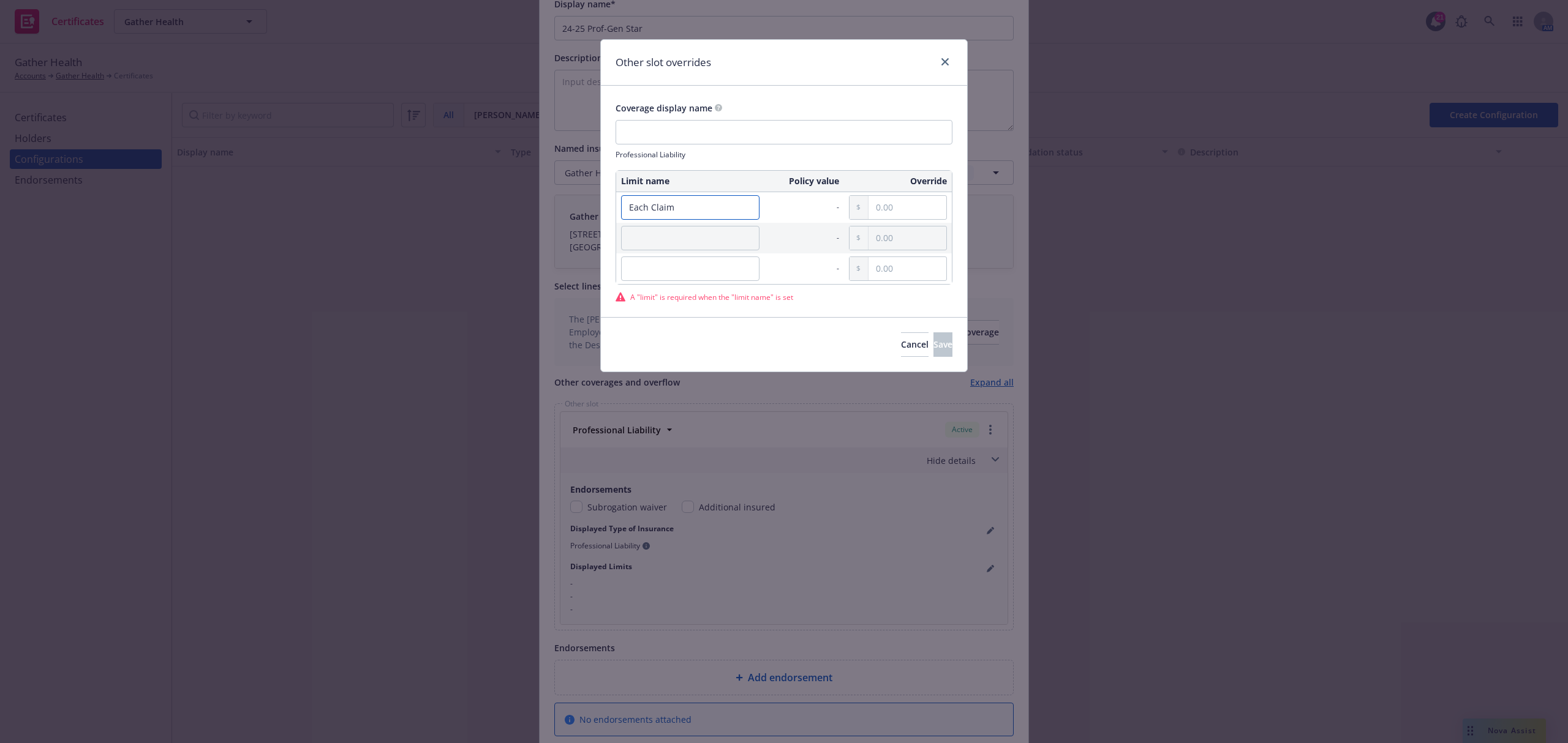
type input "Each Claim"
click at [681, 226] on input "text" at bounding box center [690, 238] width 139 height 24
paste input "Aggregate"
type input "Aggregate"
click at [914, 205] on input "text" at bounding box center [907, 207] width 77 height 23
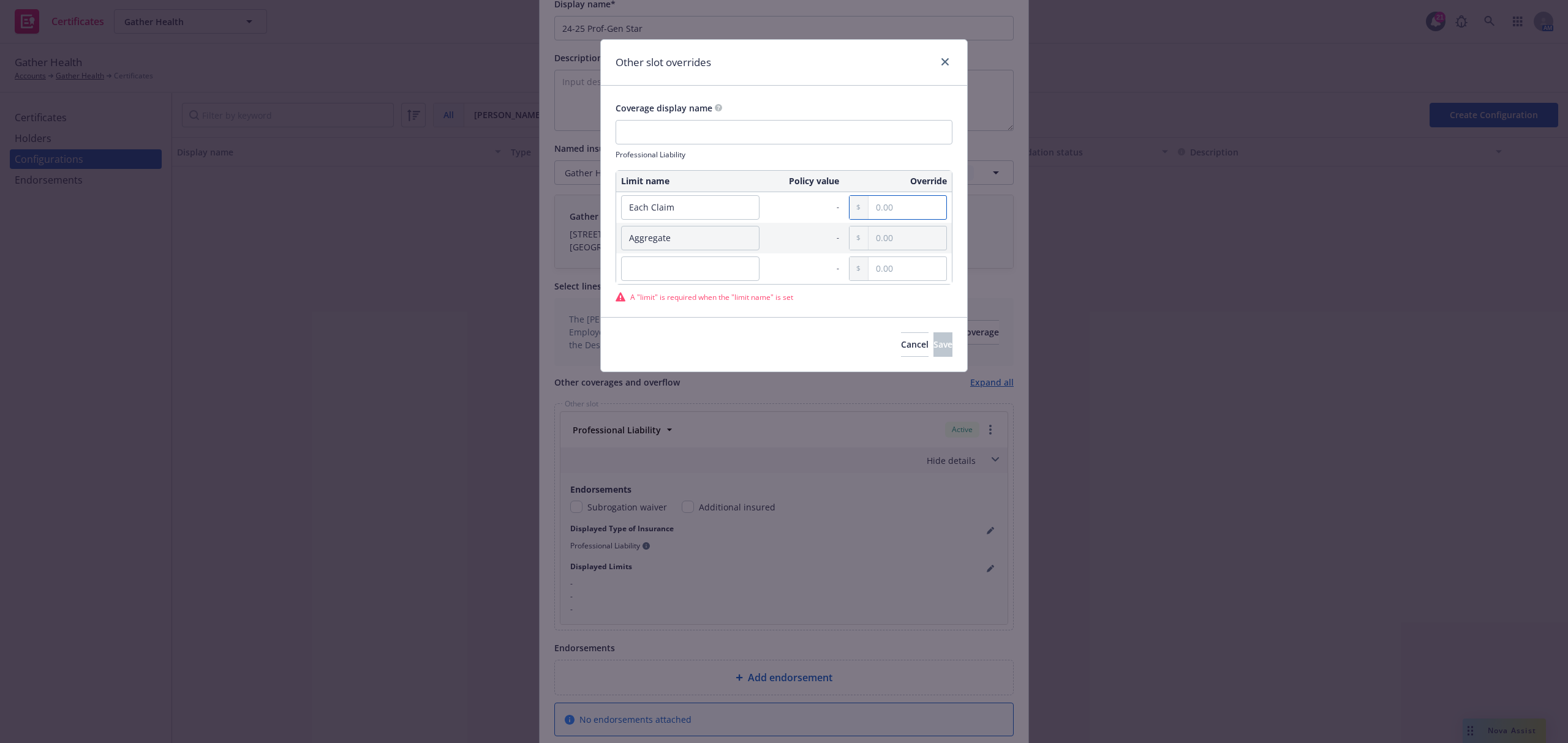
paste input "1,000,000.00"
type input "1,000,000.00"
click at [902, 247] on input "text" at bounding box center [907, 238] width 77 height 23
click at [906, 242] on input "text" at bounding box center [907, 238] width 77 height 23
paste input "3,000,000.00"
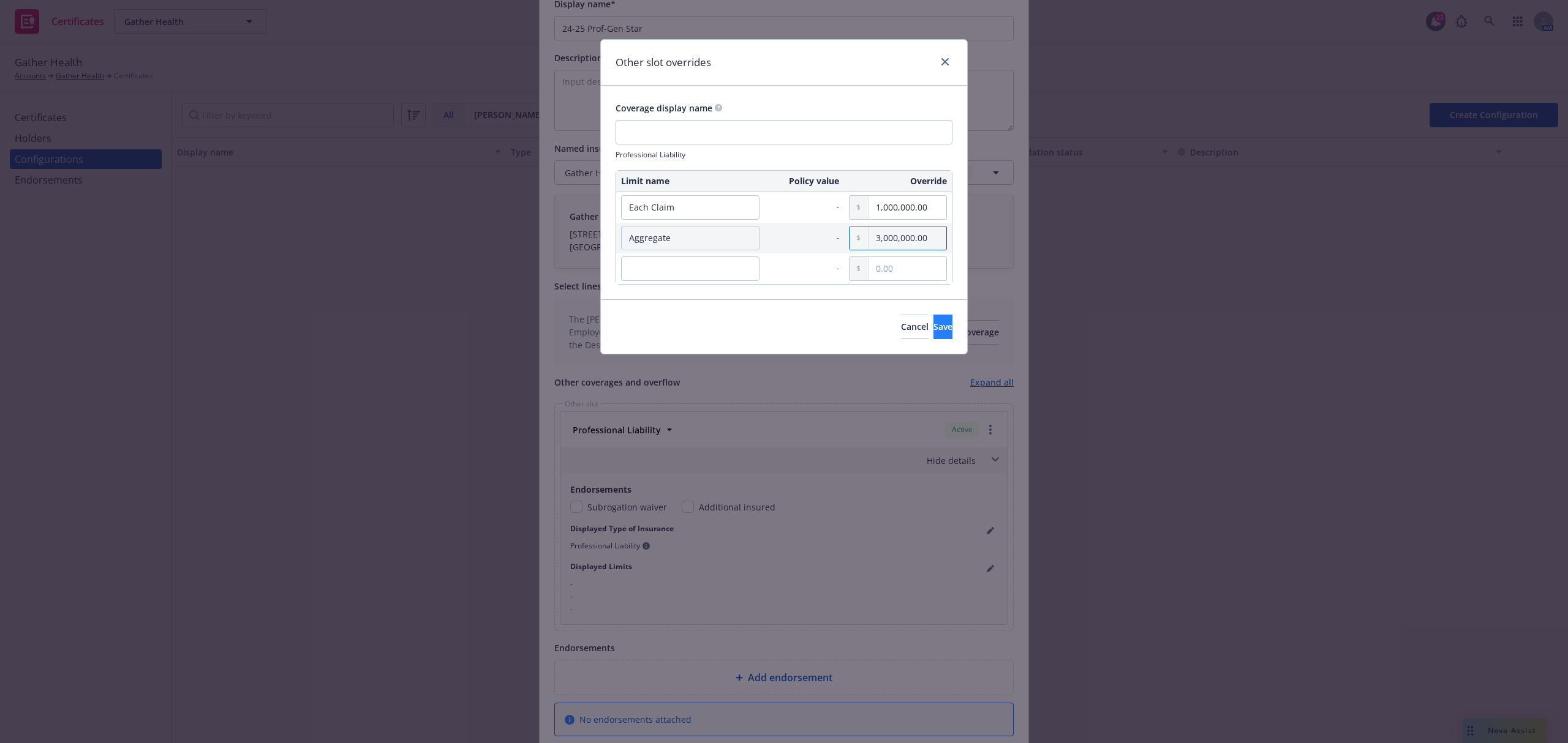
type input "3,000,000.00"
click at [933, 325] on span "Save" at bounding box center [943, 327] width 19 height 11
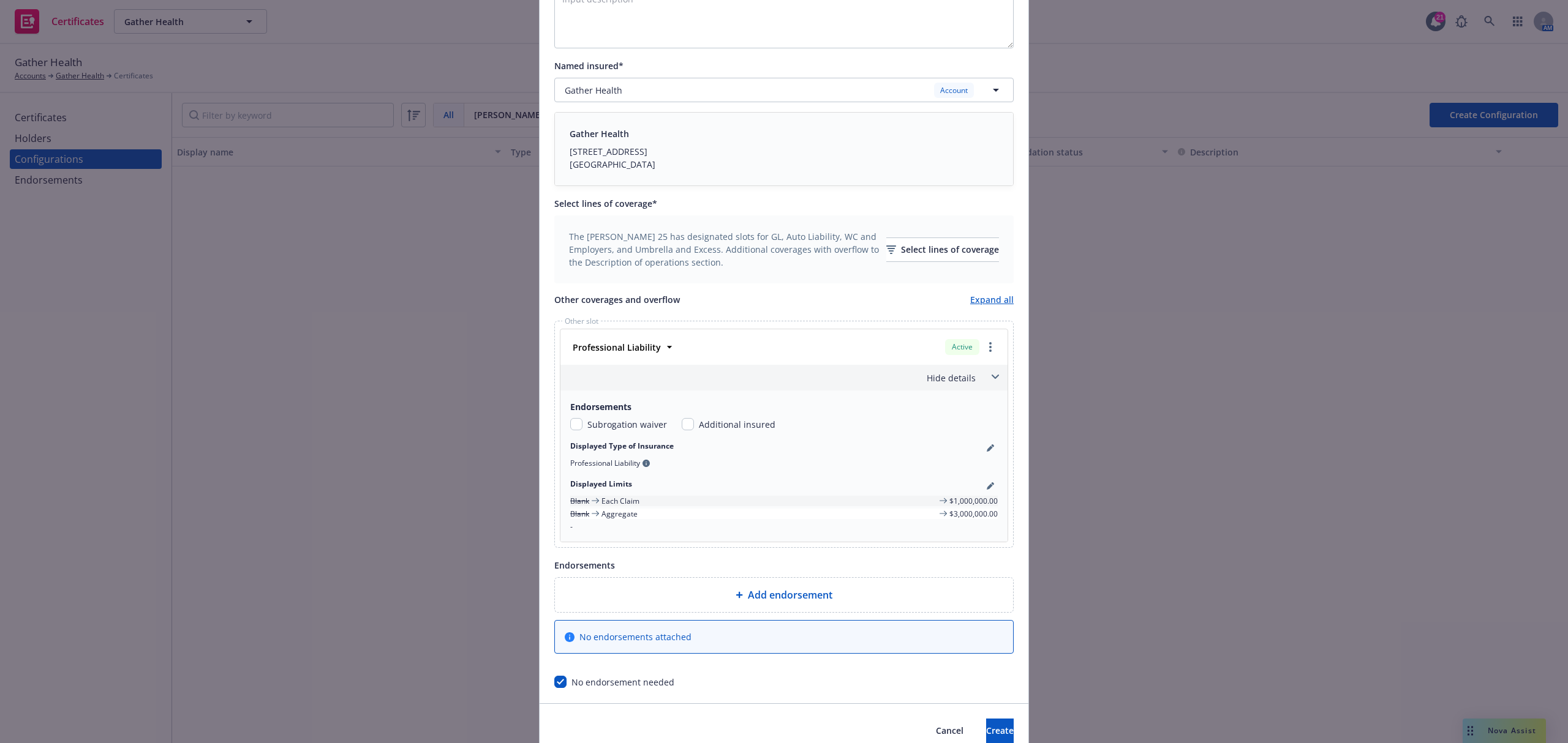
scroll to position [302, 0]
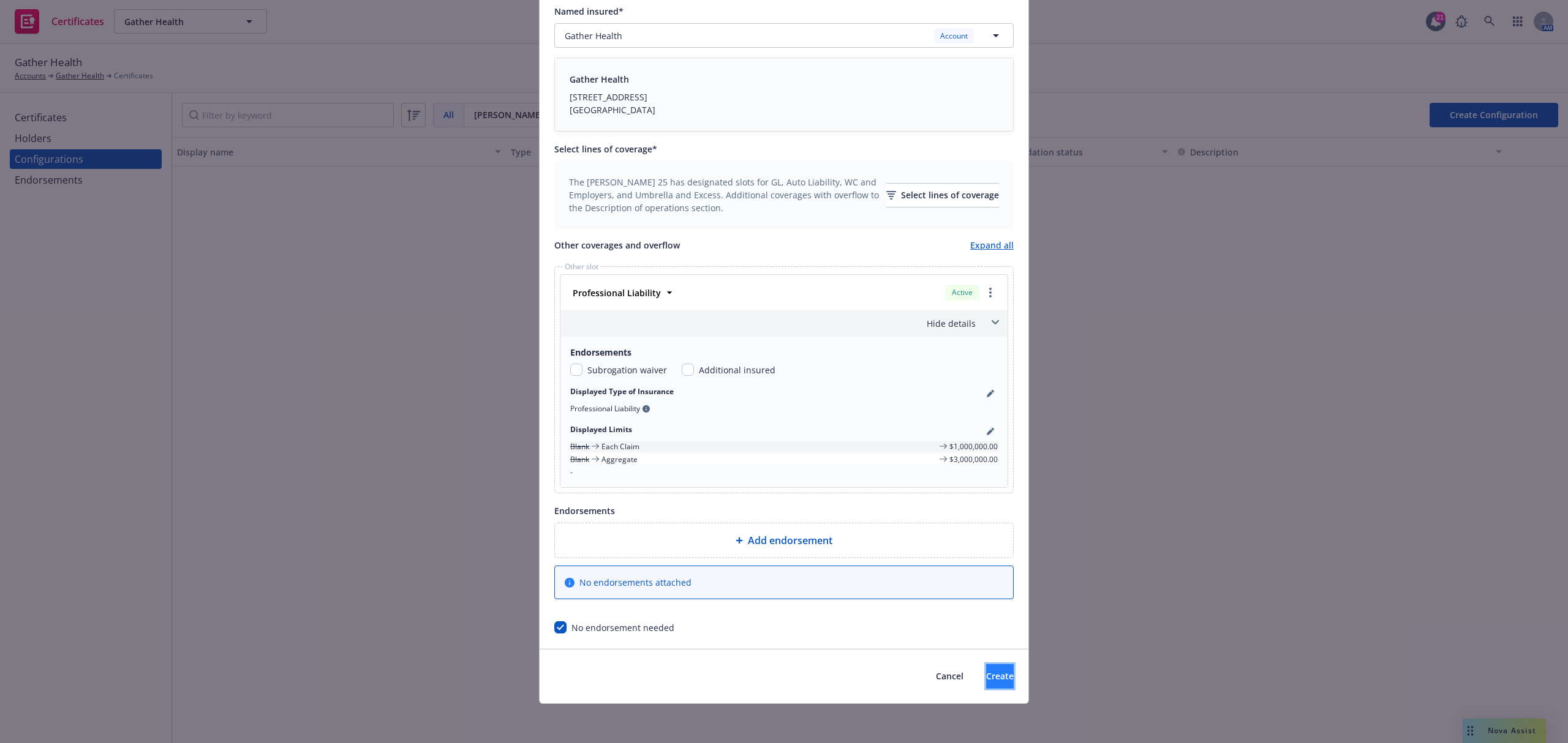
click at [989, 677] on button "Create" at bounding box center [999, 676] width 28 height 24
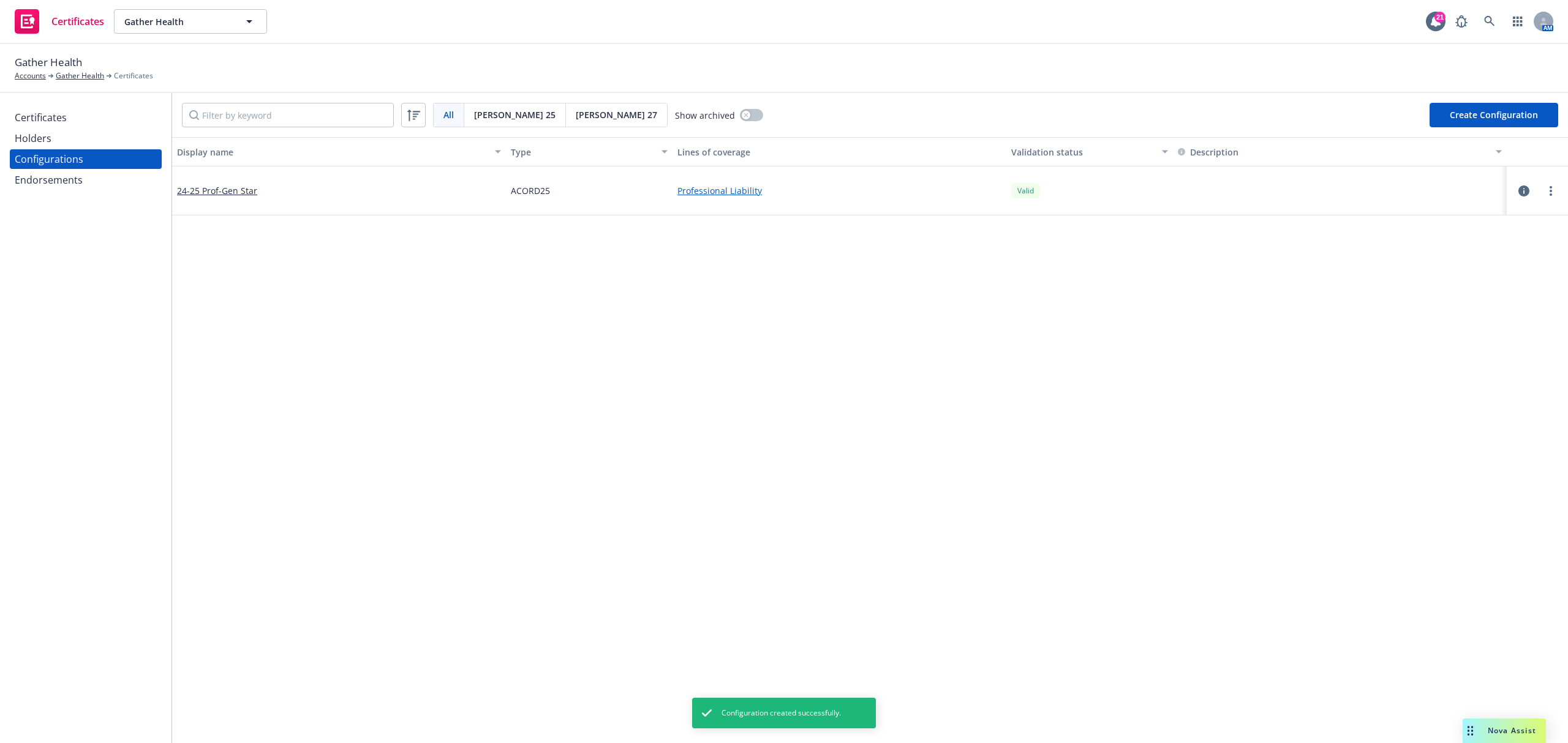
click at [246, 286] on div "Display name Type Lines of coverage Validation status Description 24-25 Prof-Ge…" at bounding box center [870, 662] width 1396 height 1051
click at [1051, 450] on div "Display name Type Lines of coverage Validation status Description 24-25 Prof-Ge…" at bounding box center [870, 662] width 1396 height 1051
click at [977, 380] on div "Display name Type Lines of coverage Validation status Description 24-25 Prof-Ge…" at bounding box center [870, 662] width 1396 height 1051
click at [43, 141] on div "Holders" at bounding box center [33, 139] width 37 height 20
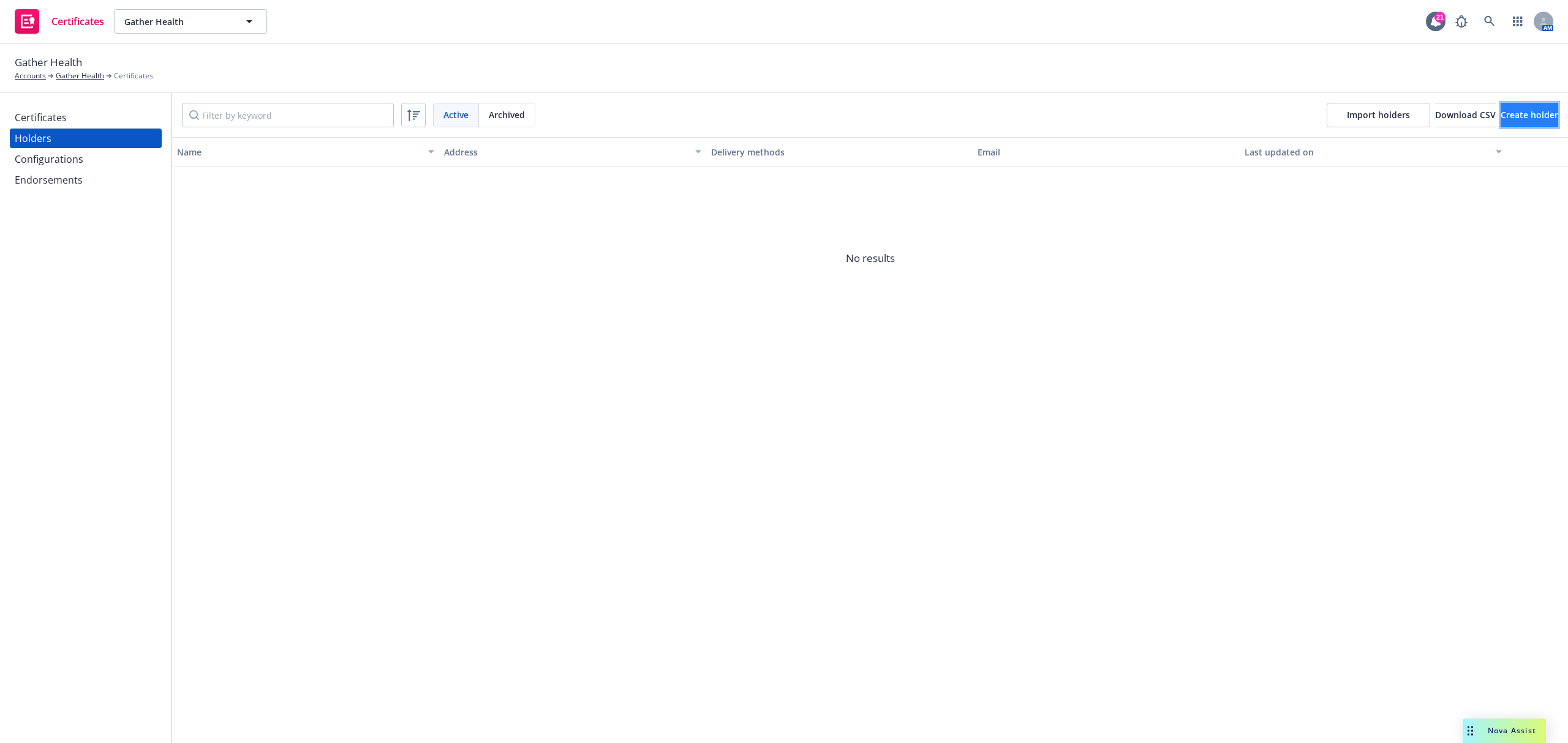
click at [1515, 105] on button "Create holder" at bounding box center [1529, 115] width 58 height 24
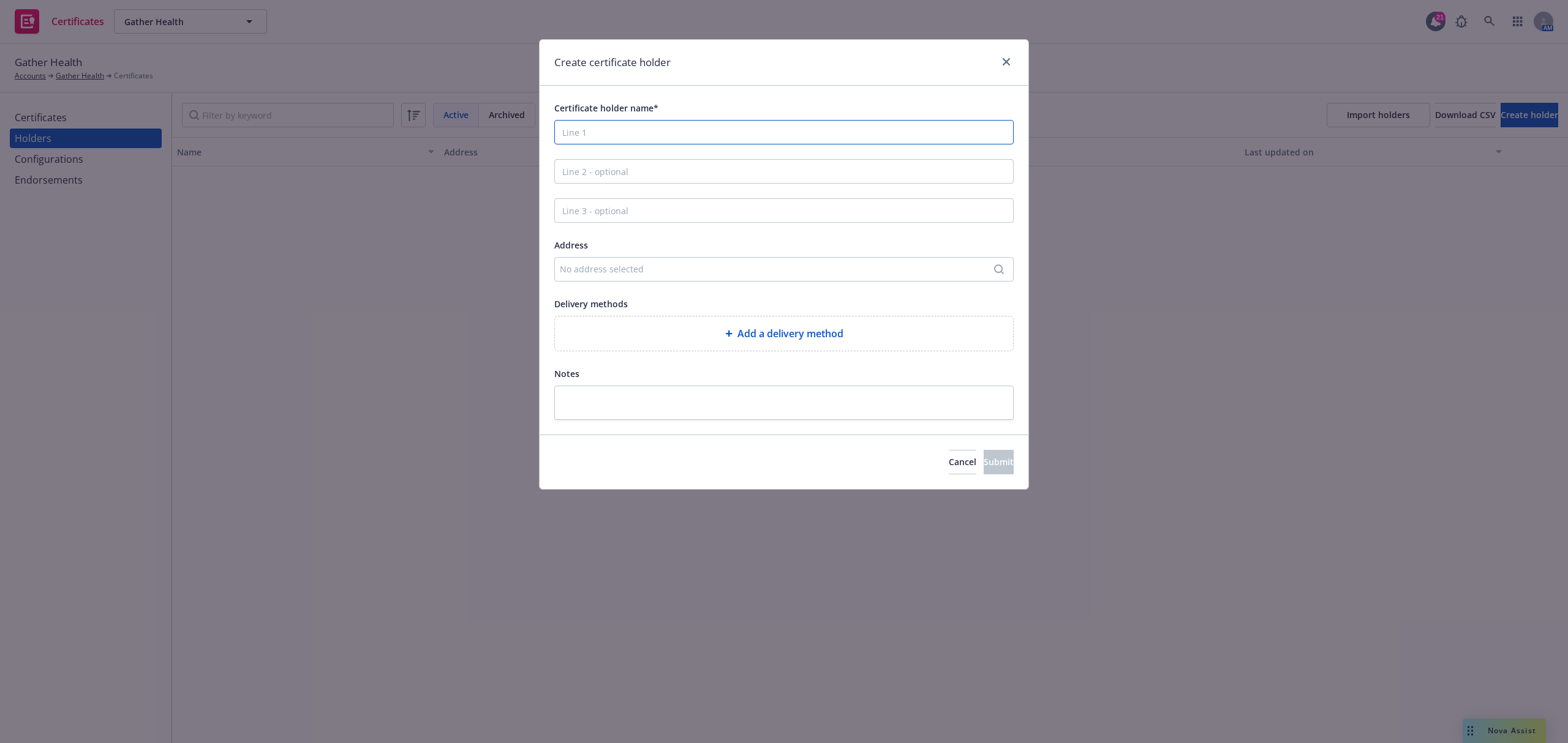
click at [628, 124] on input "Certificate holder name*" at bounding box center [784, 132] width 459 height 24
paste input "Angela"
click at [633, 128] on input "Angela" at bounding box center [784, 132] width 459 height 24
paste input "Farinella"
click at [650, 135] on input "Angela Farinella" at bounding box center [784, 132] width 459 height 24
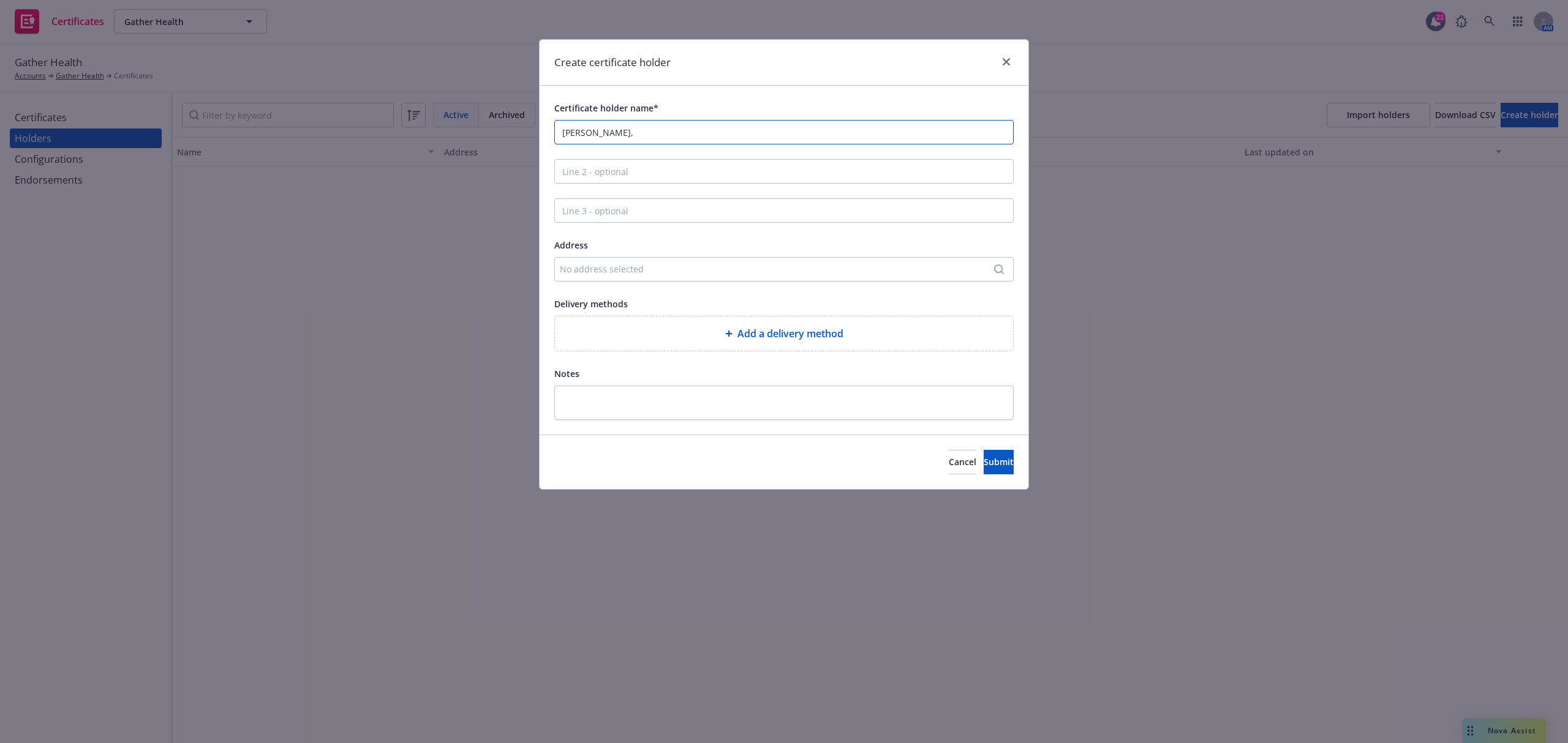
paste input "NP"
type input "Angela Farinella, NP"
click at [645, 338] on div "Add a delivery method" at bounding box center [783, 333] width 439 height 15
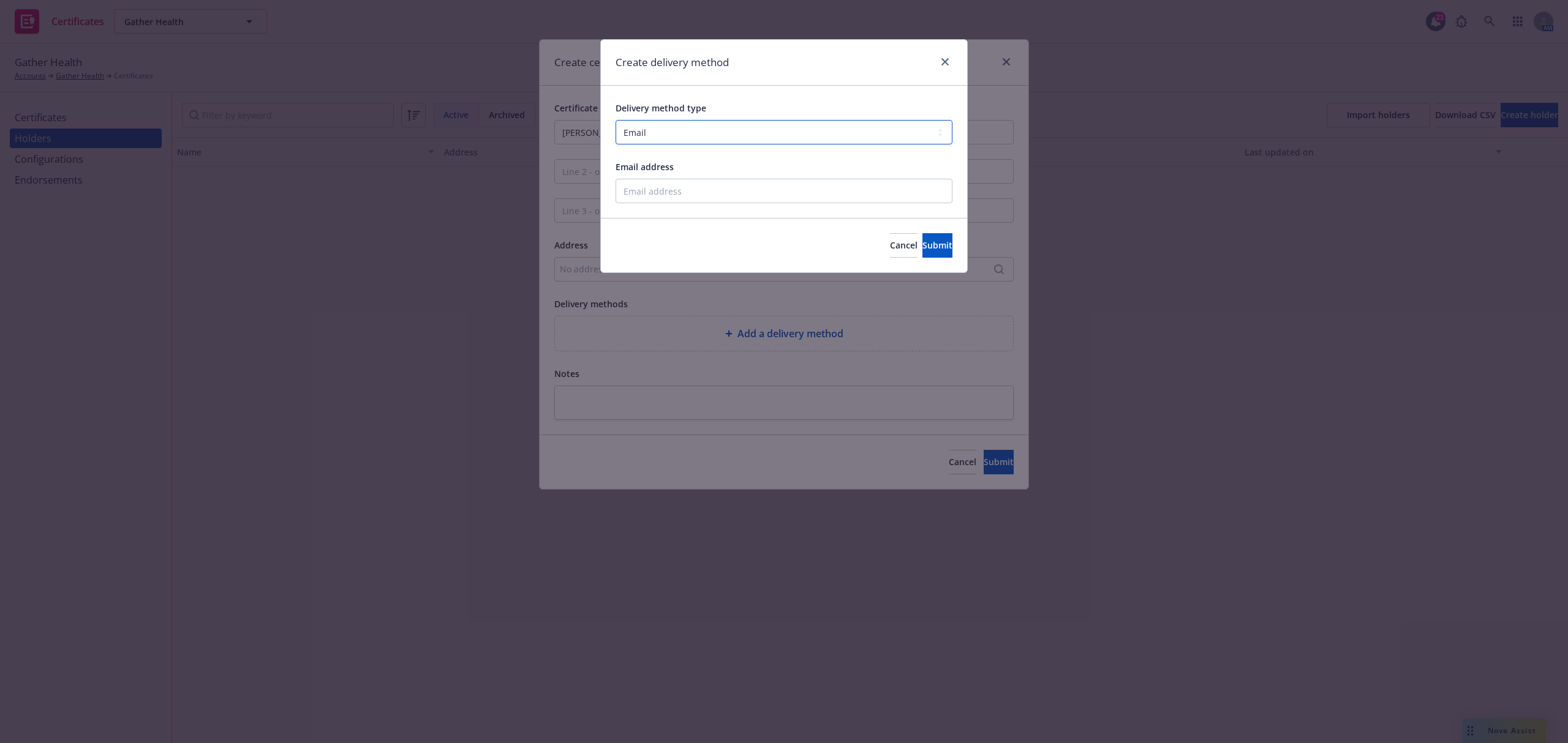
click at [751, 127] on select "Select delivery method type Email Mail Fax Upload to Compliance Website" at bounding box center [784, 132] width 337 height 24
select select "UPLOAD_TO_COMPLIANCE_WEBSITE"
click at [616, 121] on select "Select delivery method type Email Mail Fax Upload to Compliance Website" at bounding box center [784, 132] width 337 height 24
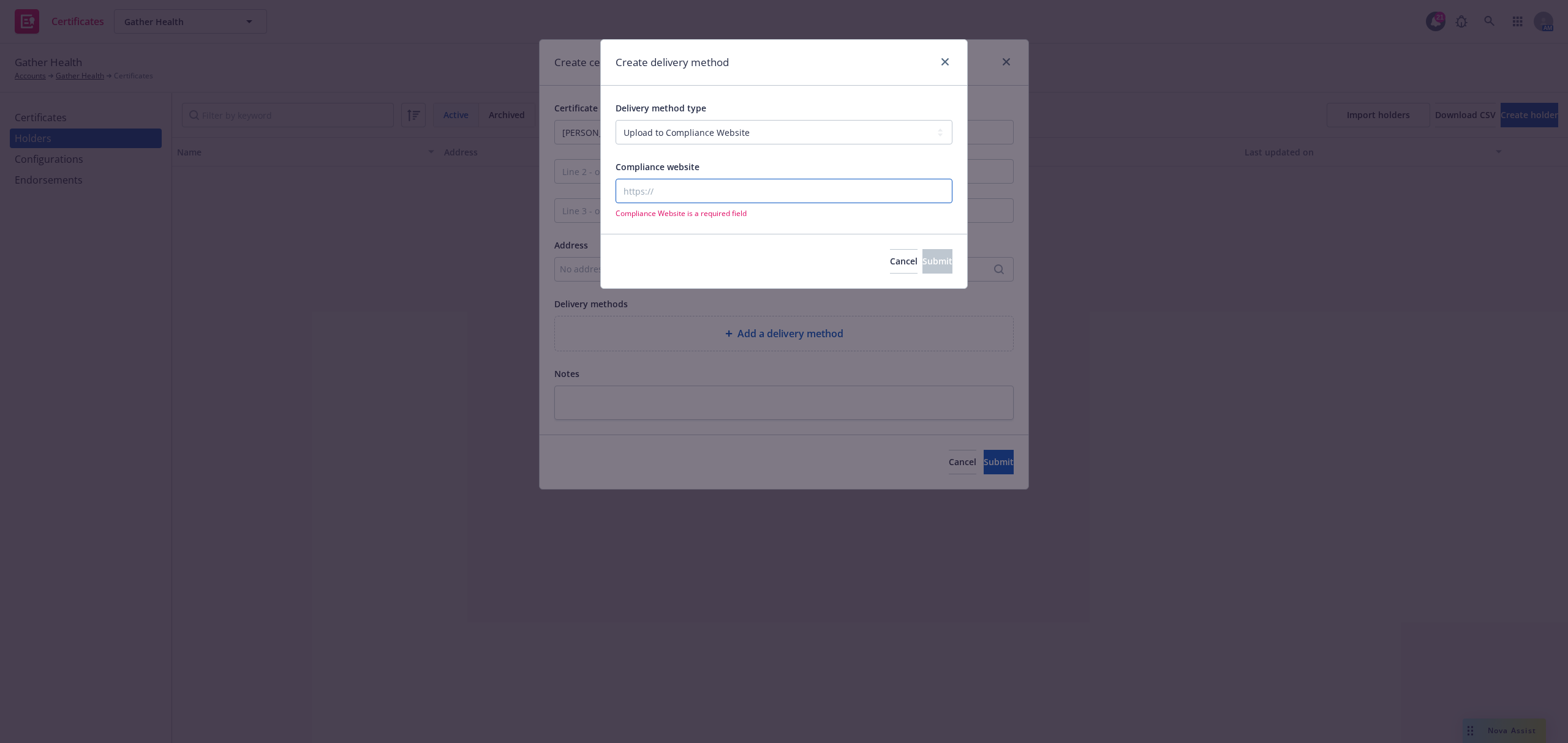
click at [775, 195] on input "Compliance website" at bounding box center [784, 191] width 337 height 24
paste input "https://www.newfront.com/"
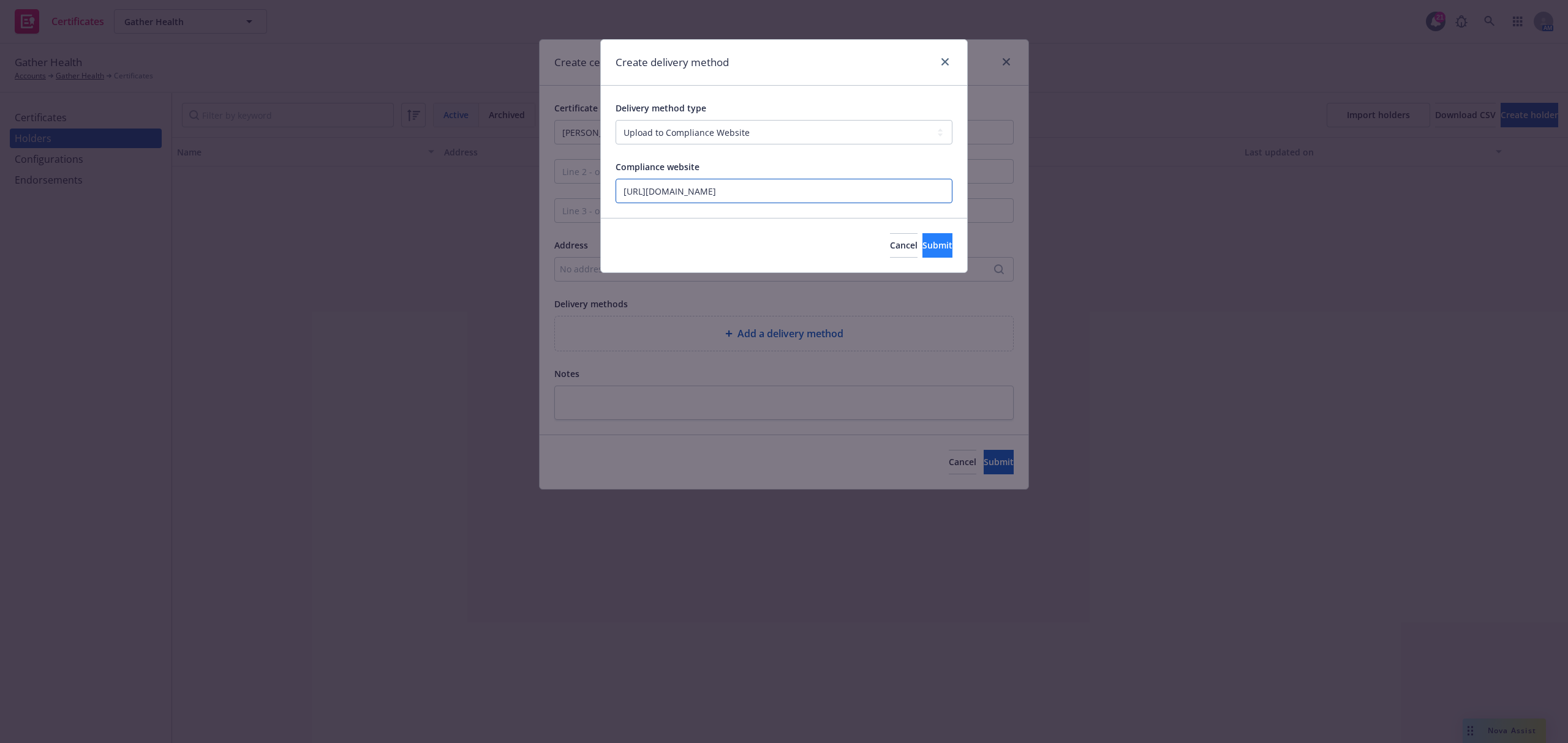
type input "https://www.newfront.com/"
click at [950, 254] on button "Submit" at bounding box center [938, 245] width 30 height 24
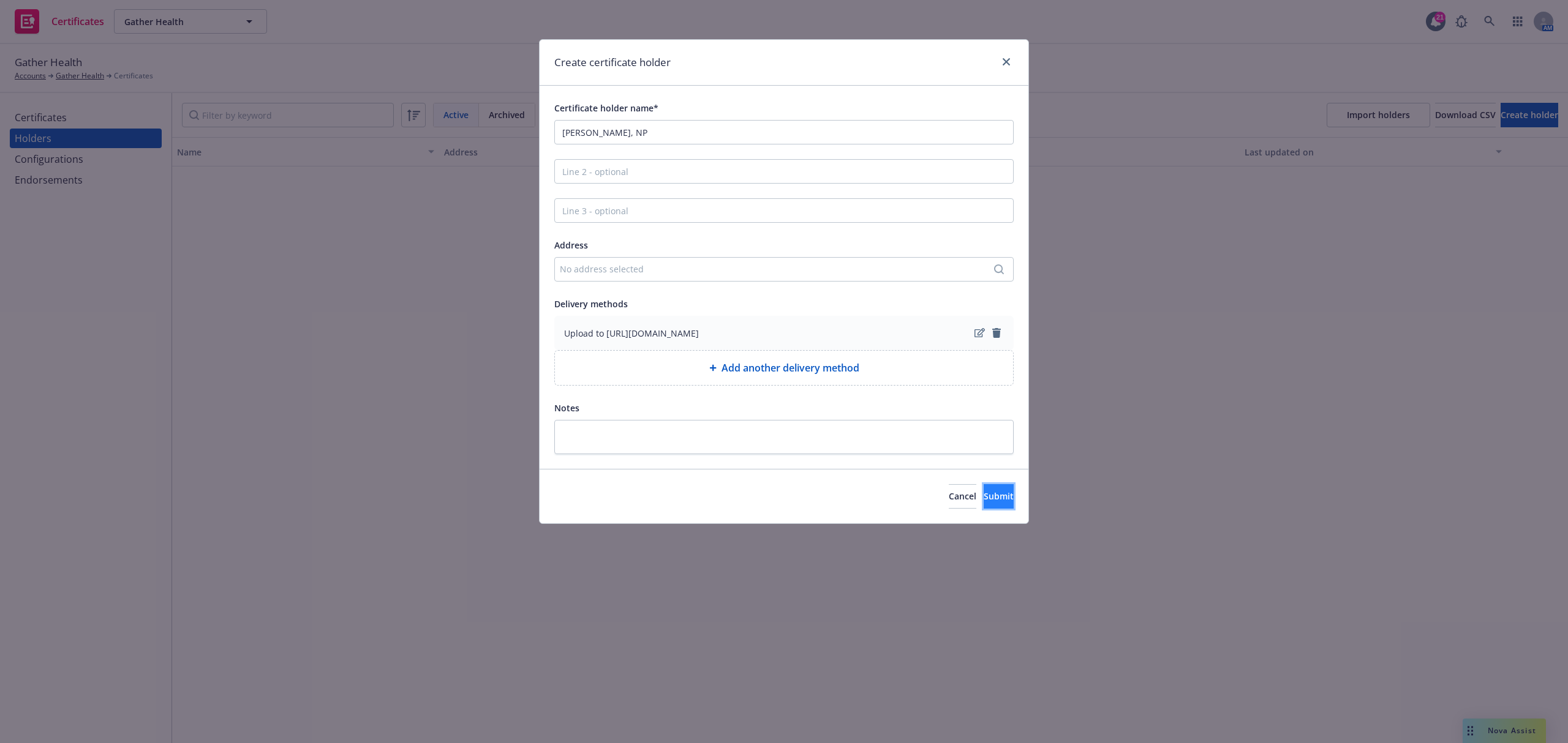
click at [989, 498] on span "Submit" at bounding box center [999, 496] width 30 height 11
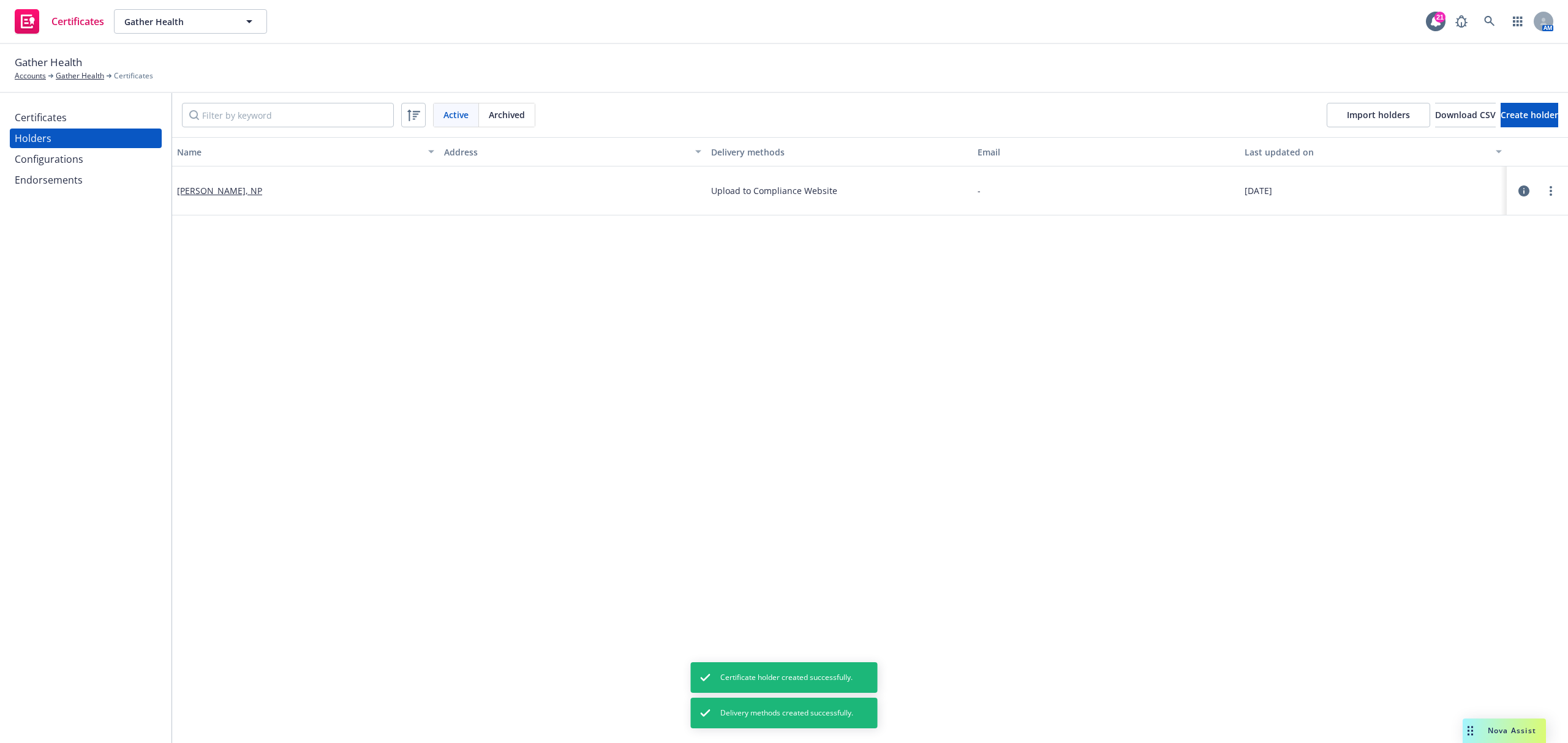
click at [54, 117] on div "Certificates" at bounding box center [41, 118] width 52 height 20
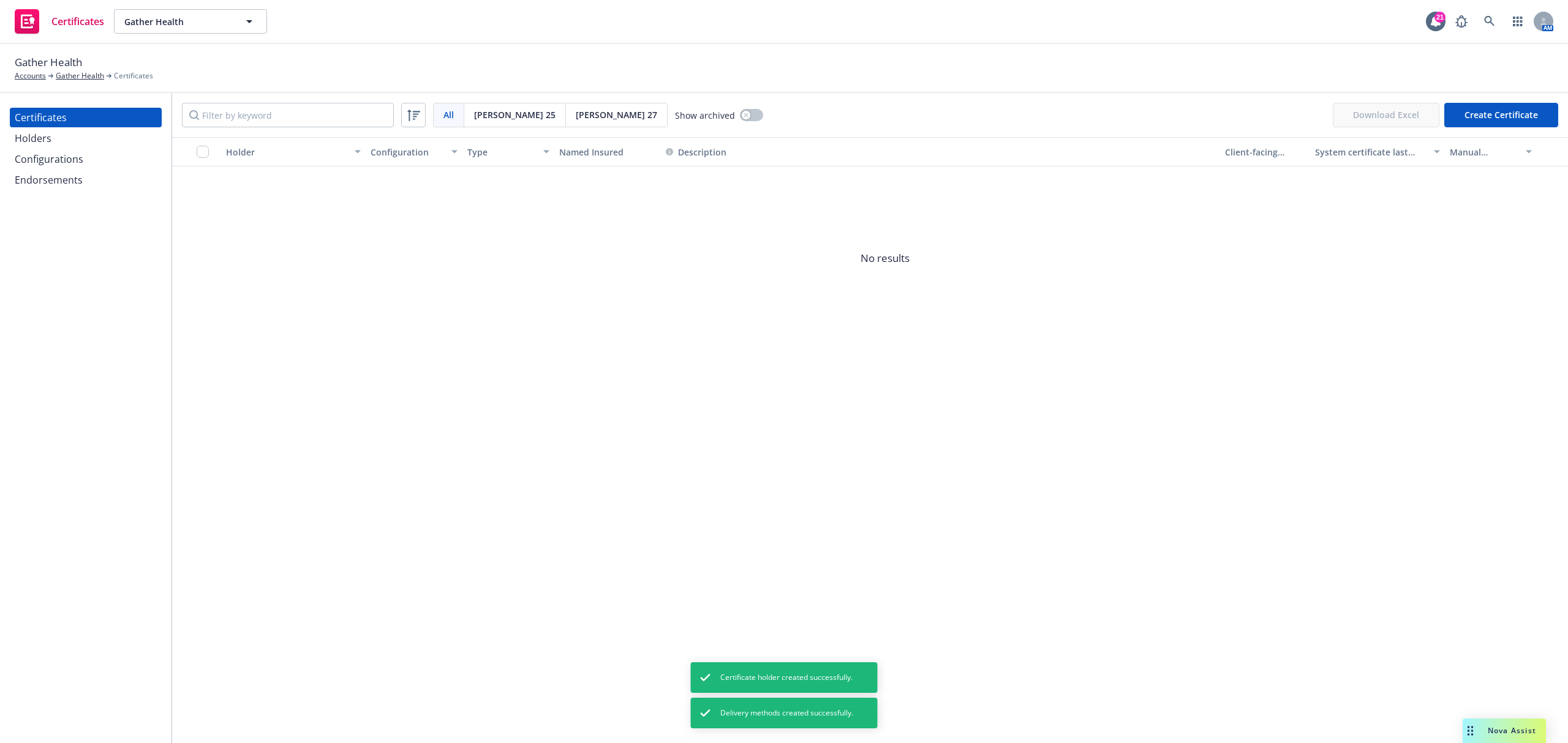
click at [1512, 118] on button "Create Certificate" at bounding box center [1501, 115] width 114 height 24
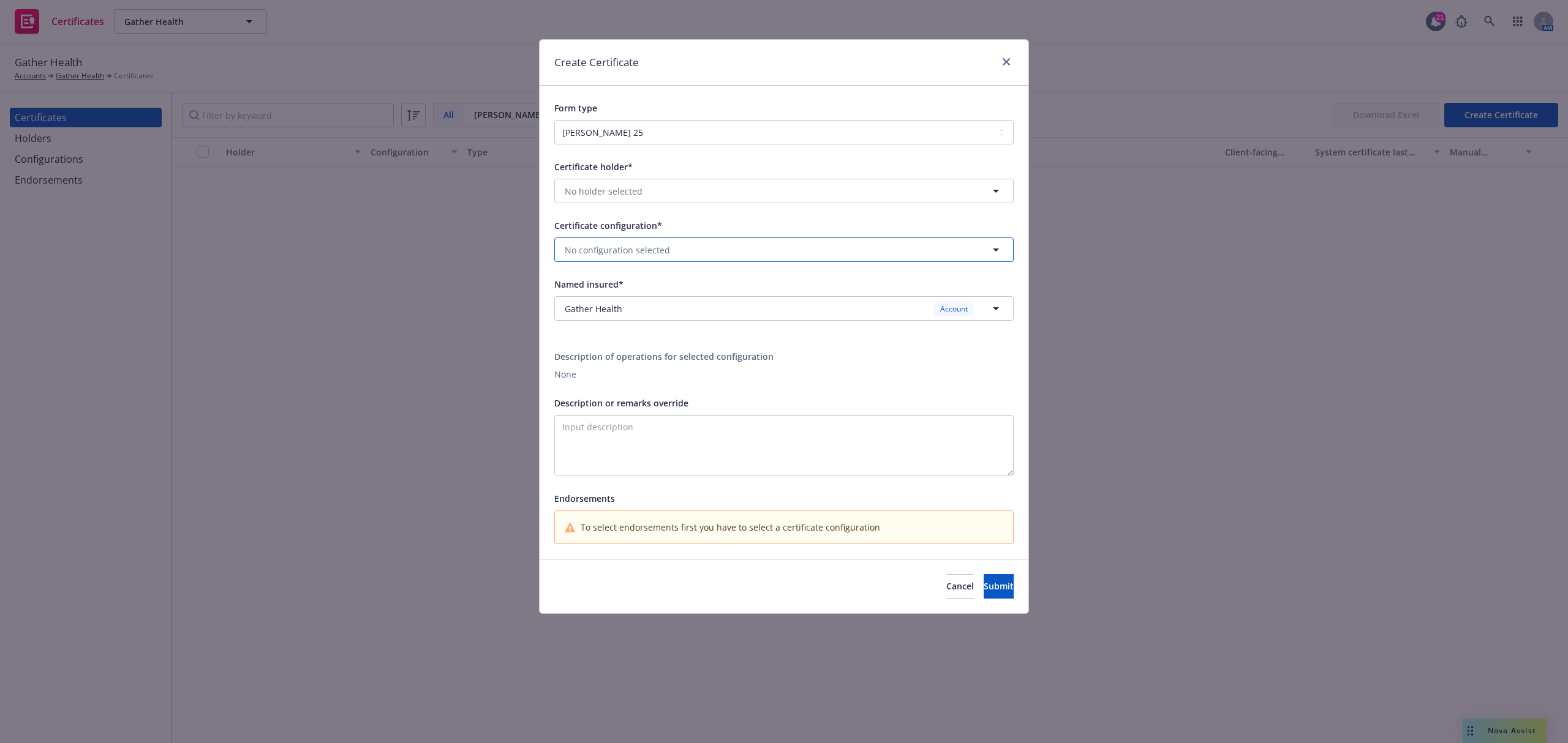
click at [772, 256] on button "No configuration selected" at bounding box center [784, 249] width 459 height 24
click at [768, 292] on div "24-25 Prof-Gen Star ACORD25 Valid" at bounding box center [784, 291] width 442 height 31
click at [775, 187] on button "No holder selected" at bounding box center [784, 191] width 459 height 24
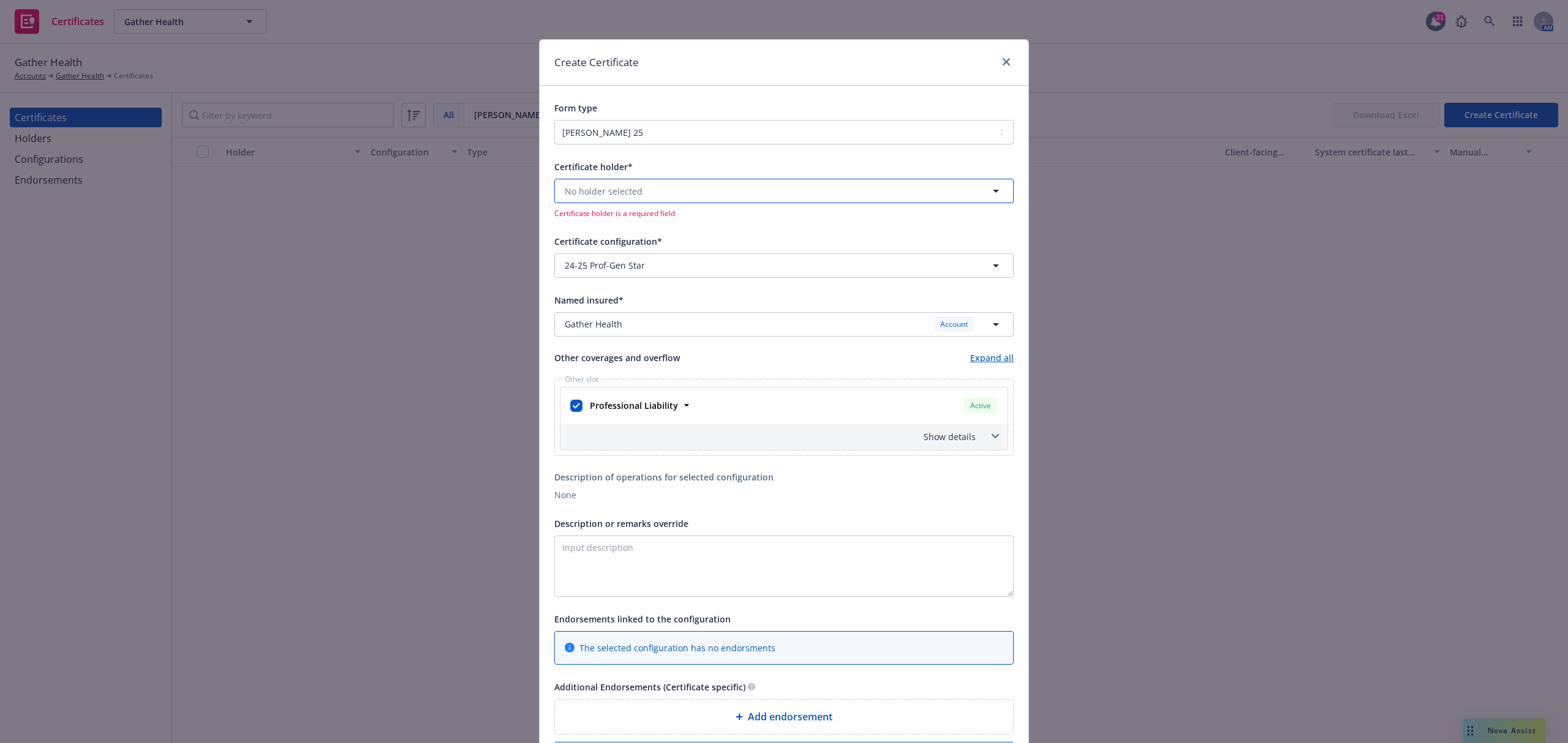
click at [775, 187] on button "No holder selected" at bounding box center [784, 191] width 459 height 24
click at [755, 237] on div "Angela Farinella, NP No address" at bounding box center [784, 232] width 442 height 31
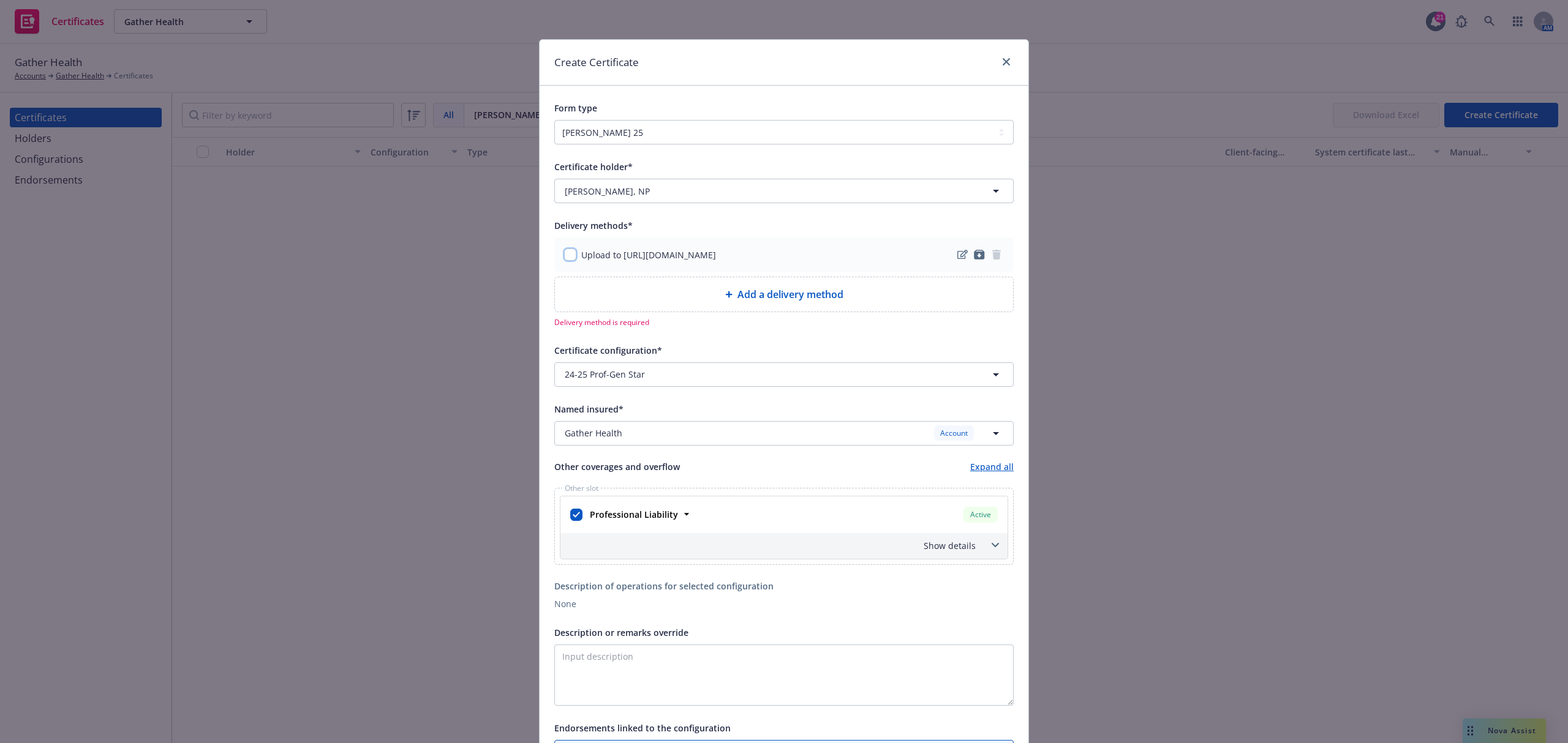
click at [564, 257] on input "checkbox" at bounding box center [570, 254] width 12 height 12
checkbox input "true"
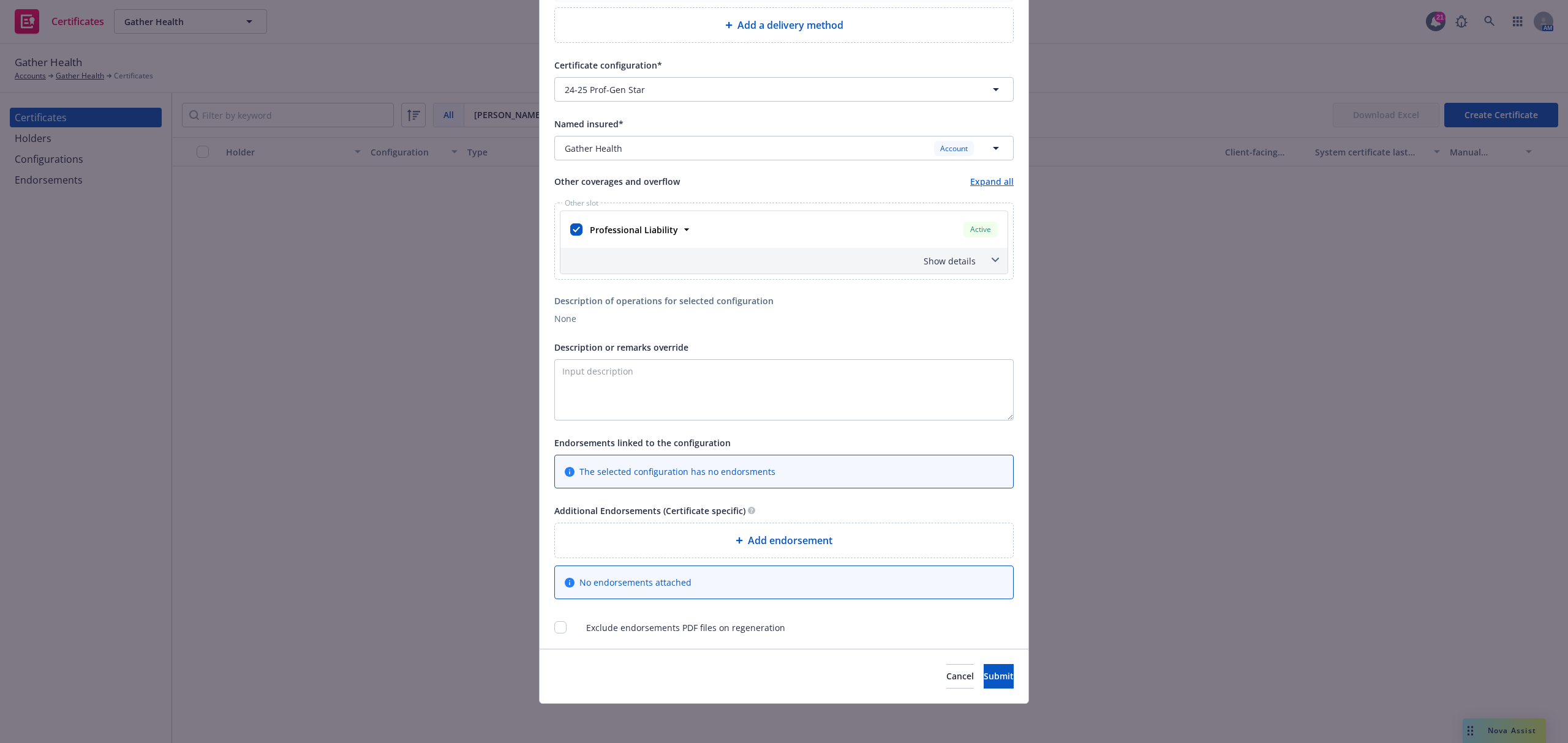
scroll to position [272, 0]
click at [684, 400] on textarea "Description or remarks override" at bounding box center [784, 390] width 459 height 61
click at [648, 365] on textarea "Description or remarks override" at bounding box center [784, 390] width 459 height 61
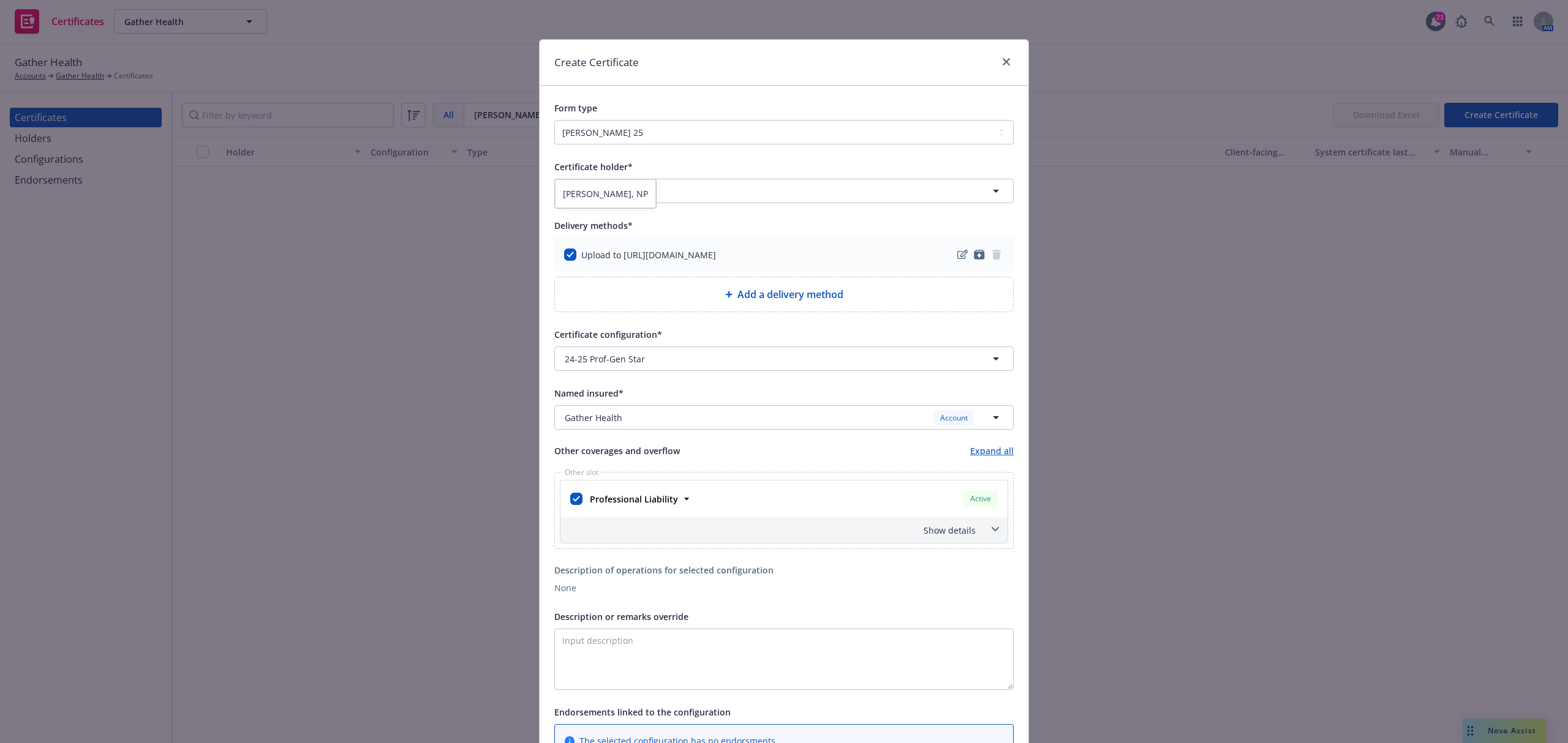
click at [591, 192] on span "Angela Farinella, NP" at bounding box center [606, 194] width 85 height 13
copy div "Angela Farinella, NP"
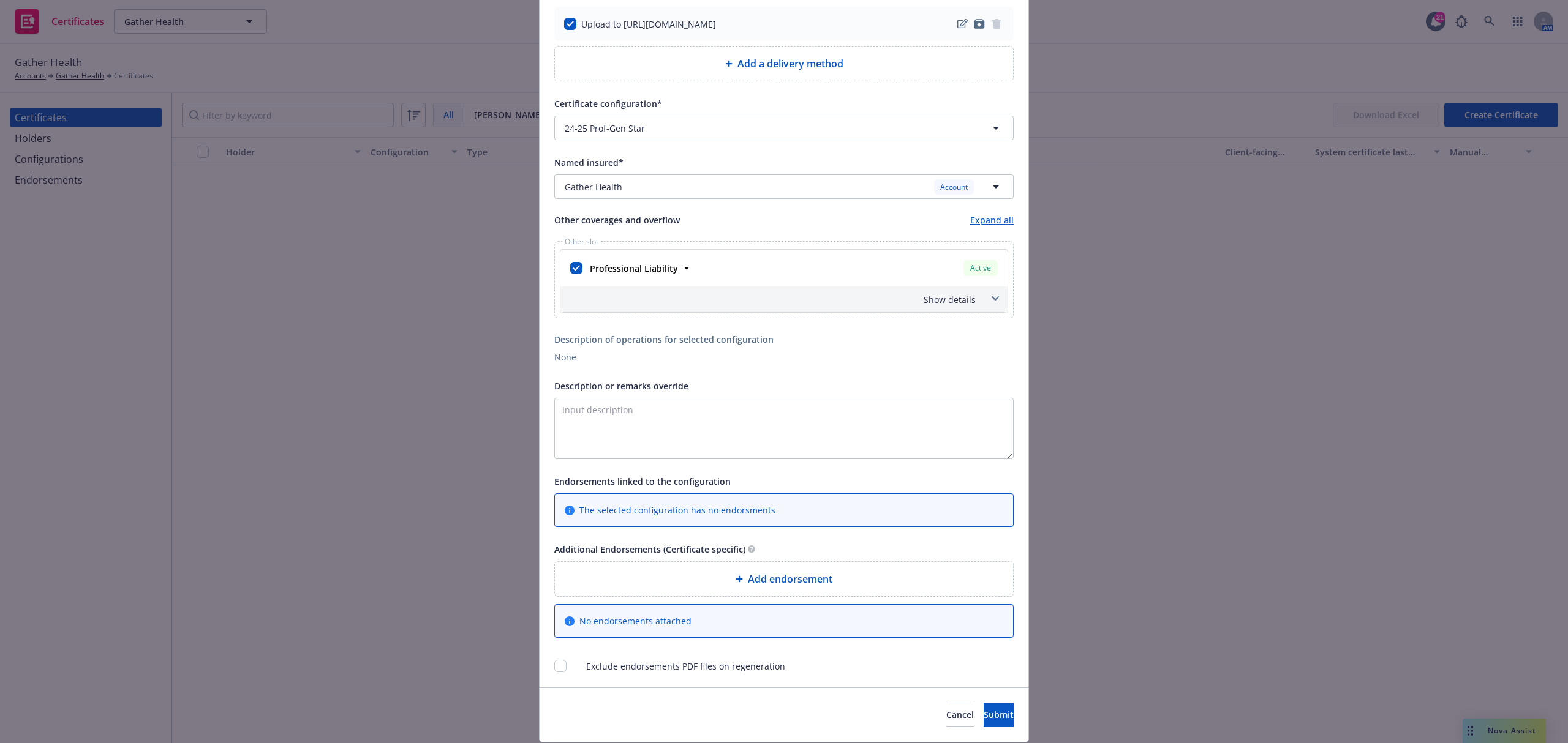
scroll to position [245, 0]
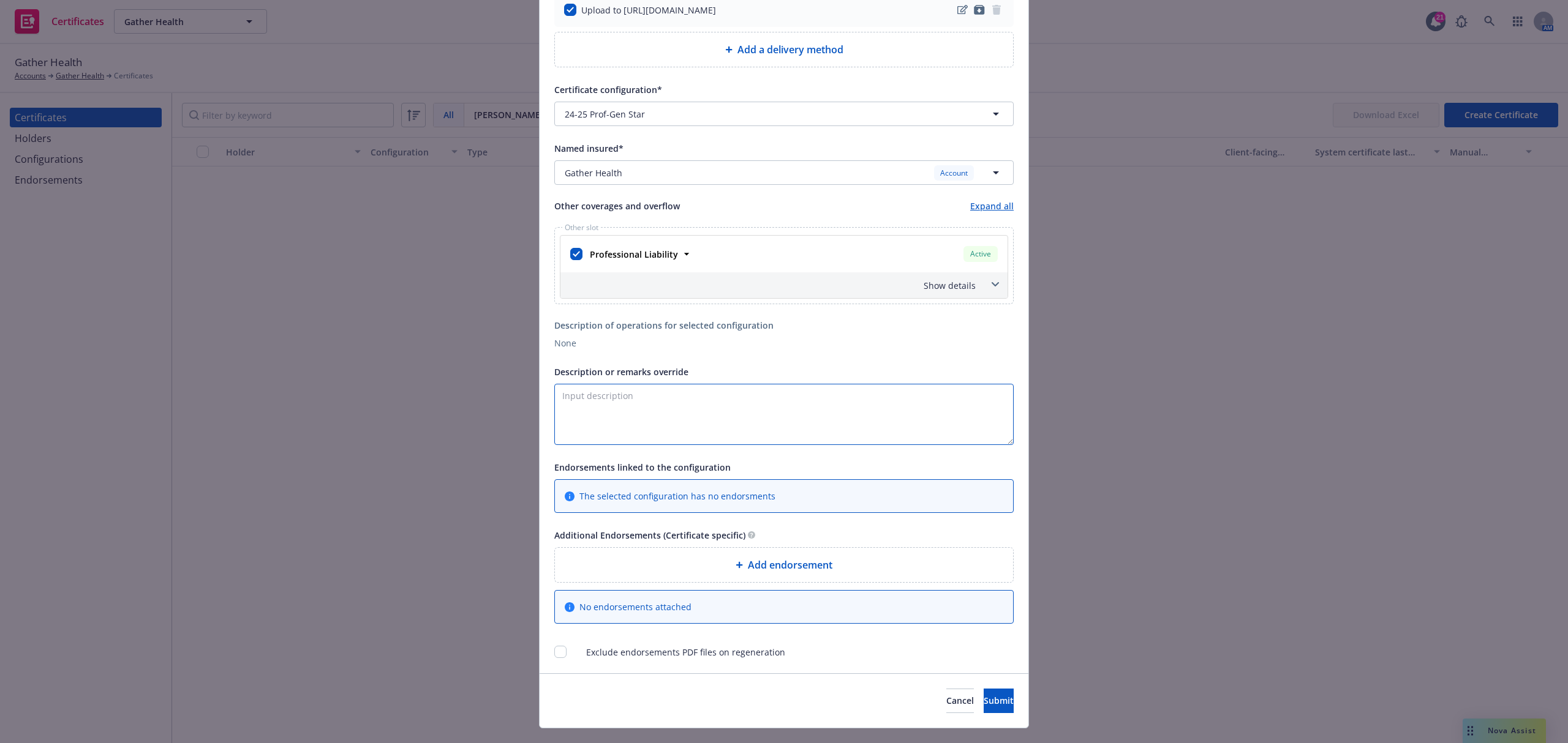
click at [680, 404] on textarea "Description or remarks override" at bounding box center [784, 414] width 459 height 61
paste textarea "Angela Farinella, NP"
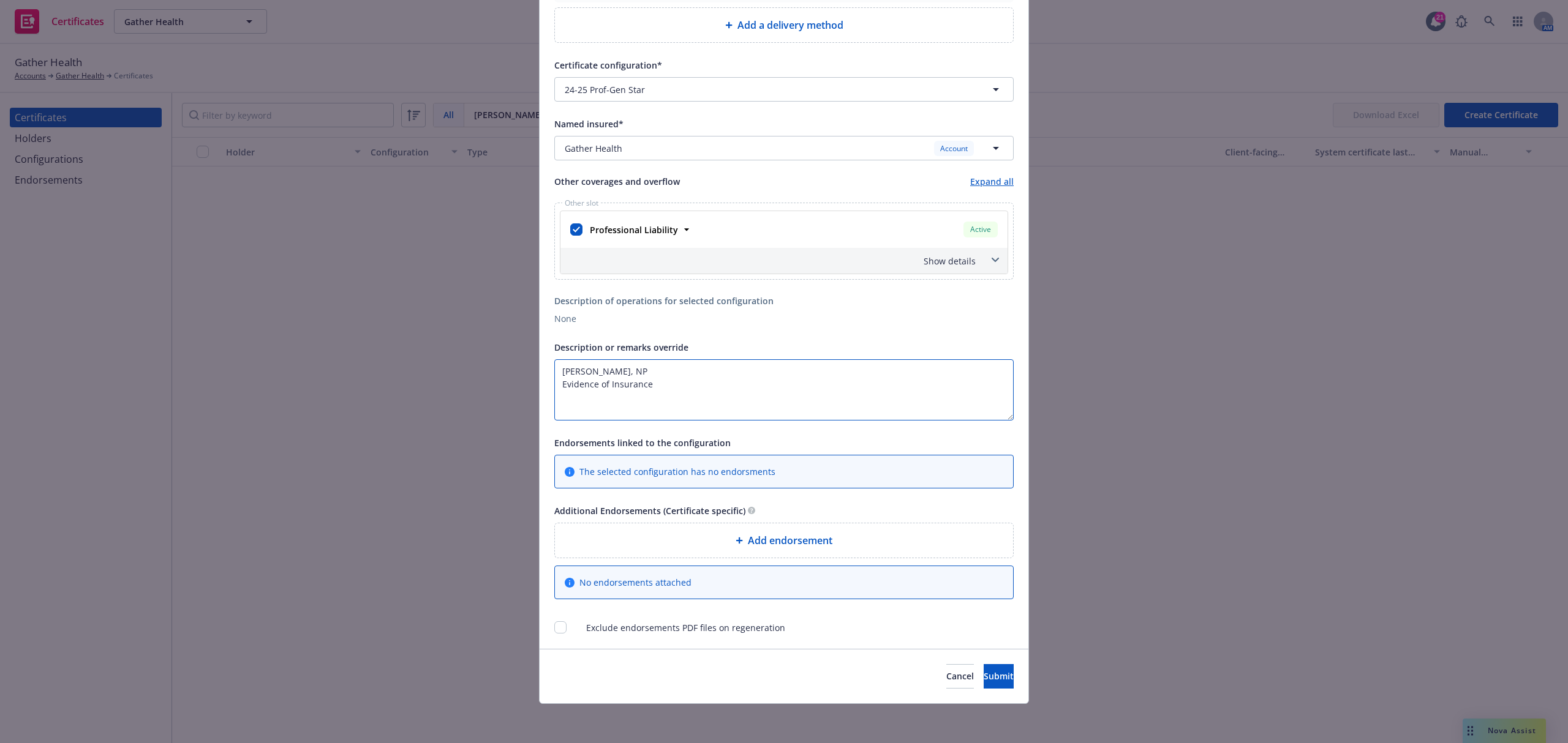
scroll to position [272, 0]
type textarea "Angela Farinella, NP Evidence of Insurance"
click at [994, 689] on div "Cancel Submit" at bounding box center [784, 676] width 489 height 55
click at [984, 680] on span "Submit" at bounding box center [999, 676] width 30 height 11
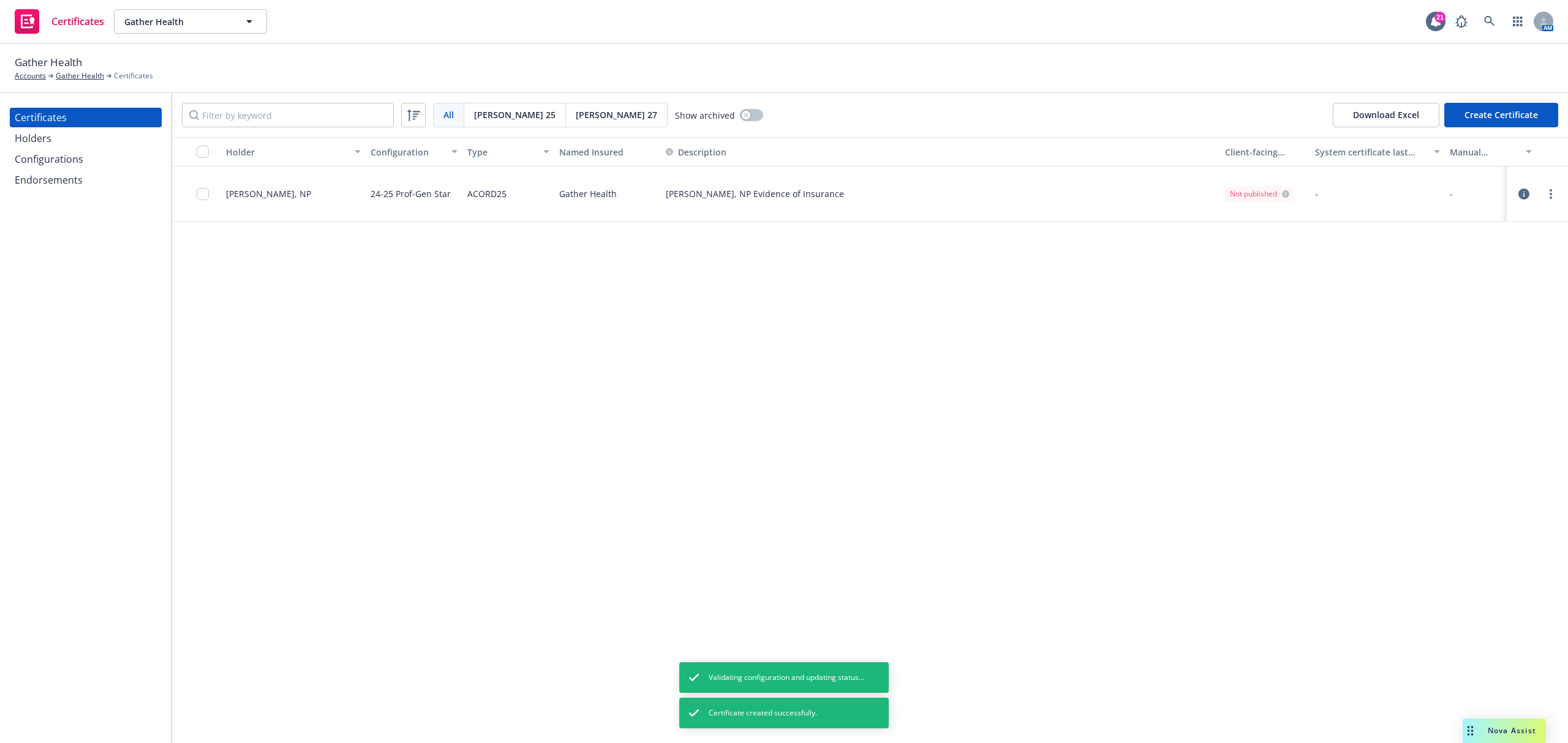
click at [1251, 304] on div "Holder Configuration Type Named Insured Description Client-facing status System…" at bounding box center [870, 440] width 1396 height 606
click at [1551, 192] on icon "more" at bounding box center [1550, 194] width 2 height 10
click at [1466, 268] on link "Regenerate" at bounding box center [1460, 268] width 196 height 24
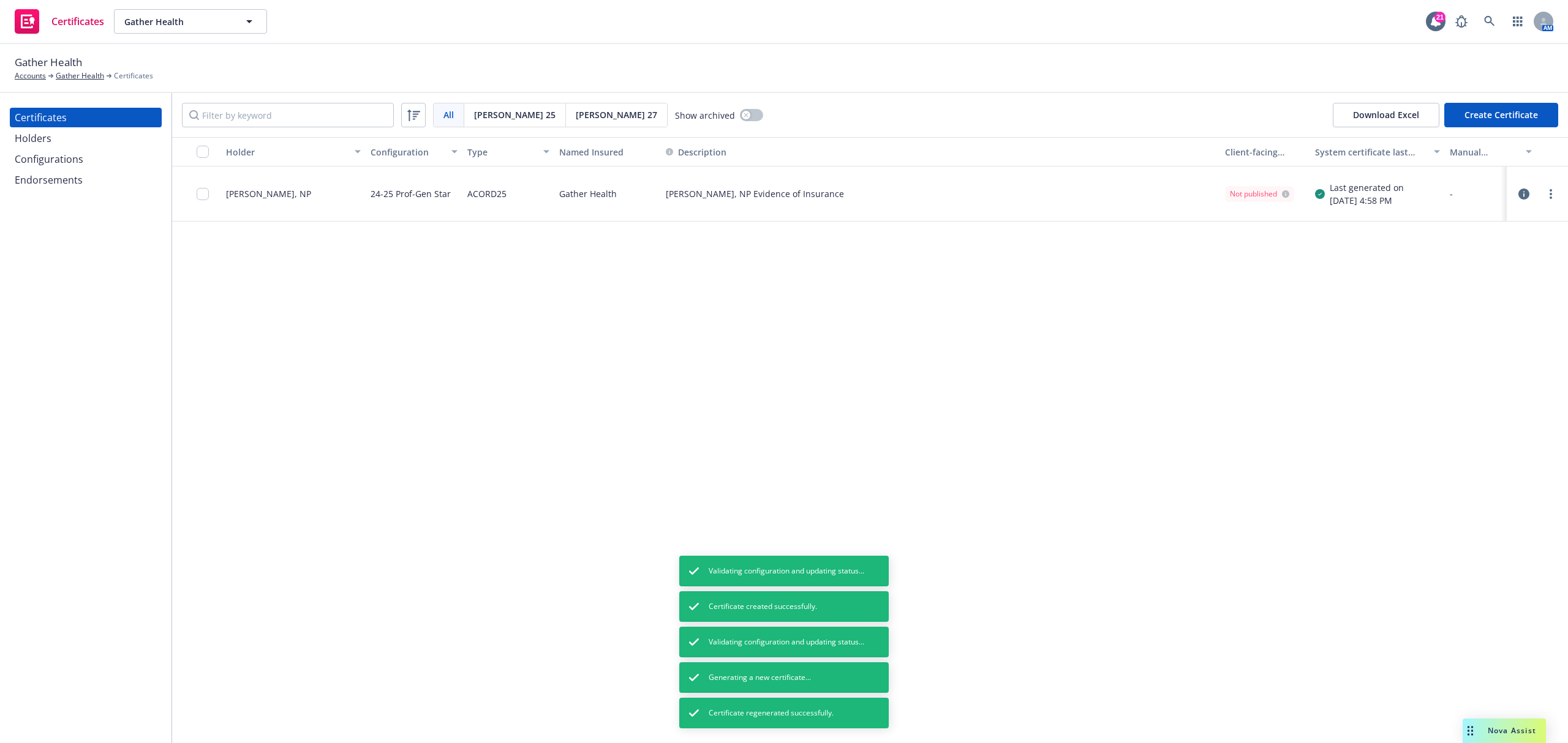
click at [1454, 336] on div "Holder Configuration Type Named Insured Description Client-facing status System…" at bounding box center [870, 440] width 1396 height 606
click at [1552, 197] on circle "more" at bounding box center [1550, 197] width 2 height 2
click at [1490, 427] on div "Edit Archive Regenerate Upload latest manual certificate Email manual certifica…" at bounding box center [1459, 317] width 197 height 222
click at [1491, 410] on link "Preview a new version" at bounding box center [1460, 415] width 196 height 24
